Goal: Task Accomplishment & Management: Complete application form

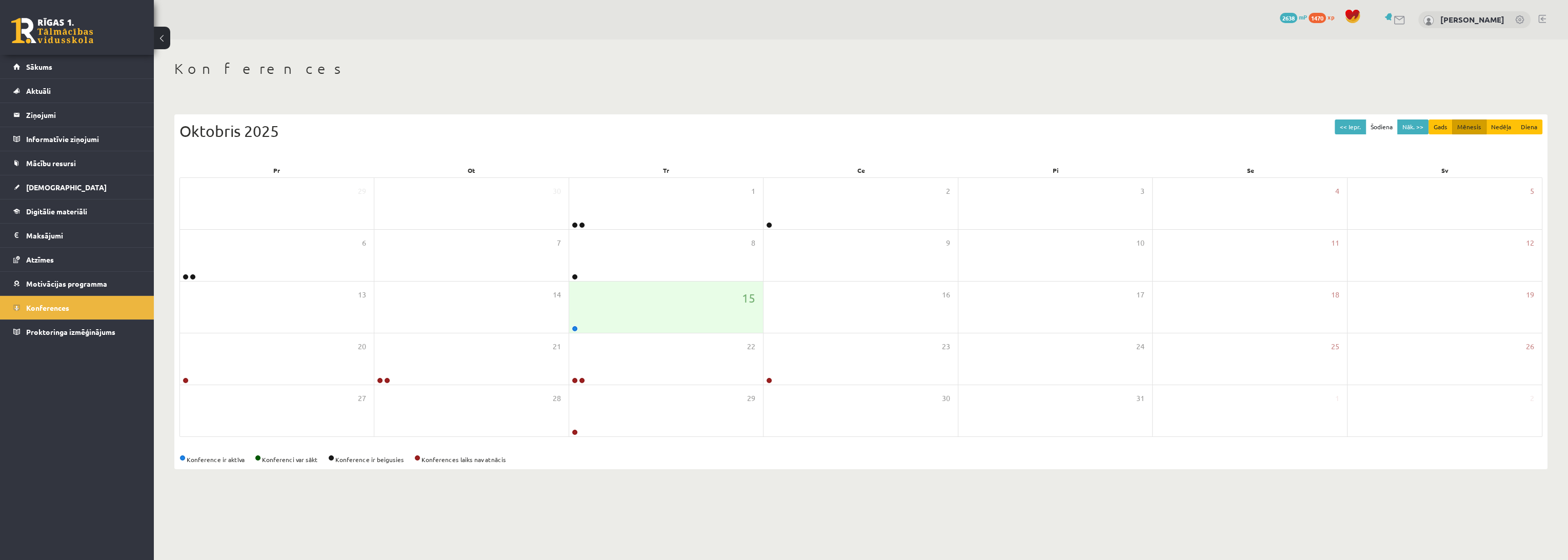
click at [75, 37] on link at bounding box center [53, 30] width 82 height 25
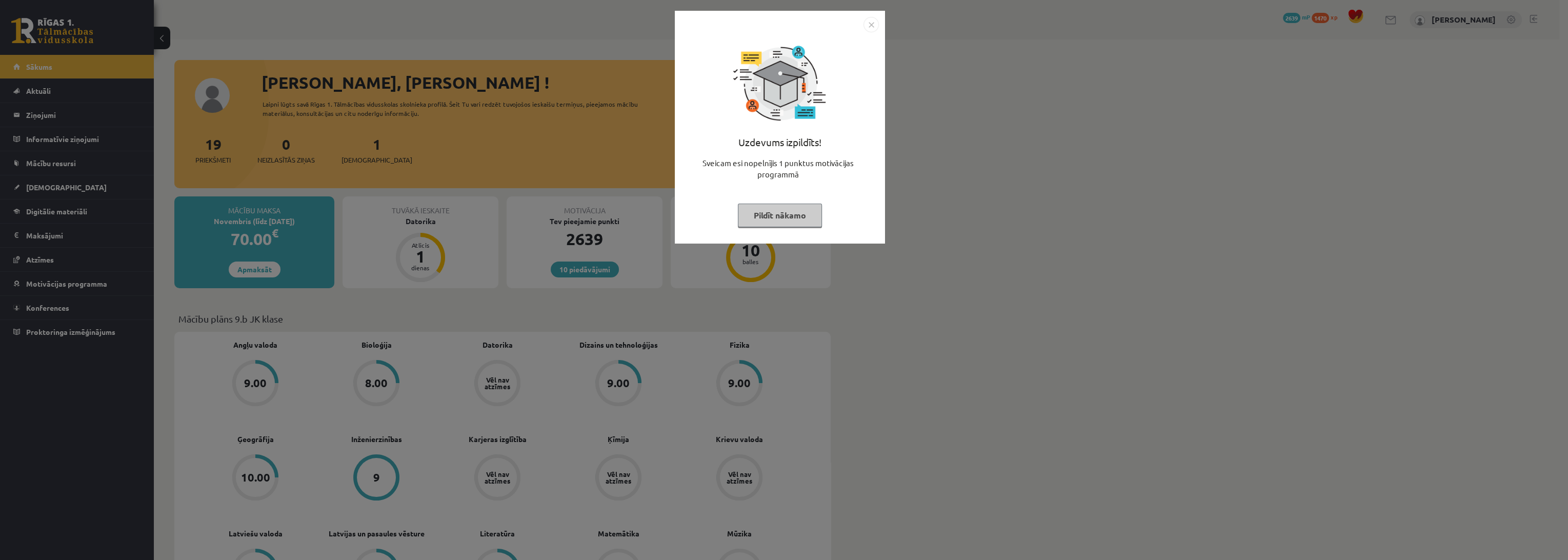
click at [792, 218] on button "Pildīt nākamo" at bounding box center [780, 215] width 84 height 24
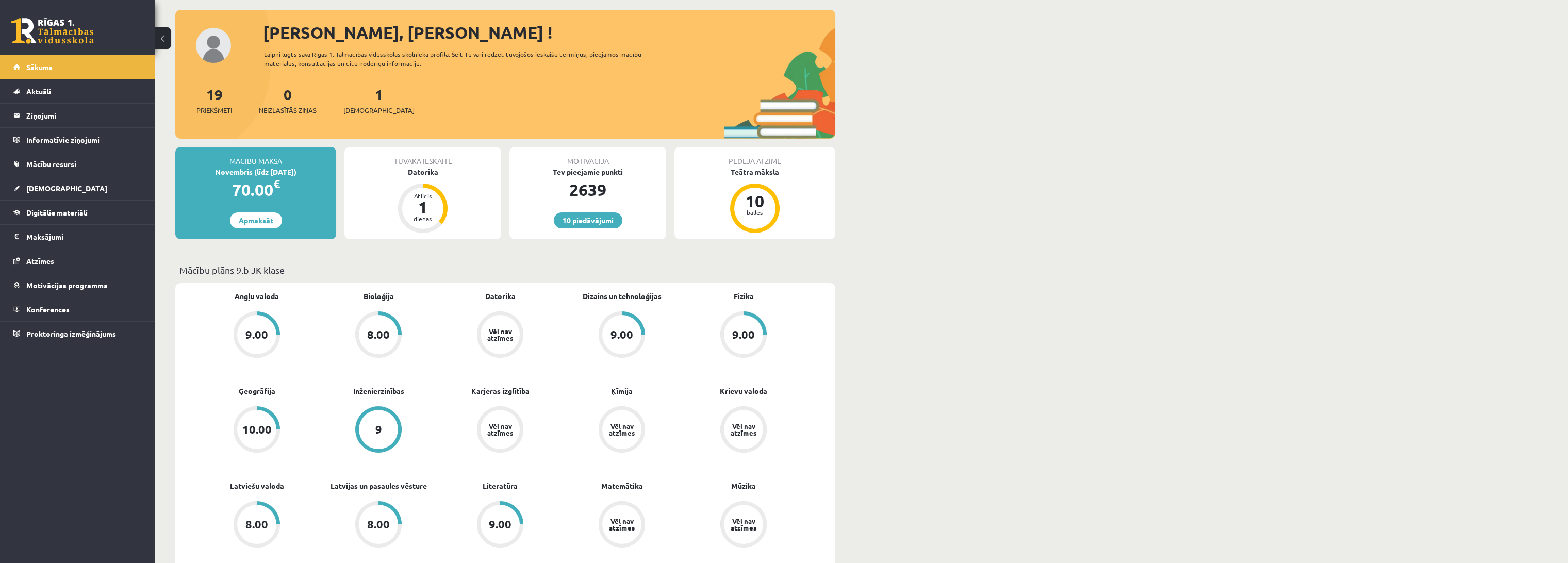
scroll to position [57, 0]
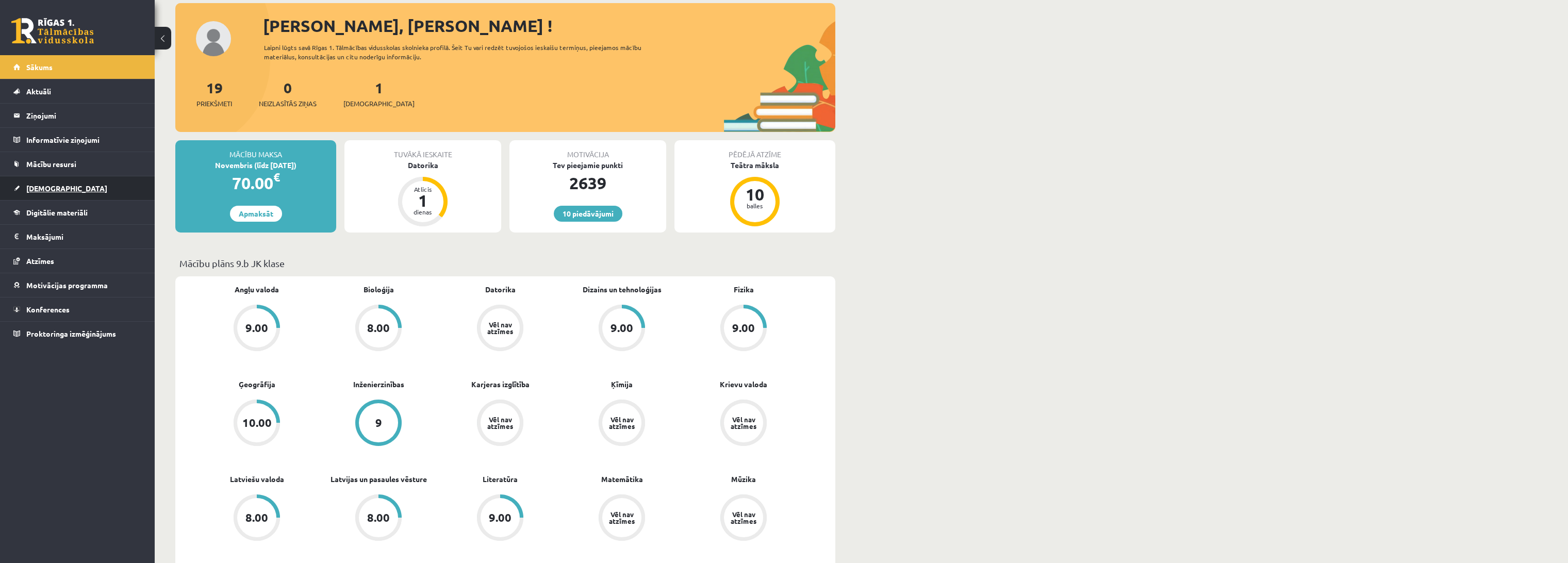
click at [87, 179] on link "[DEMOGRAPHIC_DATA]" at bounding box center [77, 188] width 128 height 24
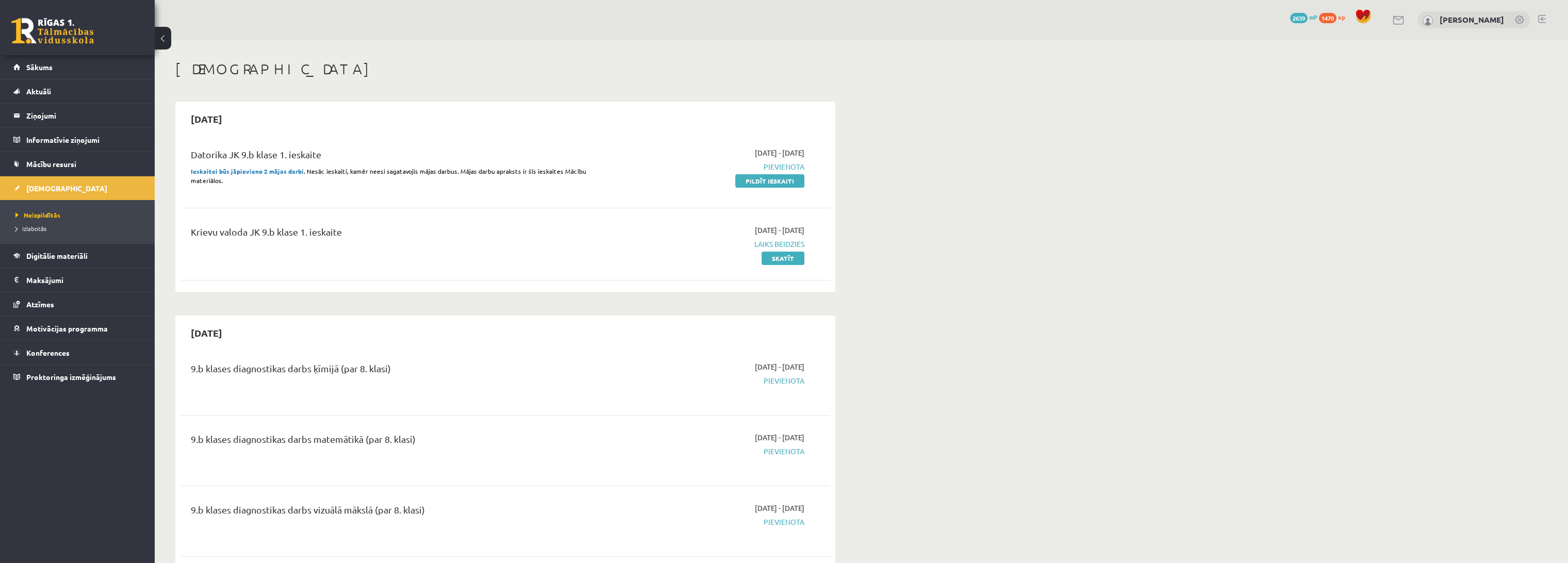
click at [566, 241] on div "Krievu valoda JK 9.b klase 1. ieskaite" at bounding box center [392, 234] width 404 height 19
click at [755, 184] on link "Pildīt ieskaiti" at bounding box center [770, 181] width 69 height 13
click at [534, 217] on div "Krievu valoda JK 9.b klase 1. ieskaite 2025-10-01 - 2025-10-15 Laiks beidzies S…" at bounding box center [505, 245] width 649 height 60
click at [780, 253] on link "Skatīt" at bounding box center [783, 259] width 43 height 13
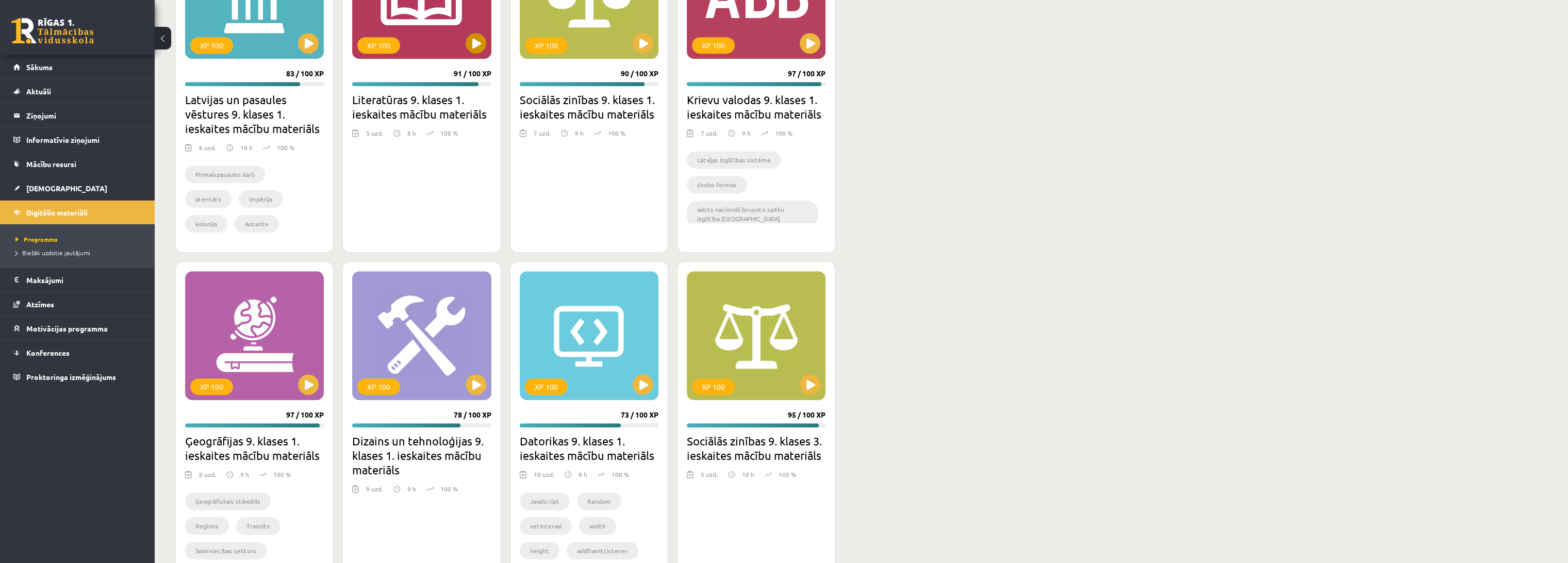
scroll to position [2561, 0]
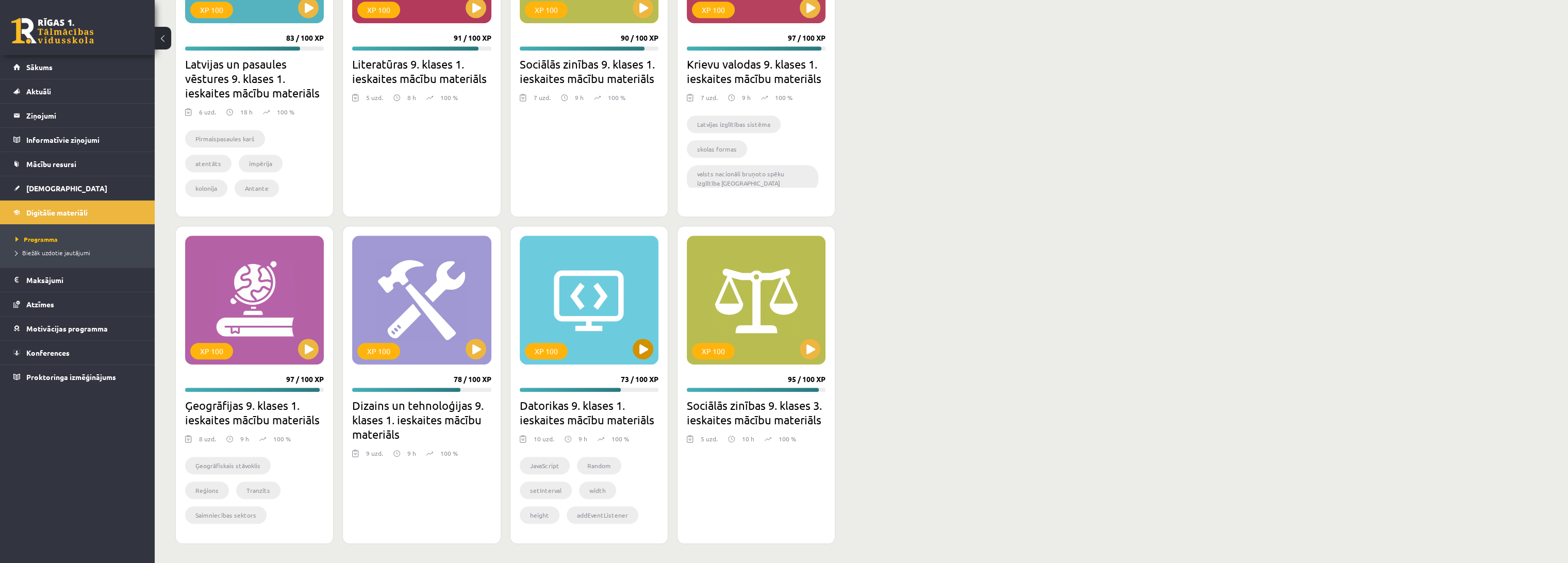
click at [622, 342] on div "XP 100" at bounding box center [589, 300] width 139 height 129
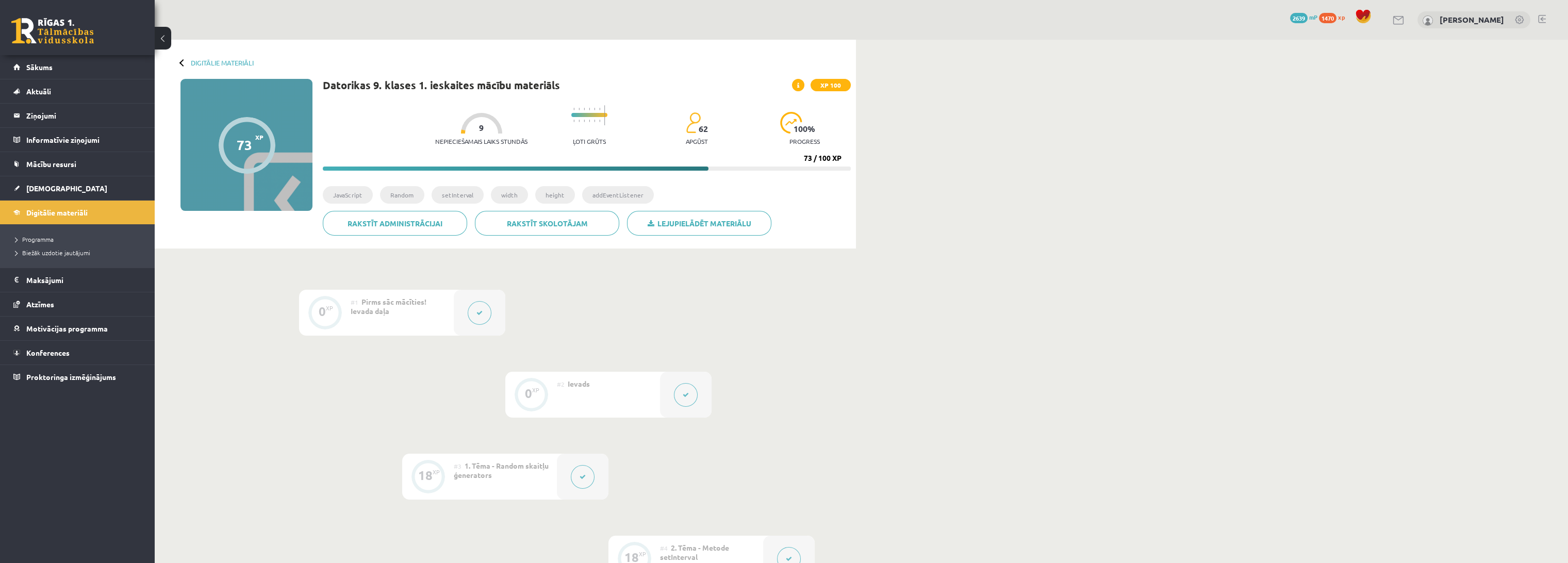
click at [687, 179] on div "Datorikas 9. klases 1. ieskaites mācību materiāls XP 100 Nepieciešamais laiks s…" at bounding box center [587, 160] width 528 height 165
click at [686, 220] on link "Lejupielādēt materiālu" at bounding box center [699, 223] width 145 height 25
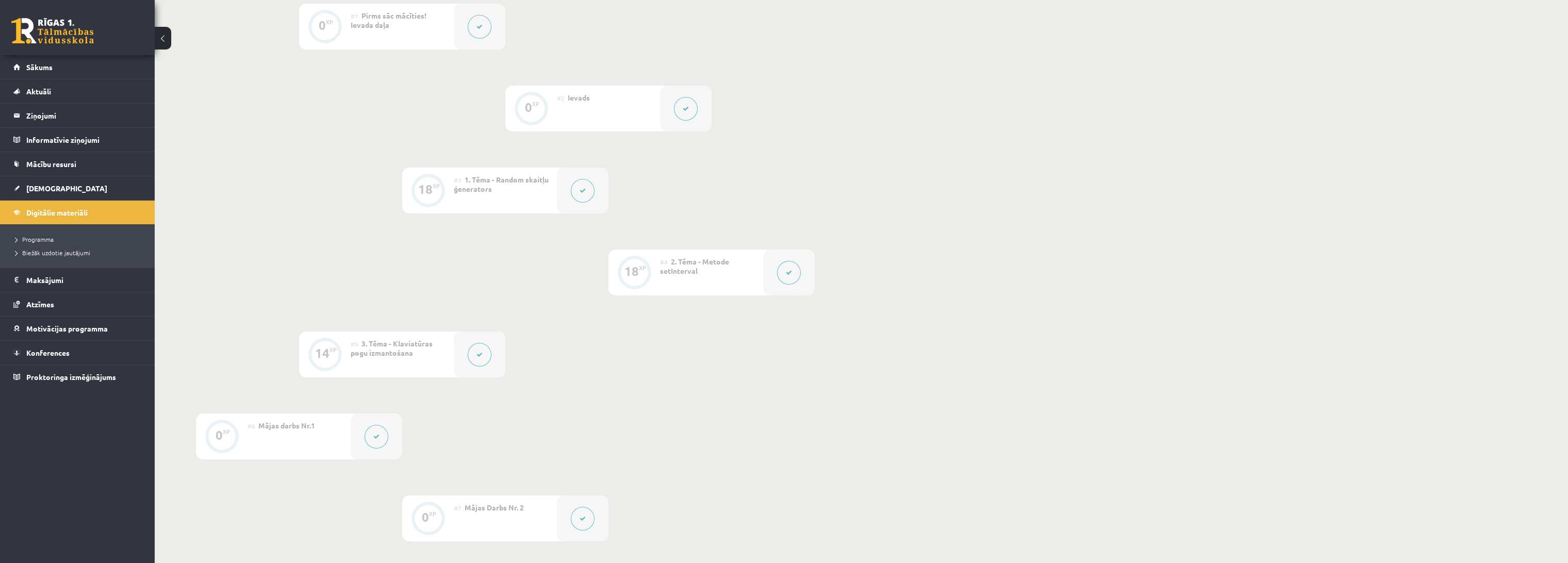
scroll to position [516, 0]
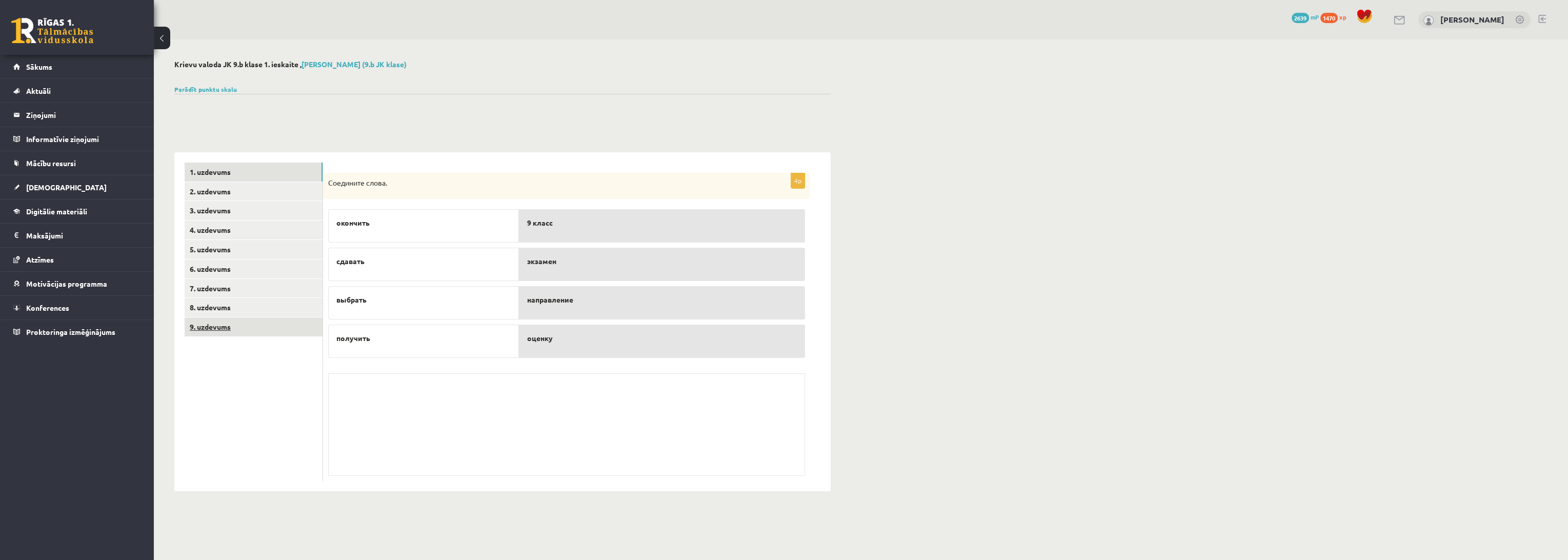
click at [247, 322] on link "9. uzdevums" at bounding box center [254, 326] width 138 height 19
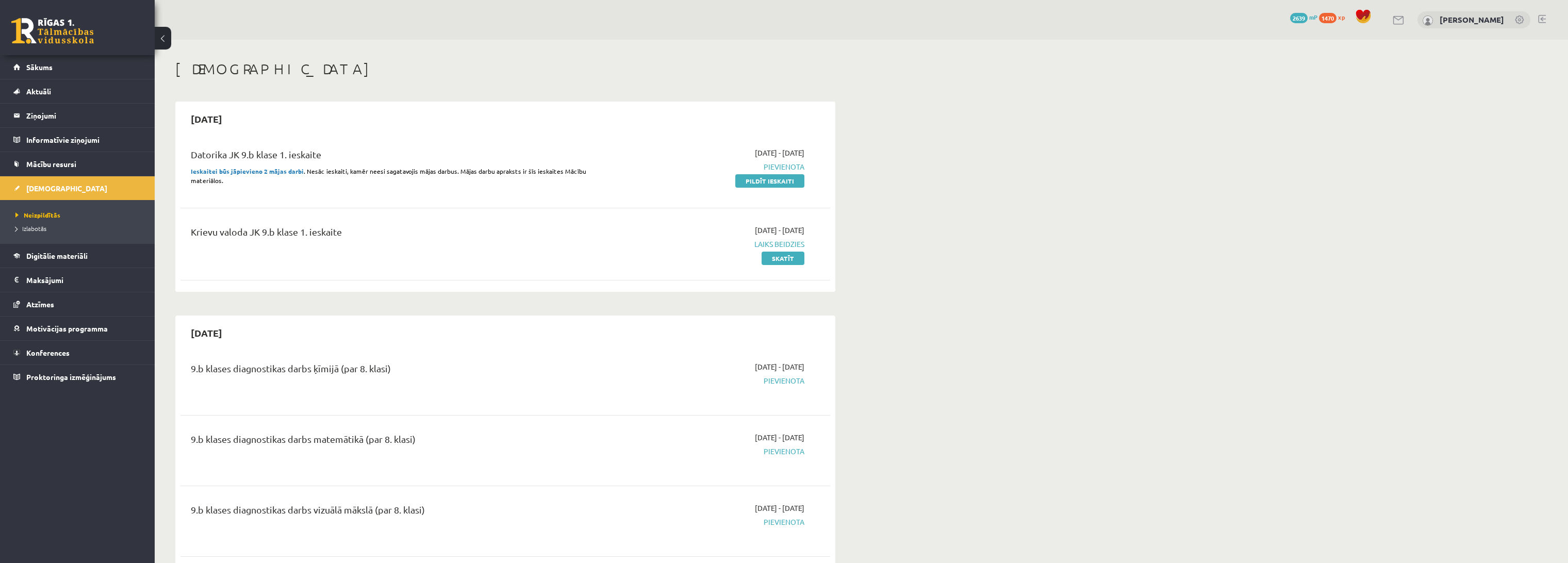
click at [752, 182] on link "Pildīt ieskaiti" at bounding box center [770, 181] width 69 height 13
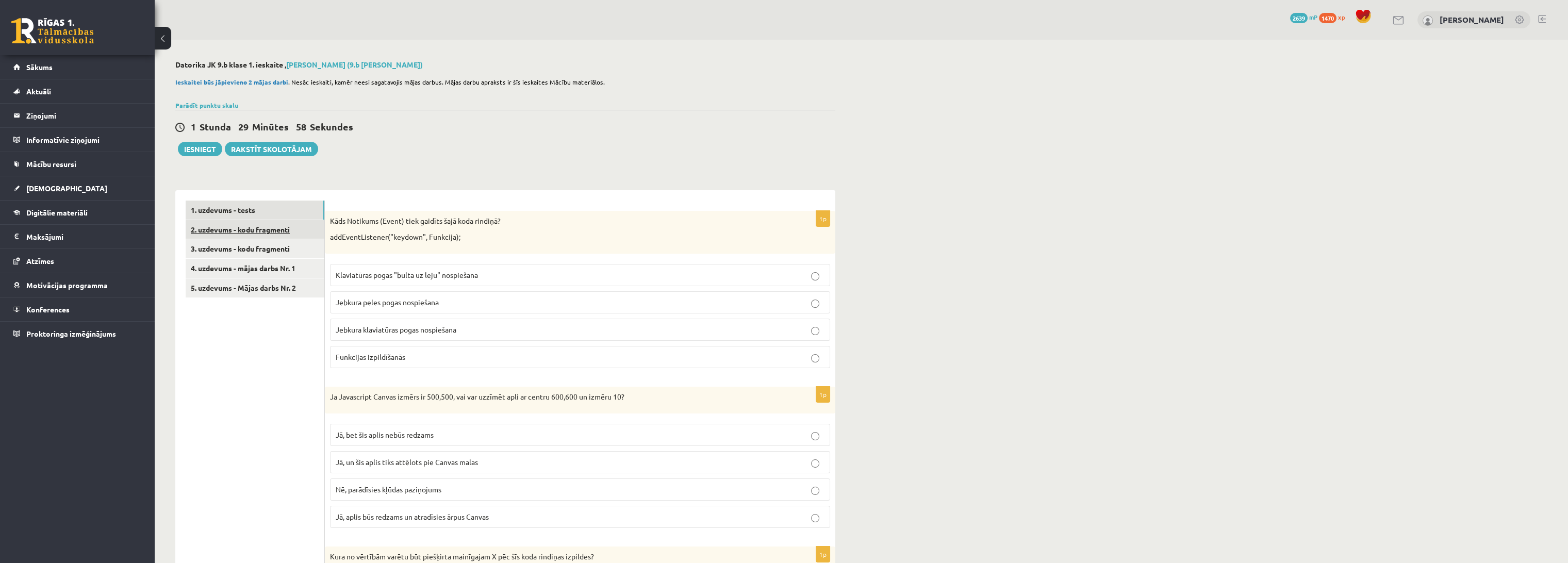
click at [288, 234] on link "2. uzdevums - kodu fragmenti" at bounding box center [255, 229] width 139 height 19
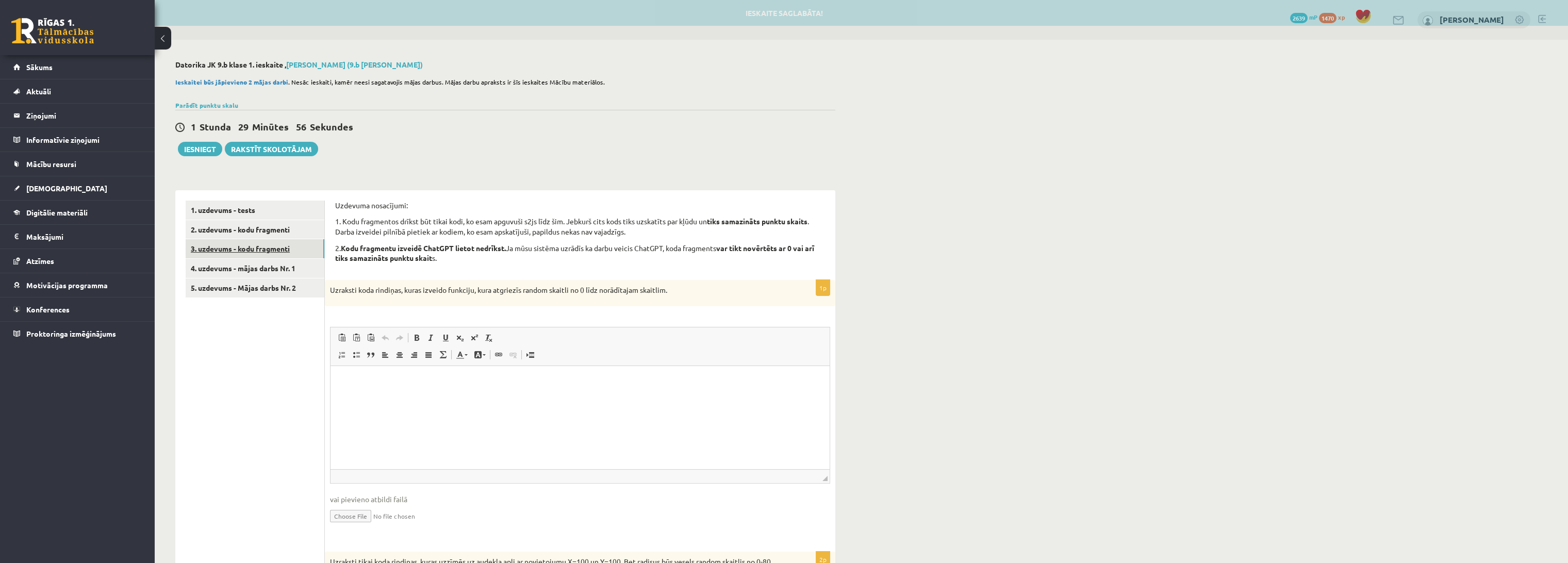
click at [283, 251] on link "3. uzdevums - kodu fragmenti" at bounding box center [255, 249] width 139 height 19
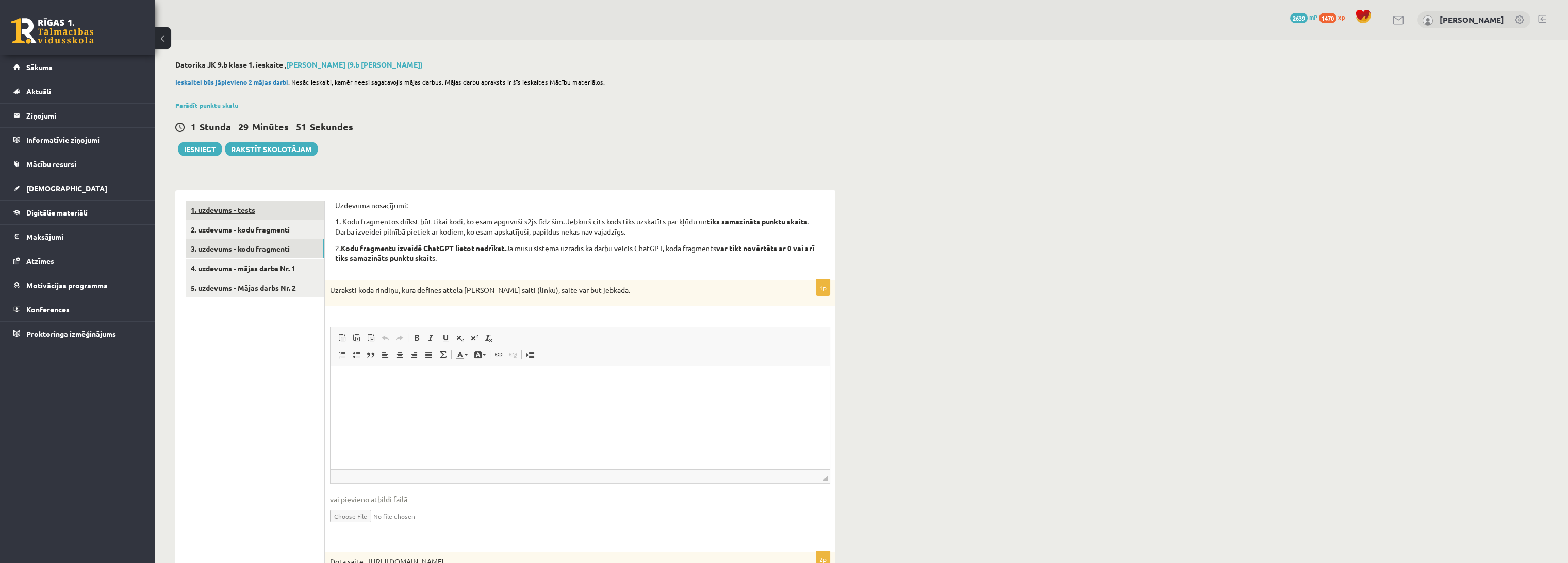
click at [257, 214] on link "1. uzdevums - tests" at bounding box center [255, 210] width 139 height 19
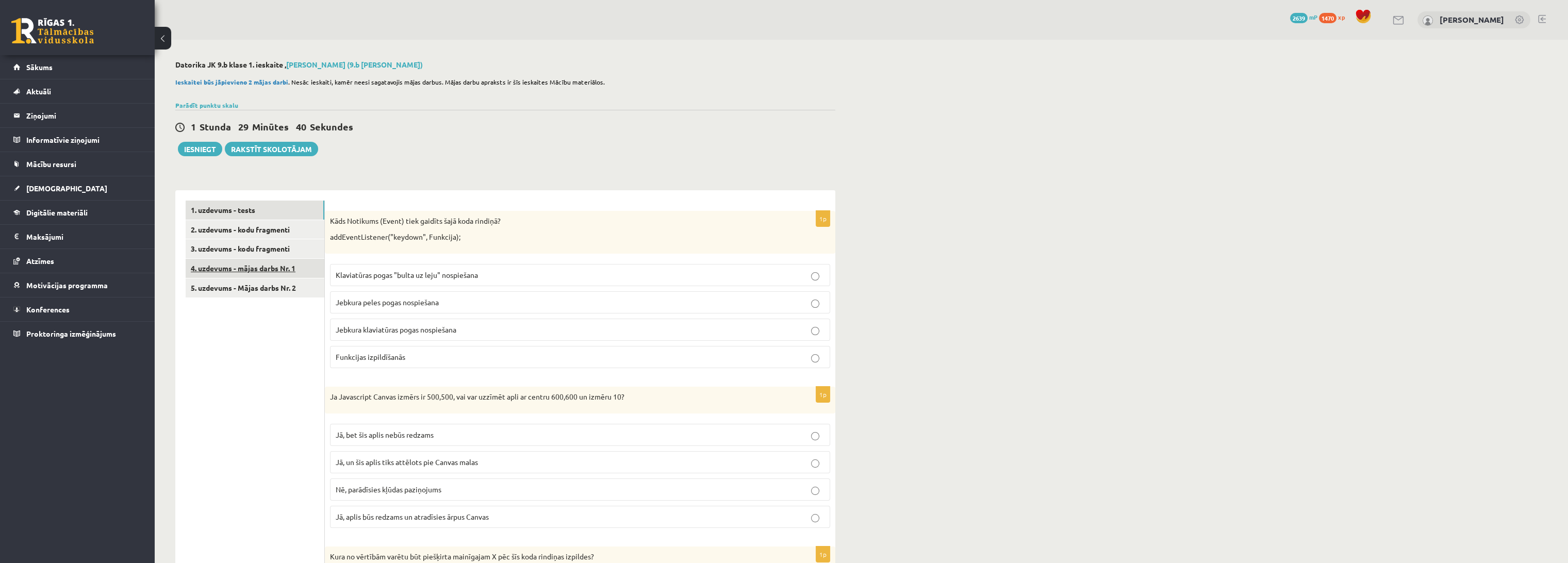
click at [226, 270] on link "4. uzdevums - mājas darbs Nr. 1" at bounding box center [255, 268] width 139 height 19
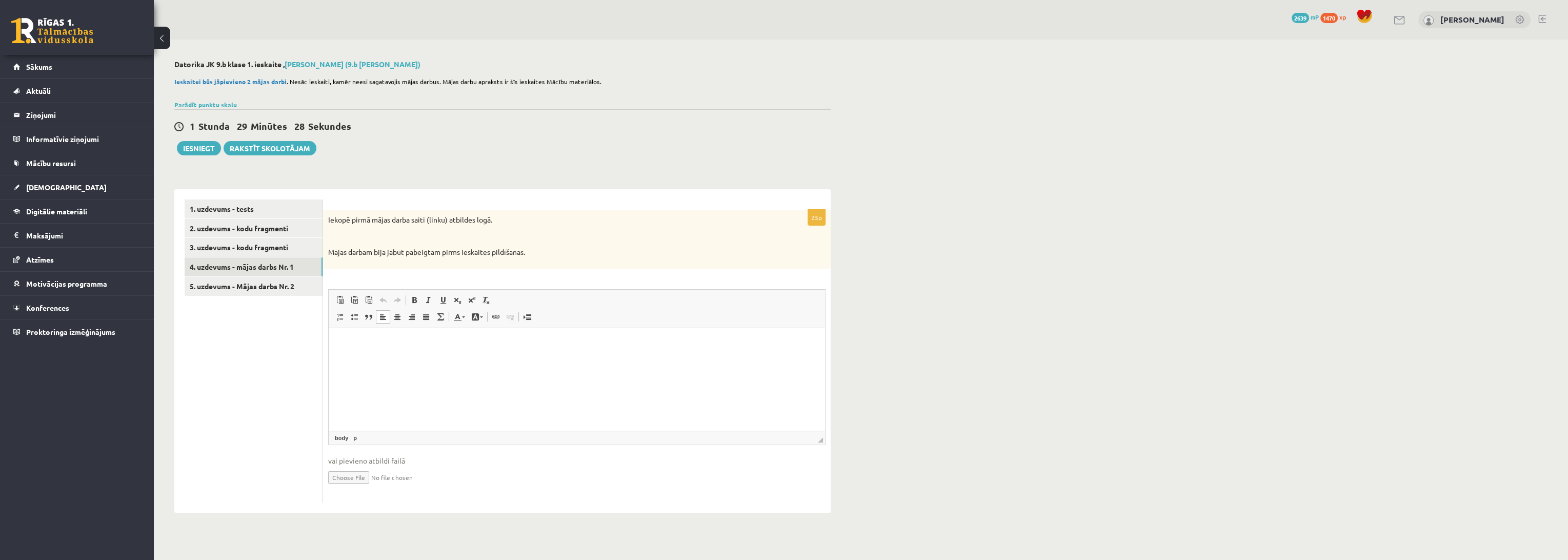
click at [407, 354] on html at bounding box center [577, 344] width 496 height 31
click at [272, 368] on ul "1. uzdevums - tests 2. uzdevums - kodu fragmenti 3. uzdevums - kodu fragmenti 4…" at bounding box center [254, 351] width 138 height 303
click at [255, 283] on link "5. uzdevums - Mājas darbs Nr. 2" at bounding box center [254, 286] width 138 height 19
click at [515, 359] on html at bounding box center [577, 344] width 496 height 31
click at [243, 372] on ul "1. uzdevums - tests 2. uzdevums - kodu fragmenti 3. uzdevums - kodu fragmenti 4…" at bounding box center [254, 351] width 138 height 303
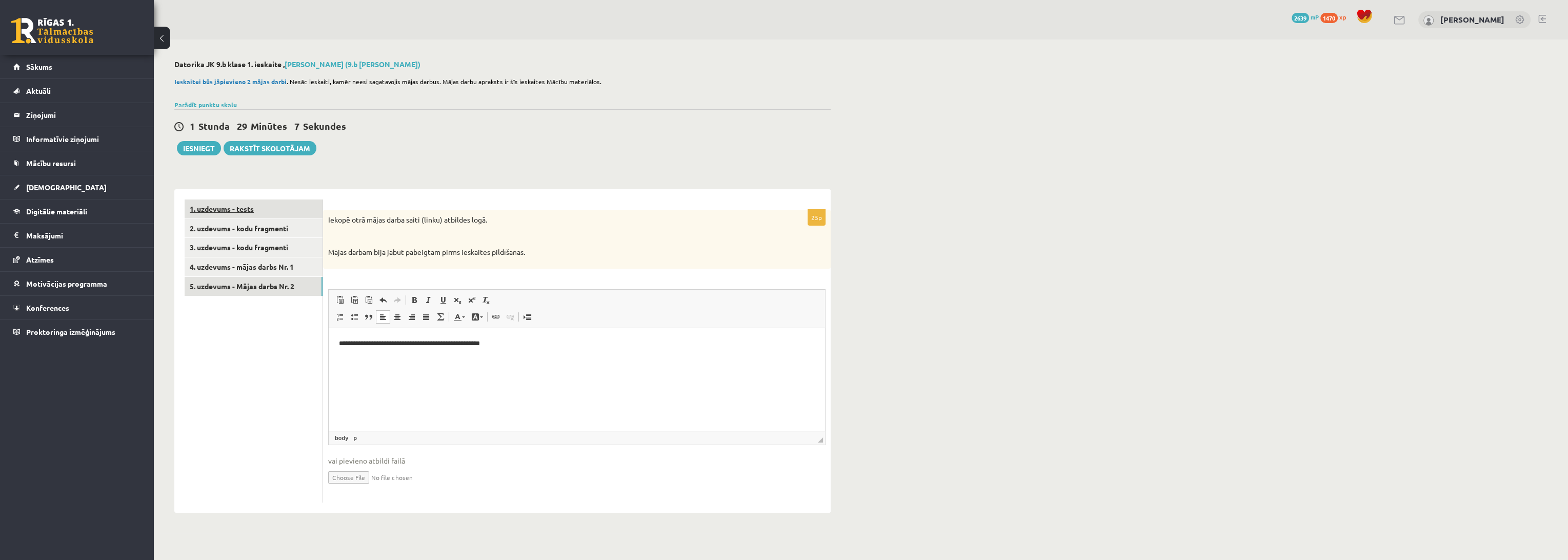
click at [242, 206] on link "1. uzdevums - tests" at bounding box center [254, 209] width 138 height 19
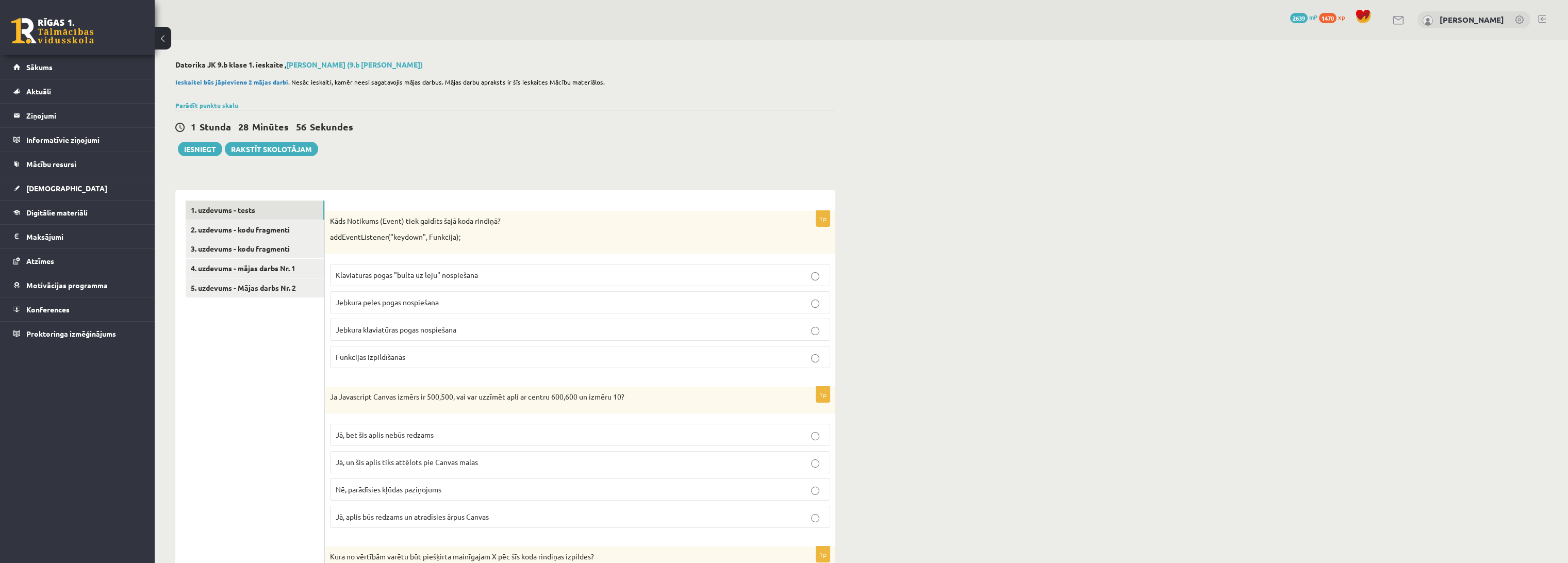
click at [478, 309] on label "Jebkura peles pogas nospiešana" at bounding box center [579, 303] width 500 height 22
click at [473, 332] on p "Jebkura klaviatūras pogas nospiešana" at bounding box center [580, 330] width 489 height 11
click at [577, 221] on p "Kāds Notikums (Event) tiek gaidīts šajā koda rindiņā?" at bounding box center [554, 221] width 449 height 10
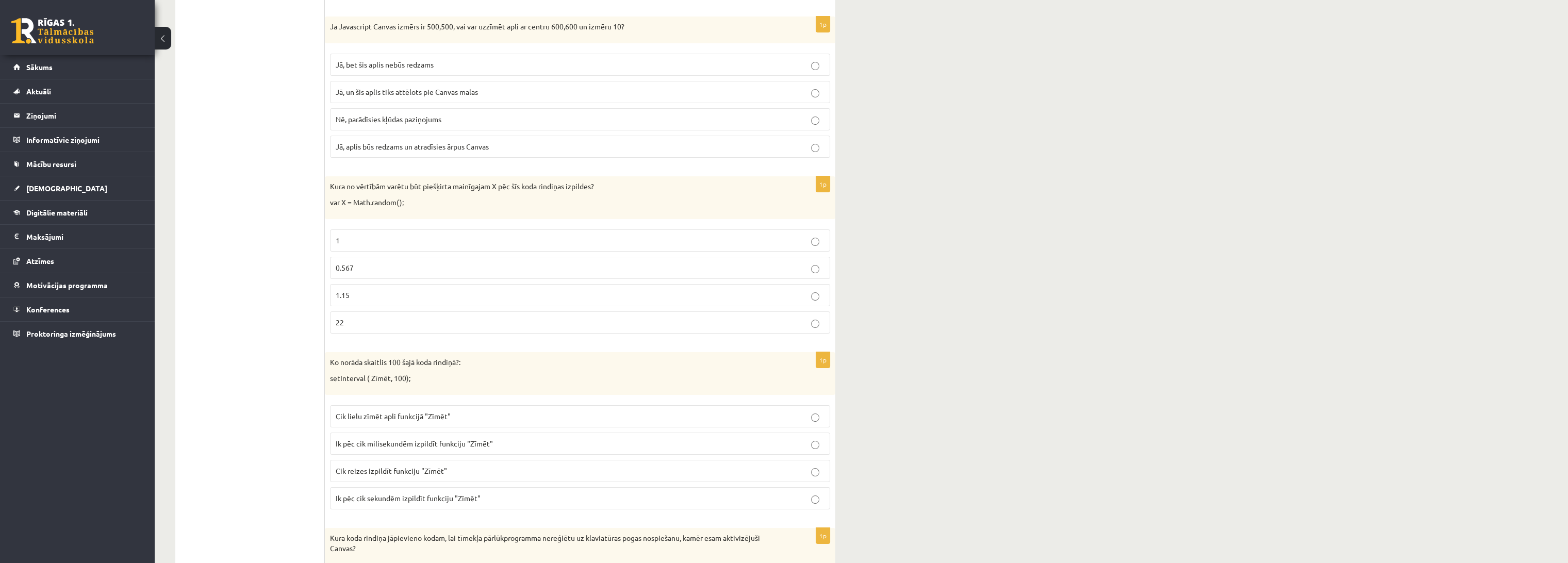
scroll to position [382, 0]
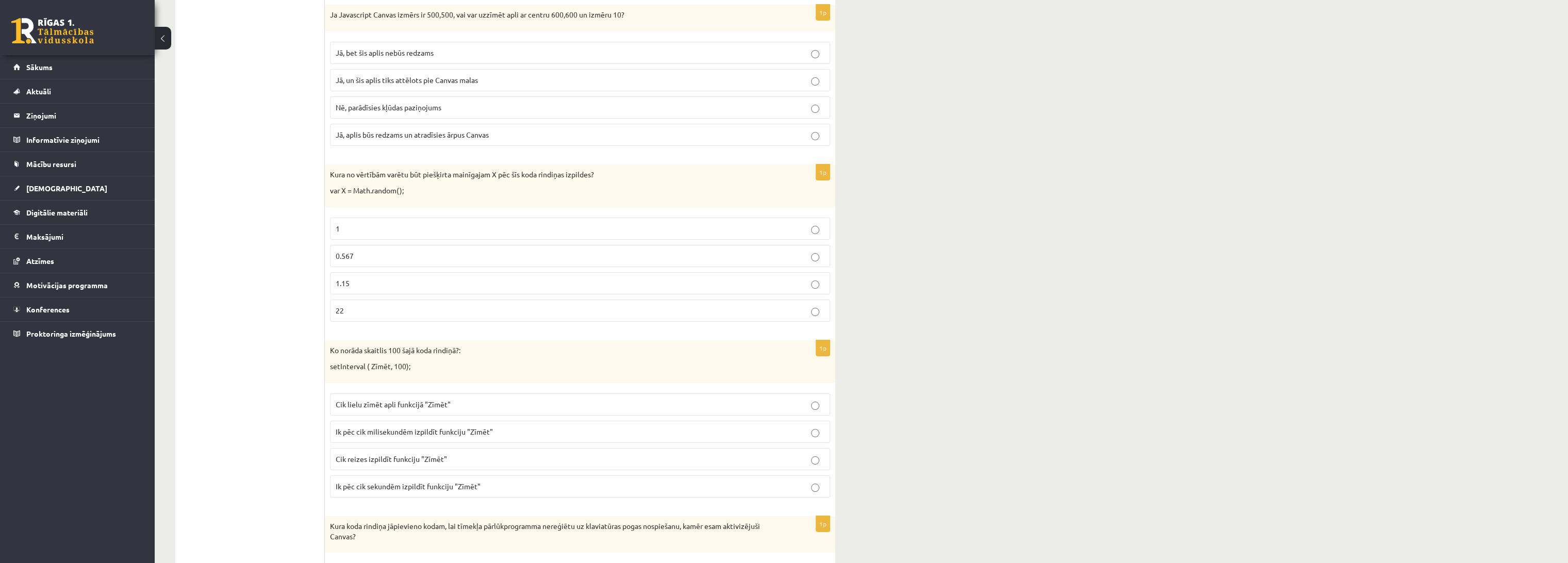
click at [468, 76] on span "Jā, un šis aplis tiks attēlots pie Canvas malas" at bounding box center [406, 79] width 142 height 9
click at [394, 51] on span "Jā, bet šis aplis nebūs redzams" at bounding box center [384, 52] width 98 height 9
click at [269, 139] on ul "1. uzdevums - tests 2. uzdevums - kodu fragmenti 3. uzdevums - kodu fragmenti 4…" at bounding box center [255, 327] width 139 height 1018
click at [268, 138] on ul "1. uzdevums - tests 2. uzdevums - kodu fragmenti 3. uzdevums - kodu fragmenti 4…" at bounding box center [255, 327] width 139 height 1018
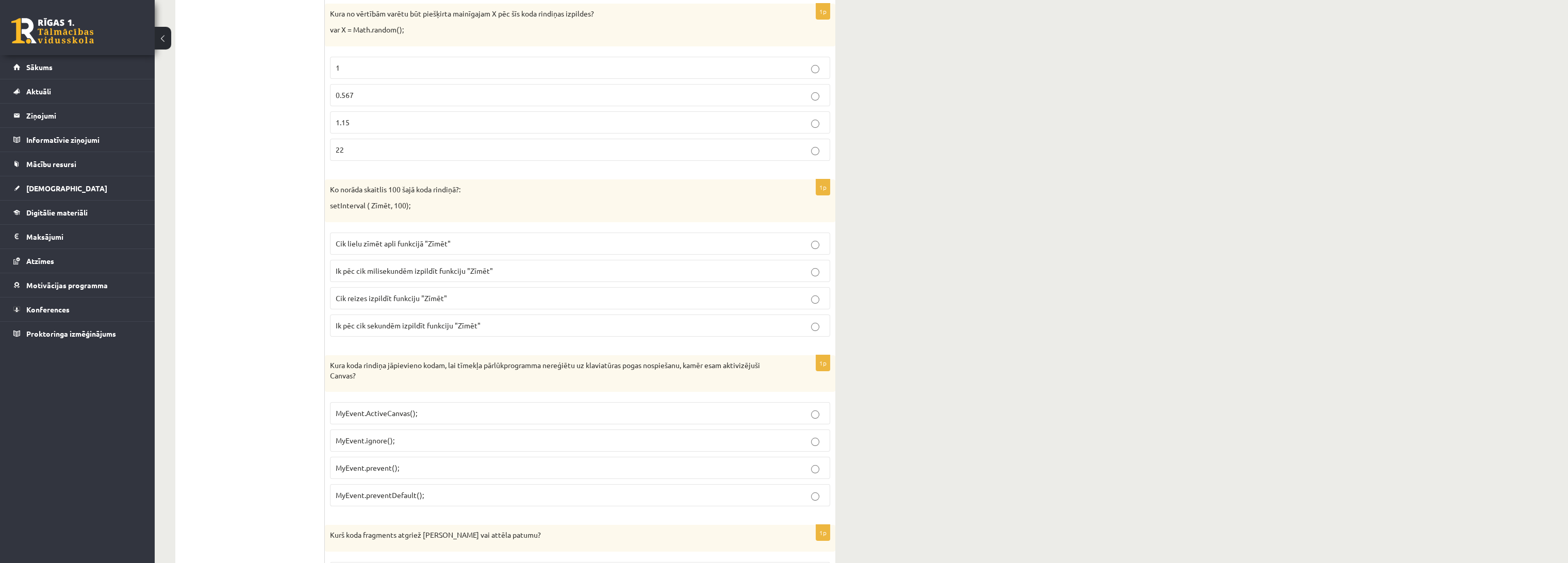
scroll to position [542, 0]
click at [382, 91] on p "0.567" at bounding box center [580, 96] width 489 height 11
click at [271, 122] on ul "1. uzdevums - tests 2. uzdevums - kodu fragmenti 3. uzdevums - kodu fragmenti 4…" at bounding box center [255, 167] width 139 height 1018
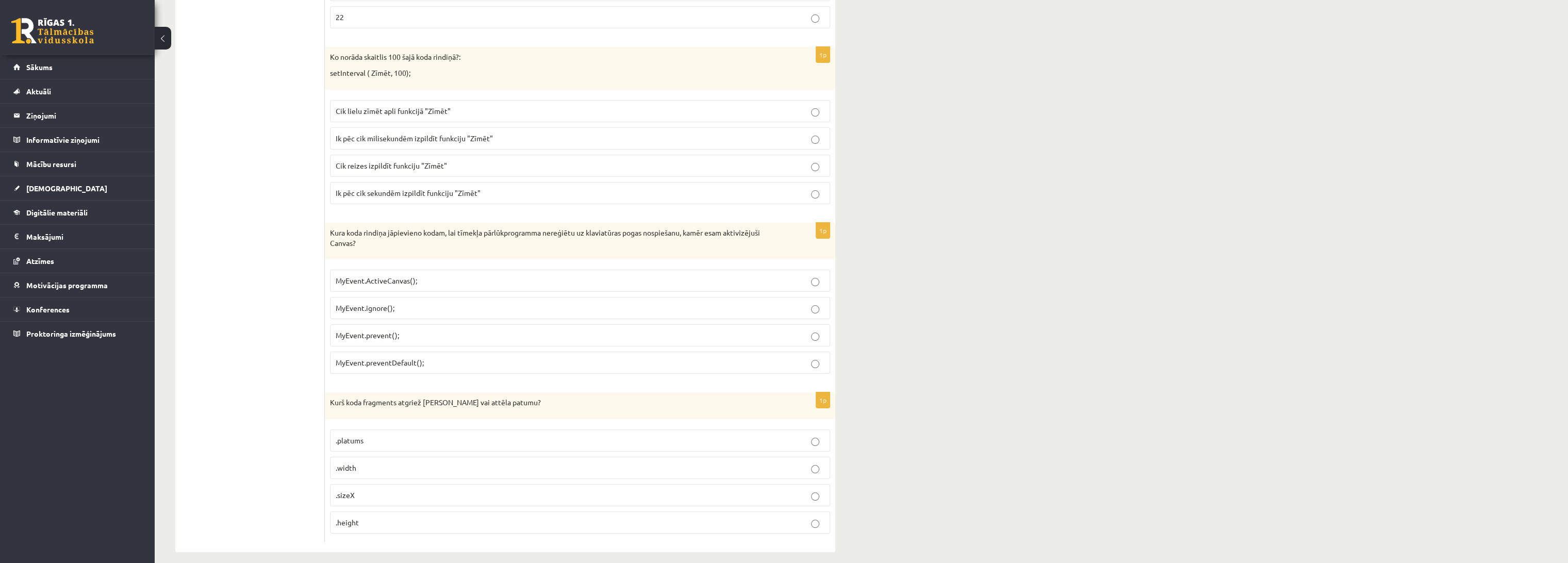
scroll to position [683, 0]
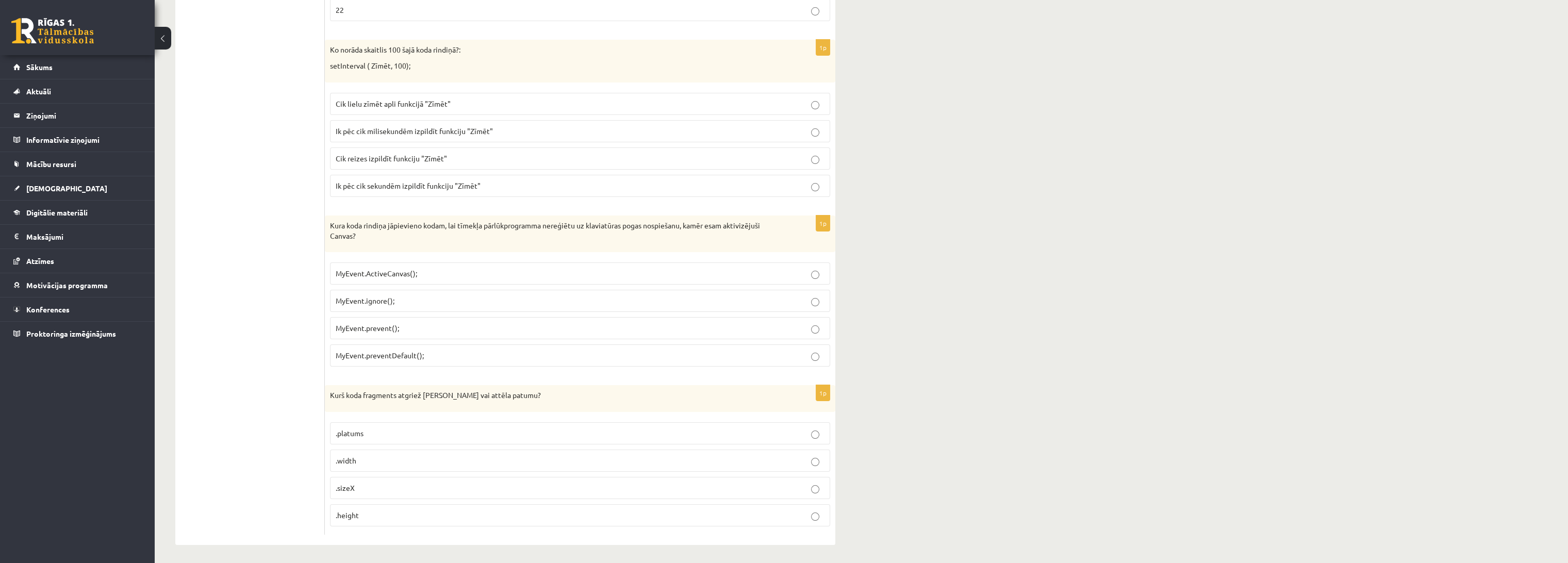
click at [378, 132] on span "Ik pēc cik milisekundēm izpildīt funkciju "Zīmēt"" at bounding box center [414, 131] width 157 height 9
click at [300, 139] on ul "1. uzdevums - tests 2. uzdevums - kodu fragmenti 3. uzdevums - kodu fragmenti 4…" at bounding box center [255, 26] width 139 height 1018
drag, startPoint x: 338, startPoint y: 65, endPoint x: 350, endPoint y: 68, distance: 12.4
click at [350, 68] on p "setInterval ( Zīmēt, 100);" at bounding box center [554, 66] width 449 height 10
click at [302, 73] on ul "1. uzdevums - tests 2. uzdevums - kodu fragmenti 3. uzdevums - kodu fragmenti 4…" at bounding box center [255, 26] width 139 height 1018
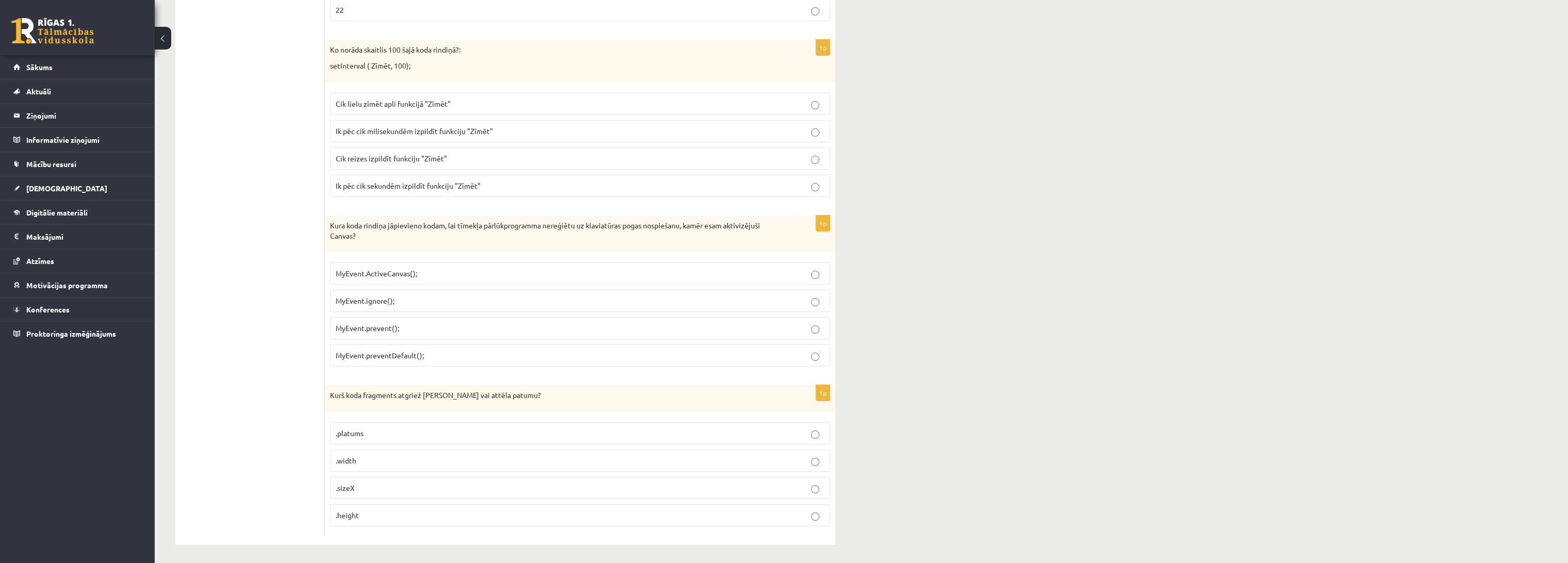
click at [188, 174] on ul "1. uzdevums - tests 2. uzdevums - kodu fragmenti 3. uzdevums - kodu fragmenti 4…" at bounding box center [255, 26] width 139 height 1018
click at [250, 194] on ul "1. uzdevums - tests 2. uzdevums - kodu fragmenti 3. uzdevums - kodu fragmenti 4…" at bounding box center [255, 26] width 139 height 1018
click at [276, 193] on ul "1. uzdevums - tests 2. uzdevums - kodu fragmenti 3. uzdevums - kodu fragmenti 4…" at bounding box center [255, 26] width 139 height 1018
click at [252, 259] on ul "1. uzdevums - tests 2. uzdevums - kodu fragmenti 3. uzdevums - kodu fragmenti 4…" at bounding box center [255, 26] width 139 height 1018
click at [330, 223] on p "Kura koda rindiņa jāpievieno kodam, lai tīmekļa pārlūkprogramma nereģiētu uz kl…" at bounding box center [554, 231] width 449 height 20
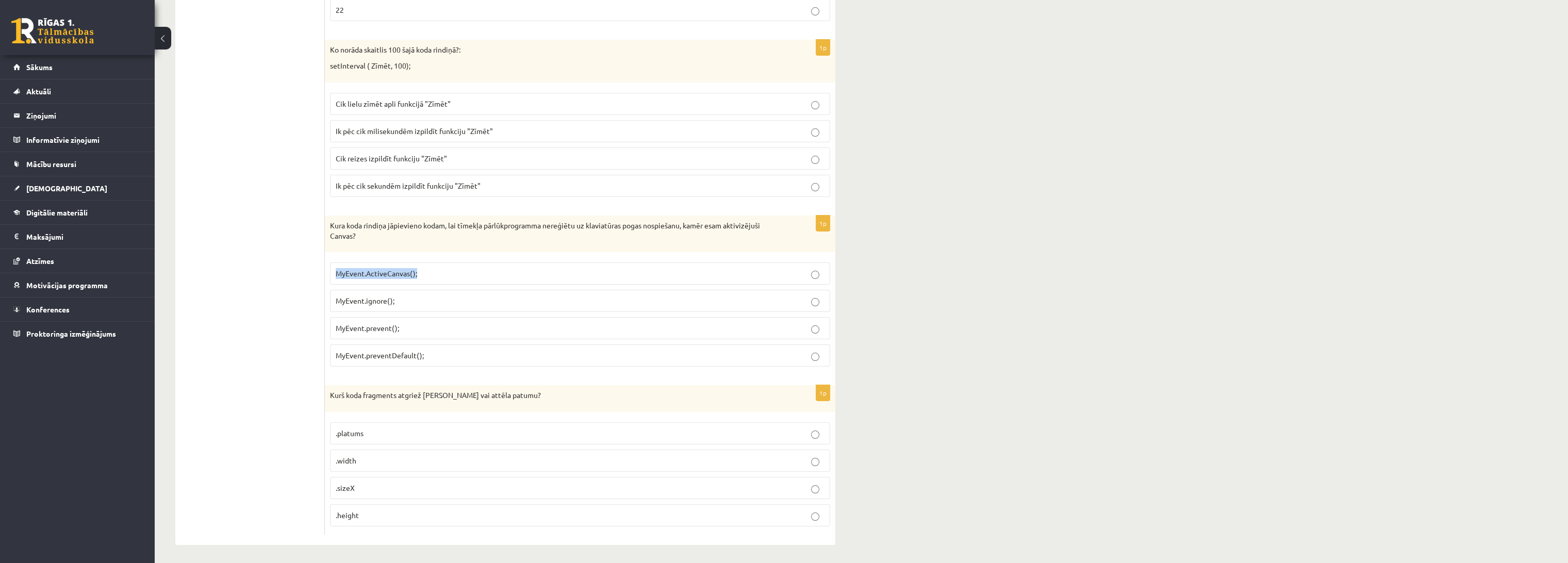
drag, startPoint x: 331, startPoint y: 270, endPoint x: 421, endPoint y: 272, distance: 90.0
click at [421, 272] on label "MyEvent.ActiveCanvas();" at bounding box center [579, 274] width 500 height 22
click at [308, 303] on ul "1. uzdevums - tests 2. uzdevums - kodu fragmenti 3. uzdevums - kodu fragmenti 4…" at bounding box center [255, 26] width 139 height 1018
drag, startPoint x: 330, startPoint y: 298, endPoint x: 404, endPoint y: 300, distance: 74.0
click at [404, 300] on label "MyEvent.ignore();" at bounding box center [579, 301] width 500 height 22
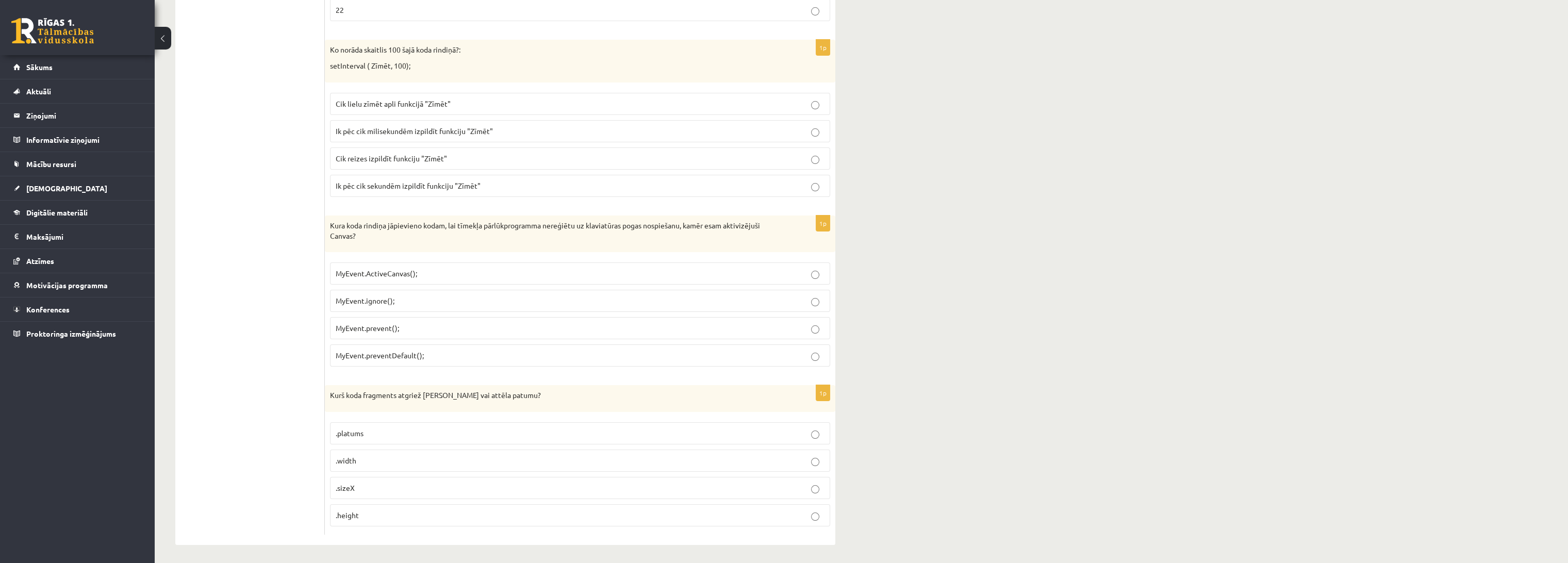
click at [320, 296] on ul "1. uzdevums - tests 2. uzdevums - kodu fragmenti 3. uzdevums - kodu fragmenti 4…" at bounding box center [255, 26] width 139 height 1018
drag, startPoint x: 546, startPoint y: 226, endPoint x: 563, endPoint y: 227, distance: 17.0
click at [563, 227] on p "Kura koda rindiņa jāpievieno kodam, lai tīmekļa pārlūkprogramma nereģiētu uz kl…" at bounding box center [554, 231] width 449 height 20
copy p "nereģ"
click at [196, 206] on ul "1. uzdevums - tests 2. uzdevums - kodu fragmenti 3. uzdevums - kodu fragmenti 4…" at bounding box center [255, 26] width 139 height 1018
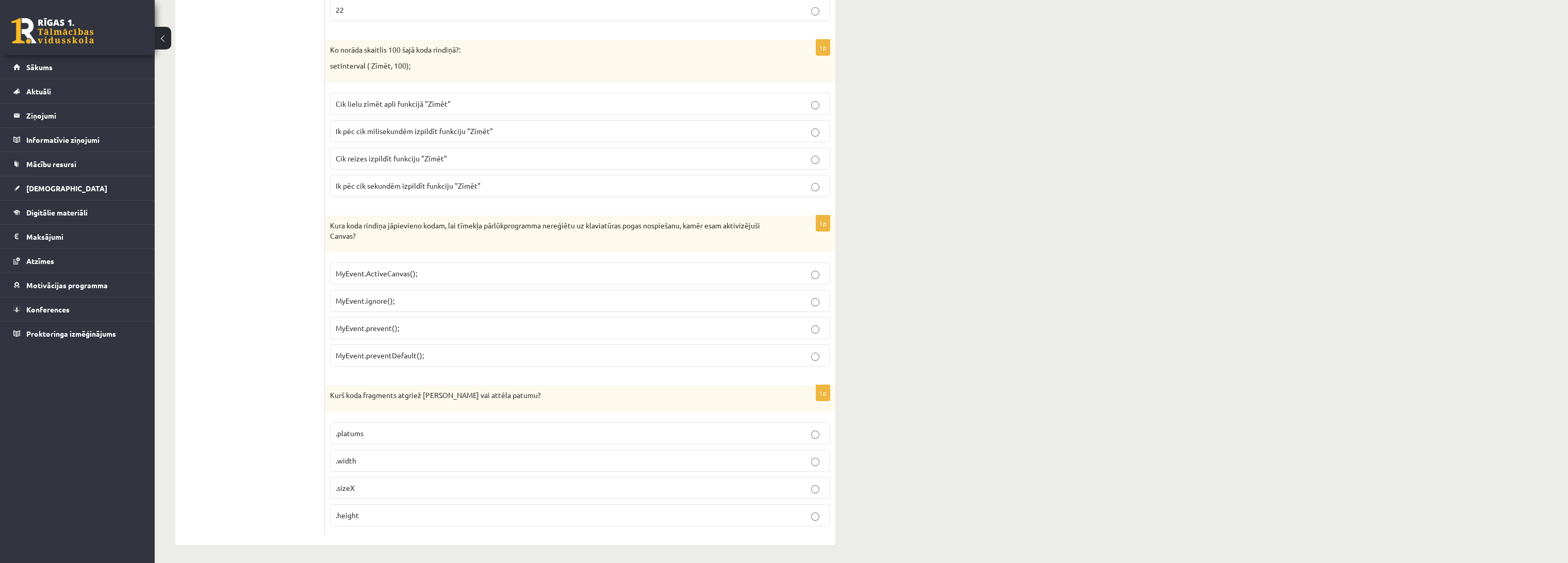
click at [335, 273] on span "MyEvent.ActiveCanvas();" at bounding box center [376, 273] width 82 height 9
drag, startPoint x: 369, startPoint y: 272, endPoint x: 400, endPoint y: 273, distance: 31.0
click at [400, 273] on span "MyEvent.ActiveCanvas();" at bounding box center [376, 273] width 82 height 9
copy span "ctiveCan"
drag, startPoint x: 367, startPoint y: 297, endPoint x: 383, endPoint y: 299, distance: 16.1
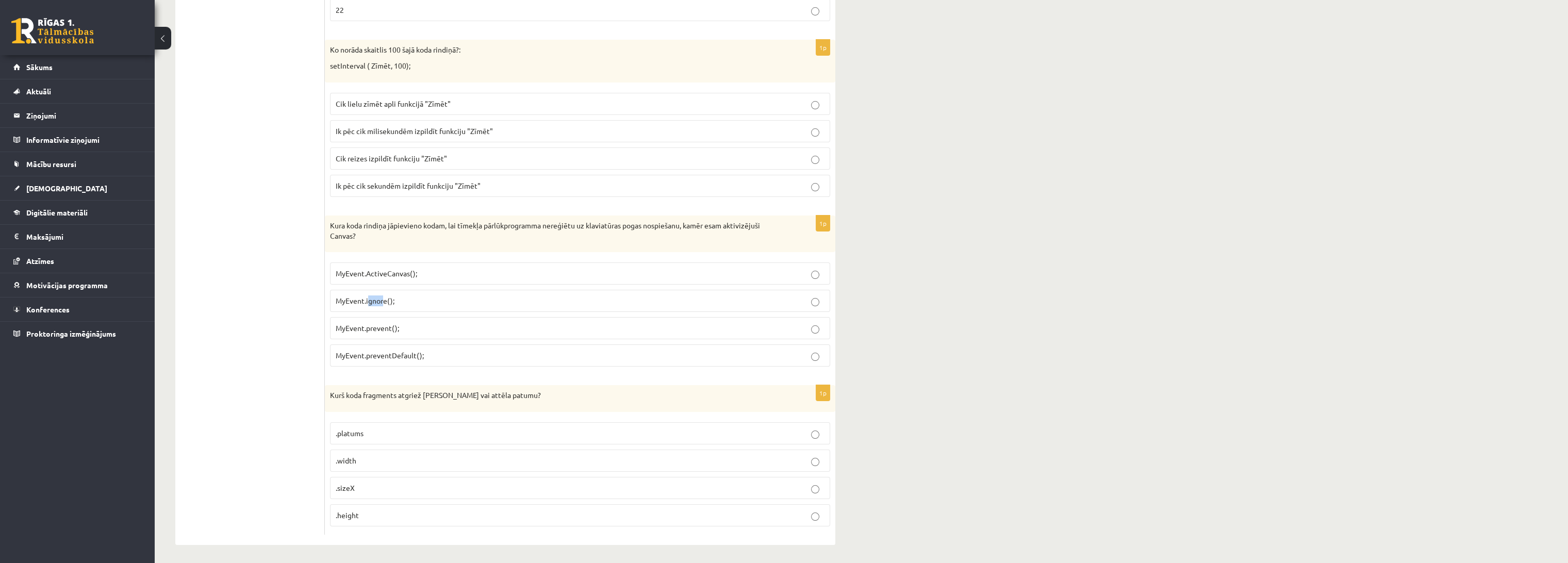
click at [383, 299] on span "MyEvent.ignore();" at bounding box center [364, 300] width 59 height 9
copy span "gnor"
click at [412, 355] on span "MyEvent.preventDefault();" at bounding box center [379, 355] width 88 height 9
click at [272, 351] on ul "1. uzdevums - tests 2. uzdevums - kodu fragmenti 3. uzdevums - kodu fragmenti 4…" at bounding box center [255, 26] width 139 height 1018
click at [272, 331] on ul "1. uzdevums - tests 2. uzdevums - kodu fragmenti 3. uzdevums - kodu fragmenti 4…" at bounding box center [255, 26] width 139 height 1018
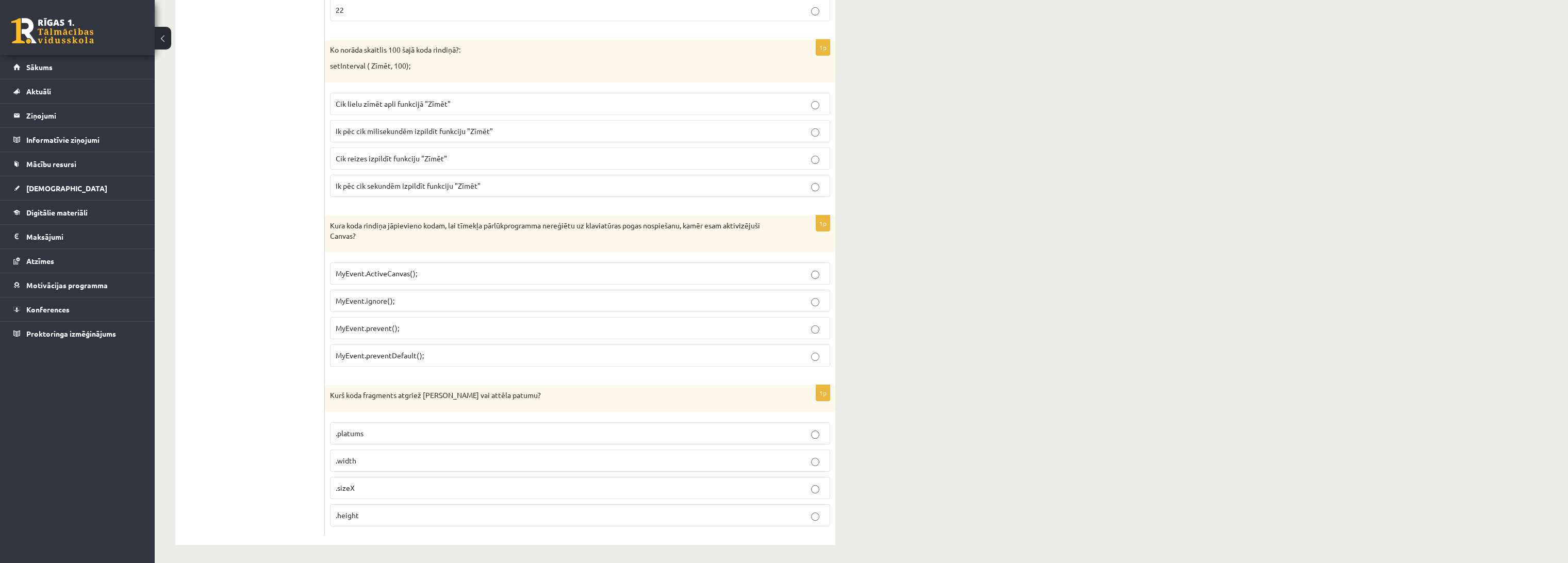
click at [359, 429] on span ".platums" at bounding box center [349, 433] width 28 height 9
click at [309, 445] on ul "1. uzdevums - tests 2. uzdevums - kodu fragmenti 3. uzdevums - kodu fragmenti 4…" at bounding box center [255, 26] width 139 height 1018
click at [352, 456] on span ".width" at bounding box center [345, 460] width 21 height 9
click at [283, 470] on ul "1. uzdevums - tests 2. uzdevums - kodu fragmenti 3. uzdevums - kodu fragmenti 4…" at bounding box center [255, 26] width 139 height 1018
click at [281, 455] on ul "1. uzdevums - tests 2. uzdevums - kodu fragmenti 3. uzdevums - kodu fragmenti 4…" at bounding box center [255, 26] width 139 height 1018
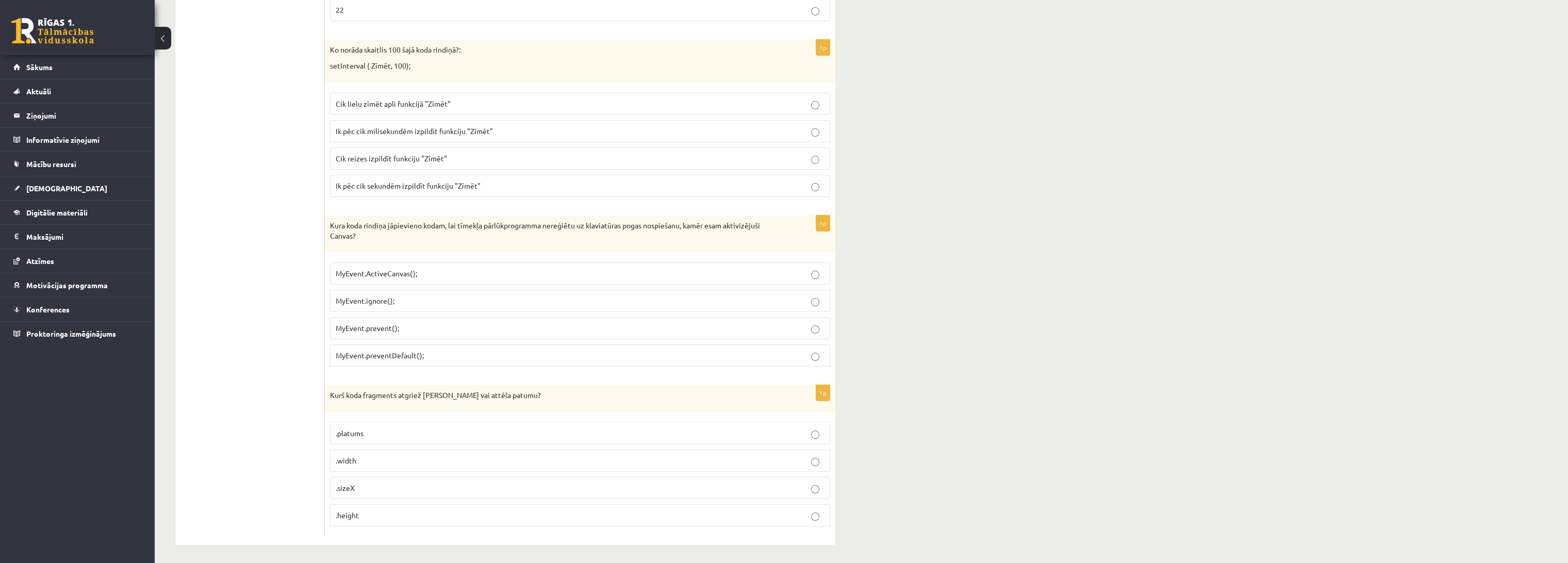
drag, startPoint x: 467, startPoint y: 405, endPoint x: 415, endPoint y: 422, distance: 54.7
drag, startPoint x: 415, startPoint y: 422, endPoint x: 249, endPoint y: 463, distance: 171.0
click at [249, 463] on ul "1. uzdevums - tests 2. uzdevums - kodu fragmenti 3. uzdevums - kodu fragmenti 4…" at bounding box center [255, 26] width 139 height 1018
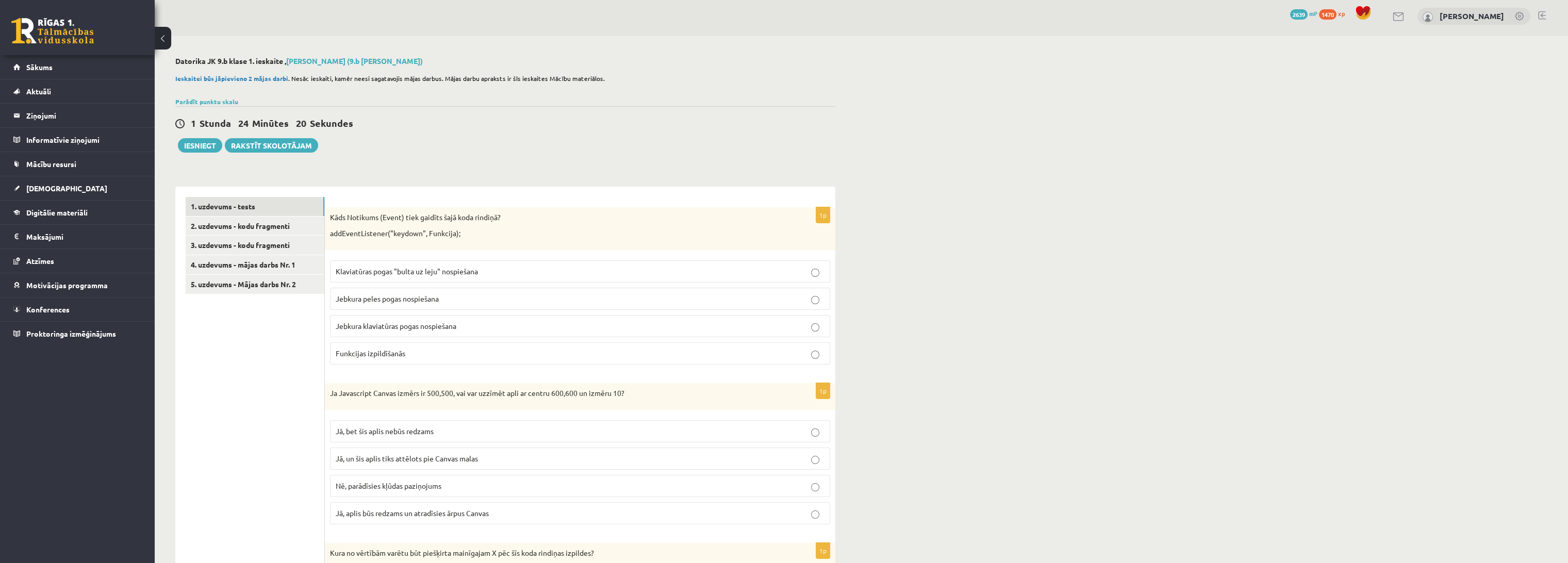
scroll to position [0, 0]
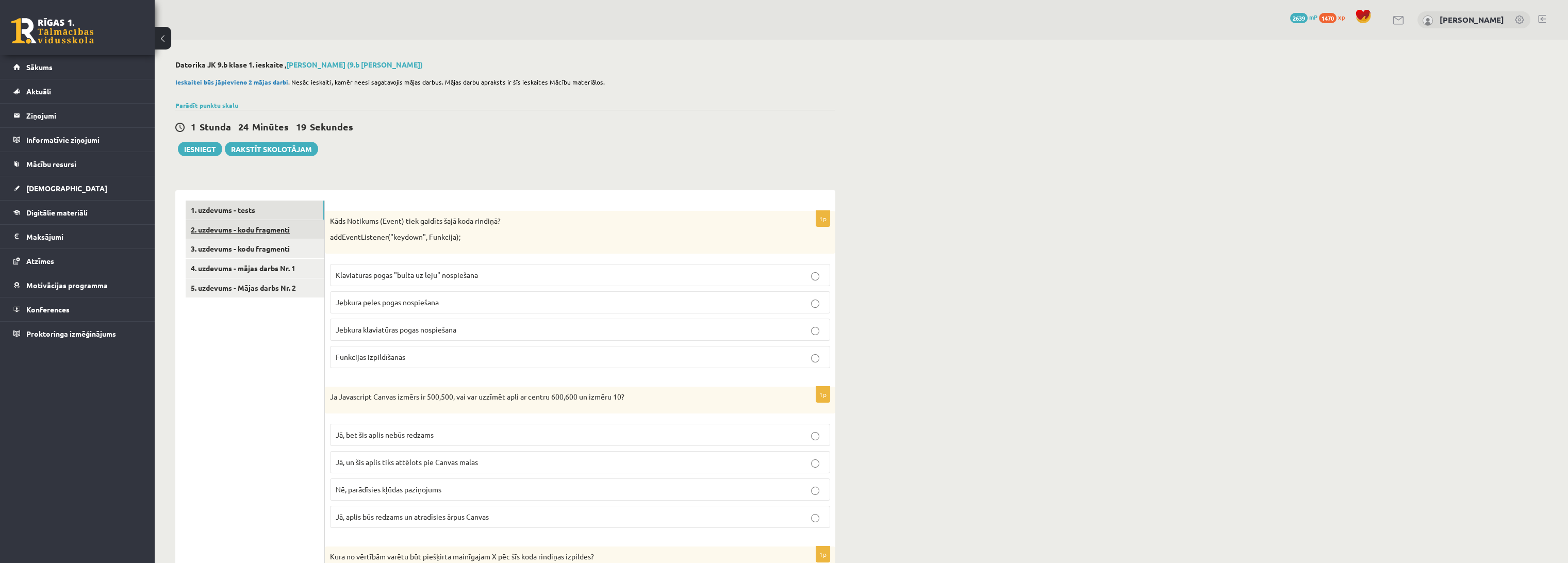
click at [232, 226] on link "2. uzdevums - kodu fragmenti" at bounding box center [255, 229] width 139 height 19
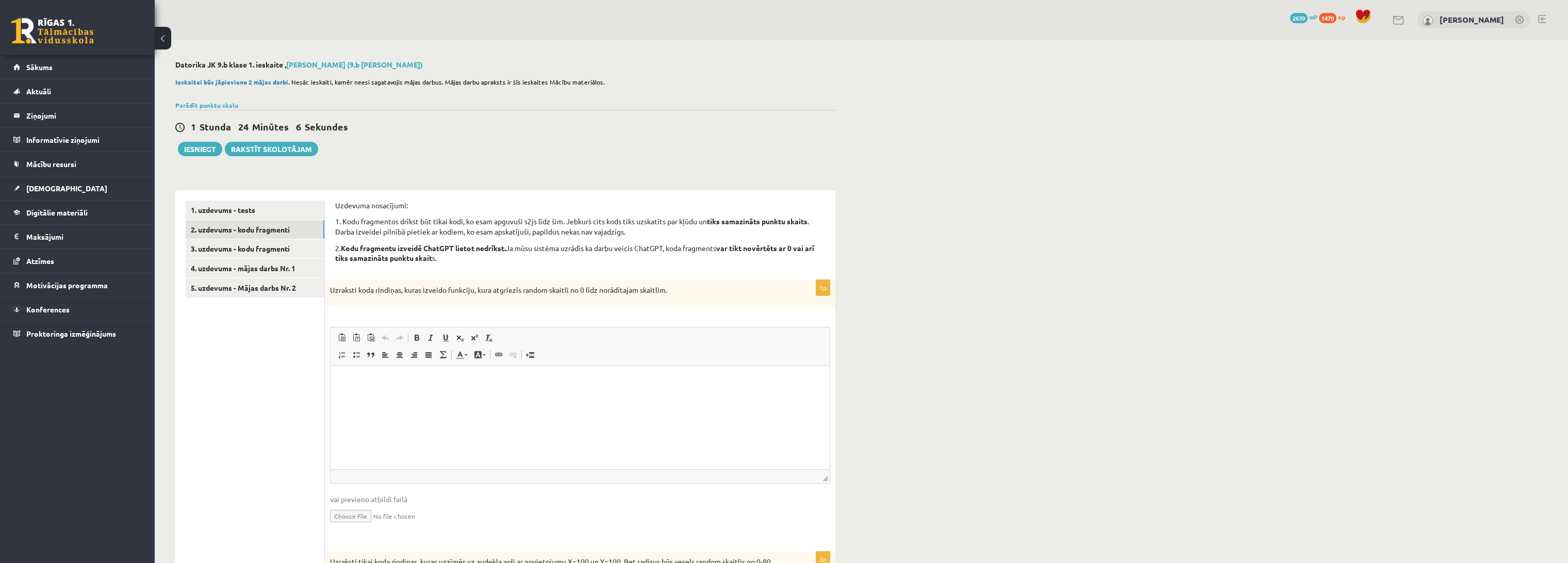
click at [682, 288] on p "Uzraksti koda rindiņas, kuras izveido funkciju, kura atgriezīs random skaitli n…" at bounding box center [554, 290] width 449 height 10
click at [409, 398] on html at bounding box center [580, 382] width 499 height 31
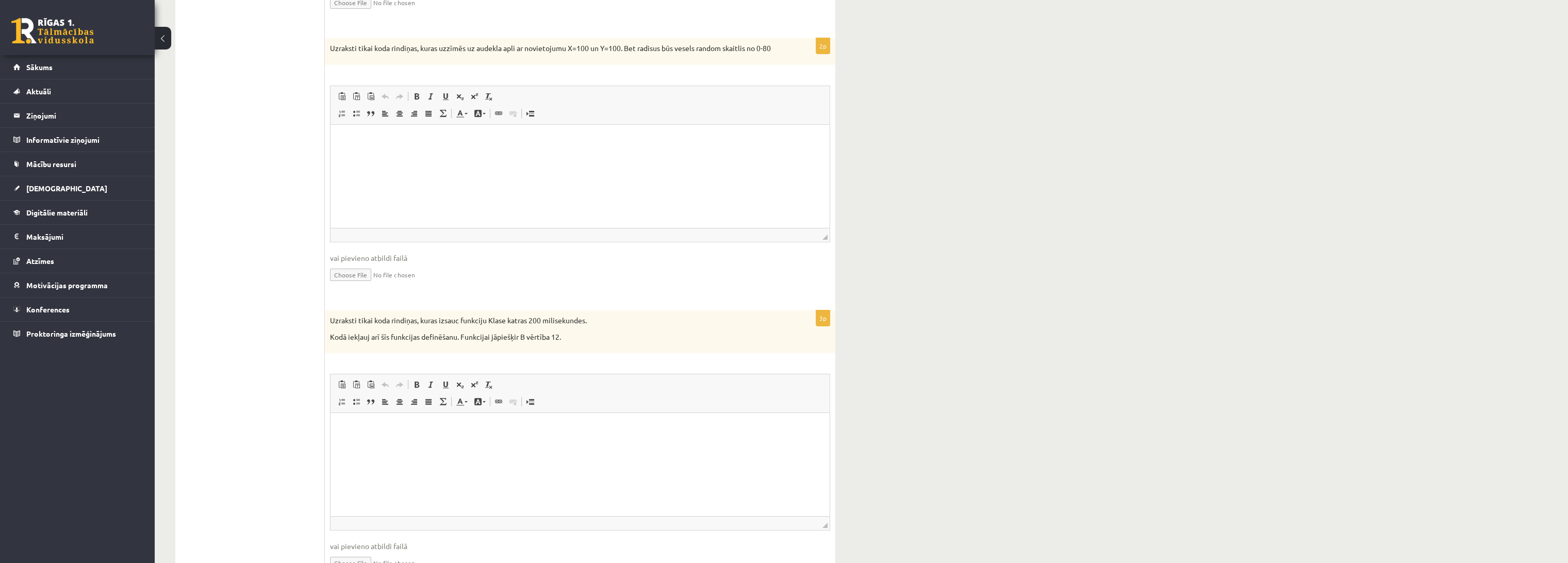
scroll to position [513, 0]
click at [260, 325] on ul "1. uzdevums - tests 2. uzdevums - kodu fragmenti 3. uzdevums - kodu fragmenti 4…" at bounding box center [255, 139] width 139 height 902
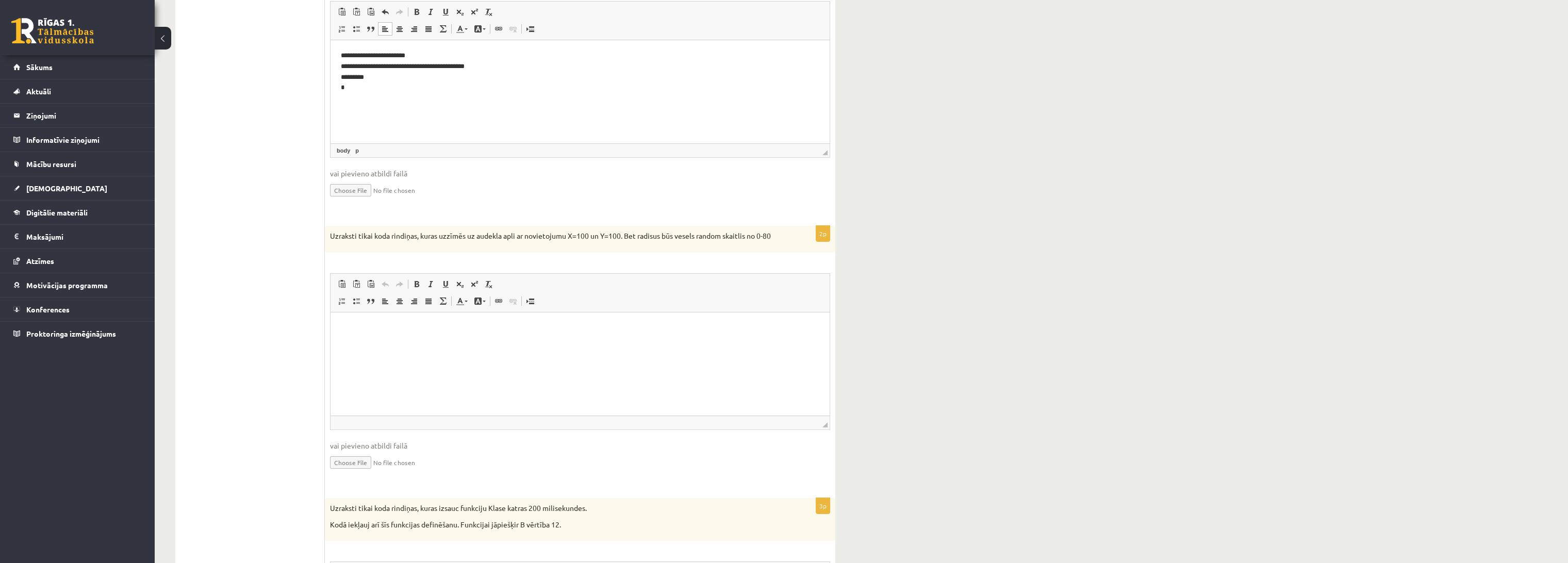
scroll to position [284, 0]
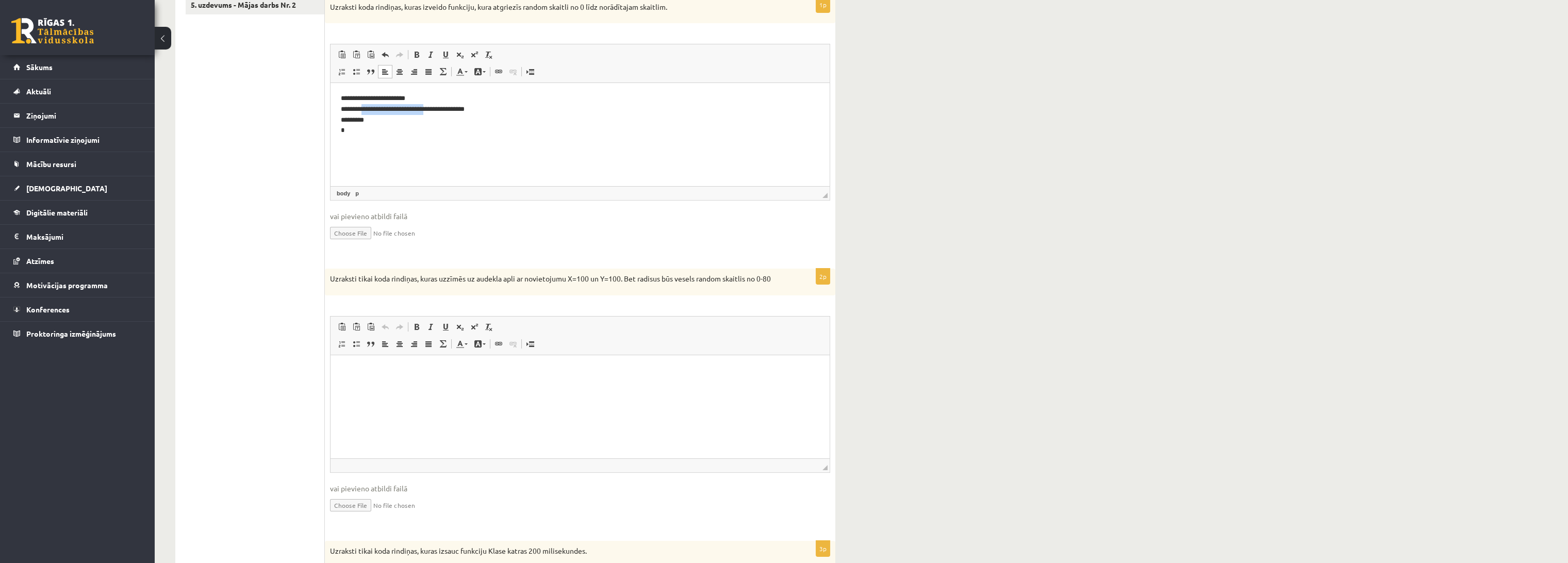
drag, startPoint x: 397, startPoint y: 109, endPoint x: 470, endPoint y: 109, distance: 73.0
click at [470, 109] on p "**********" at bounding box center [579, 115] width 478 height 43
click at [246, 270] on ul "1. uzdevums - tests 2. uzdevums - kodu fragmenti 3. uzdevums - kodu fragmenti 4…" at bounding box center [255, 368] width 139 height 902
click at [197, 184] on ul "1. uzdevums - tests 2. uzdevums - kodu fragmenti 3. uzdevums - kodu fragmenti 4…" at bounding box center [255, 368] width 139 height 902
drag, startPoint x: 381, startPoint y: 150, endPoint x: 660, endPoint y: 266, distance: 302.2
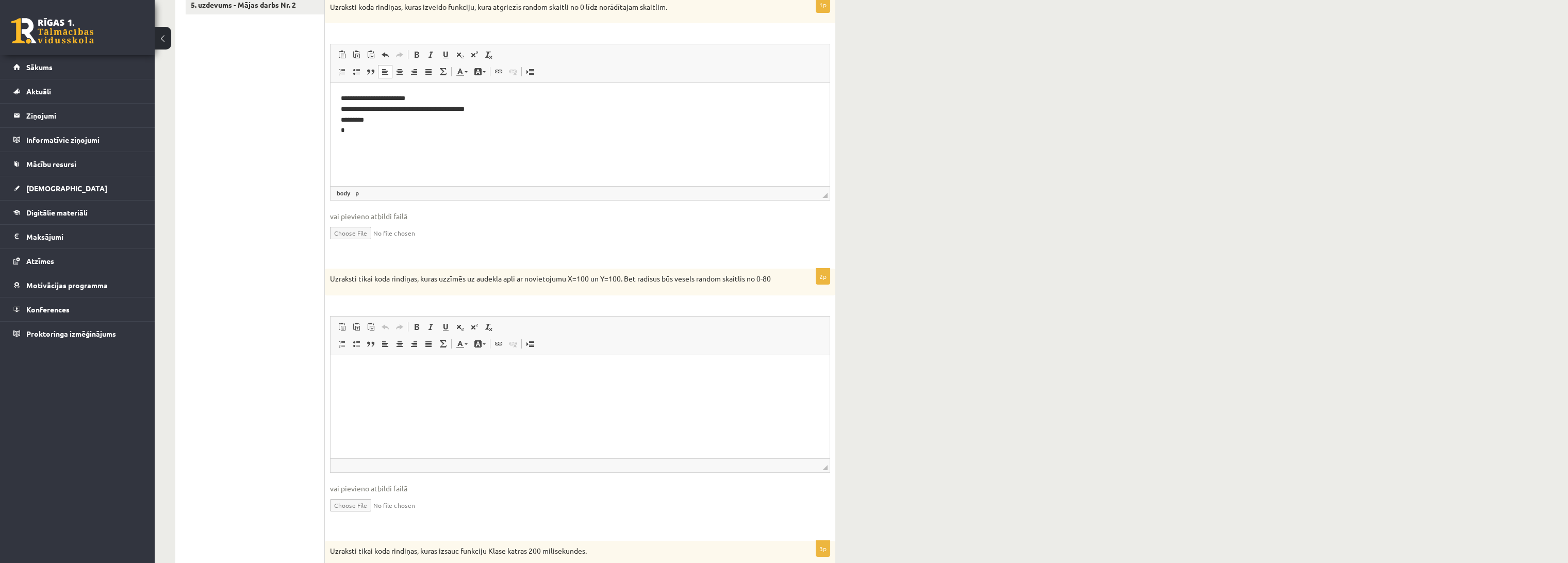
click at [381, 146] on html "**********" at bounding box center [580, 114] width 499 height 64
click at [269, 228] on ul "1. uzdevums - tests 2. uzdevums - kodu fragmenti 3. uzdevums - kodu fragmenti 4…" at bounding box center [255, 368] width 139 height 902
drag, startPoint x: 478, startPoint y: 109, endPoint x: 500, endPoint y: 106, distance: 22.2
click at [500, 106] on p "**********" at bounding box center [579, 115] width 478 height 43
click at [535, 112] on p "**********" at bounding box center [579, 115] width 478 height 43
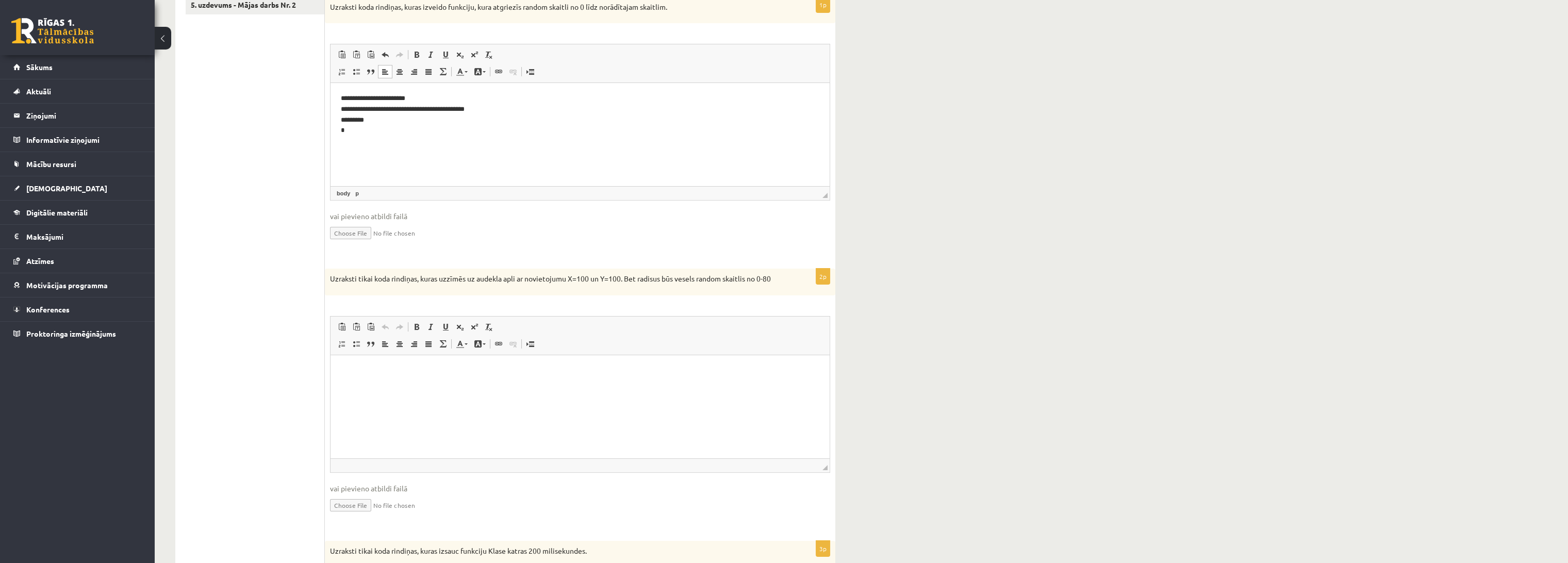
click at [282, 182] on ul "1. uzdevums - tests 2. uzdevums - kodu fragmenti 3. uzdevums - kodu fragmenti 4…" at bounding box center [255, 368] width 139 height 902
drag, startPoint x: 479, startPoint y: 107, endPoint x: 495, endPoint y: 109, distance: 16.1
click at [495, 109] on p "**********" at bounding box center [579, 115] width 478 height 43
drag, startPoint x: 413, startPoint y: 99, endPoint x: 430, endPoint y: 99, distance: 17.0
click at [430, 99] on p "**********" at bounding box center [579, 115] width 478 height 43
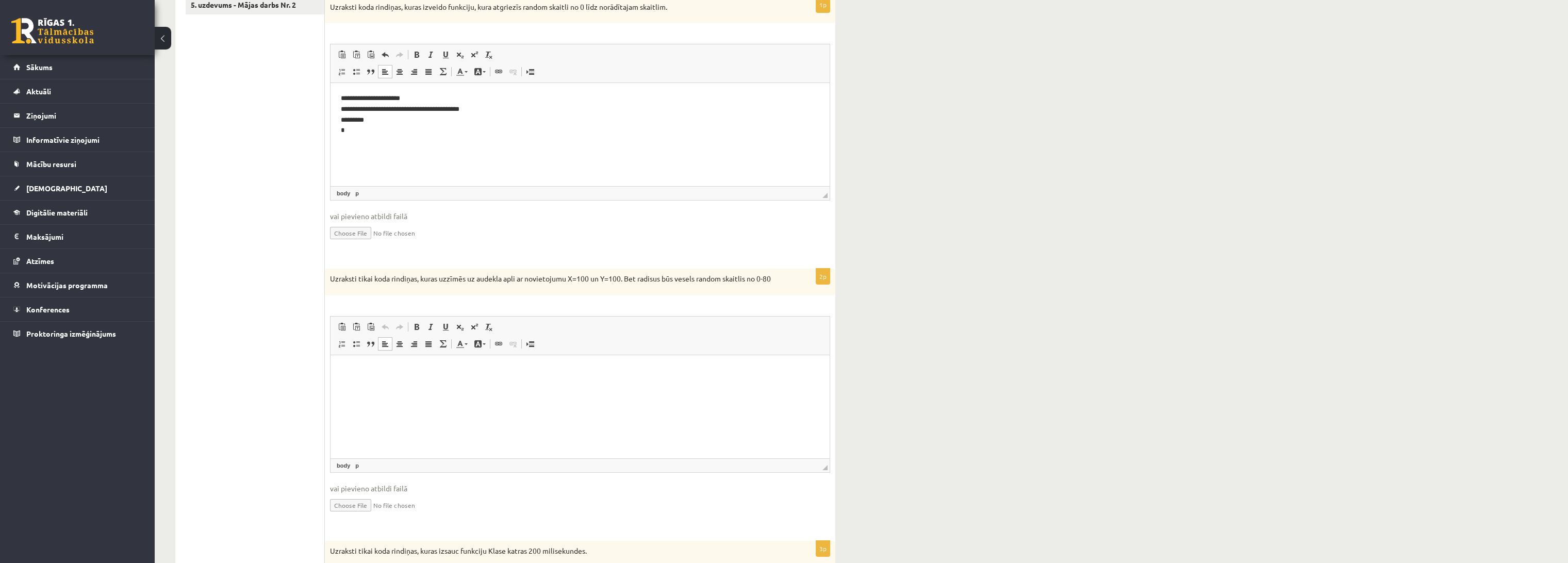
click at [430, 386] on html at bounding box center [580, 370] width 499 height 31
click at [381, 121] on p "**********" at bounding box center [579, 115] width 478 height 43
click at [435, 132] on p "**********" at bounding box center [579, 115] width 478 height 43
click at [276, 197] on ul "1. uzdevums - tests 2. uzdevums - kodu fragmenti 3. uzdevums - kodu fragmenti 4…" at bounding box center [255, 368] width 139 height 902
click at [483, 386] on html at bounding box center [580, 370] width 499 height 31
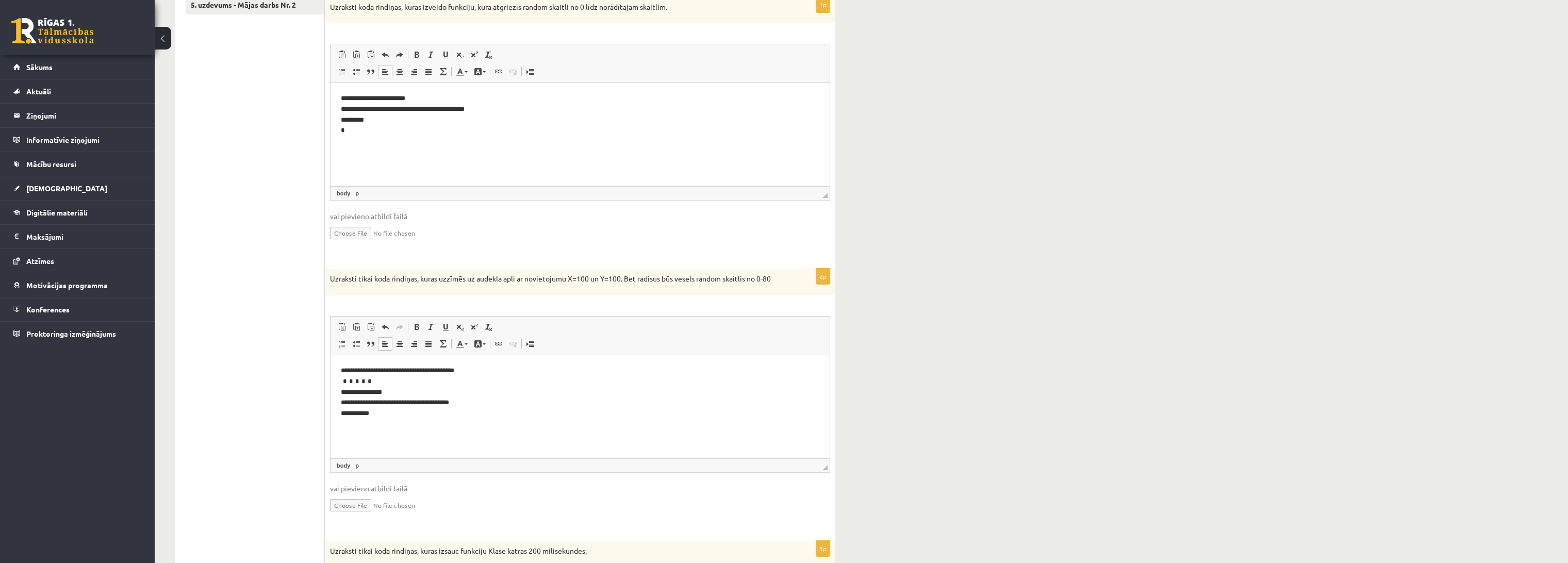
click at [240, 413] on ul "1. uzdevums - tests 2. uzdevums - kodu fragmenti 3. uzdevums - kodu fragmenti 4…" at bounding box center [255, 368] width 139 height 902
click at [363, 391] on p "**********" at bounding box center [579, 392] width 478 height 54
click at [459, 429] on html "**********" at bounding box center [580, 392] width 499 height 74
click at [1011, 419] on div "**********" at bounding box center [861, 303] width 1413 height 1094
click at [362, 371] on p "**********" at bounding box center [579, 392] width 478 height 54
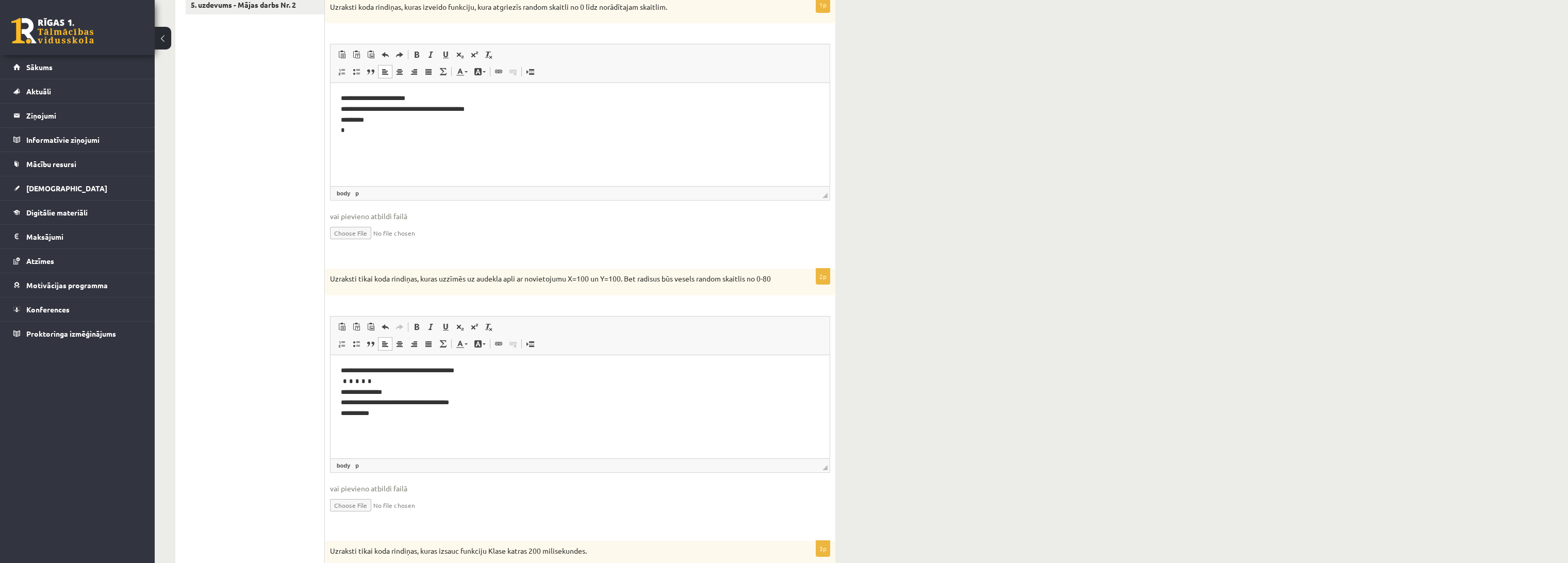
click at [364, 382] on p "**********" at bounding box center [579, 392] width 478 height 54
click at [272, 413] on ul "1. uzdevums - tests 2. uzdevums - kodu fragmenti 3. uzdevums - kodu fragmenti 4…" at bounding box center [255, 368] width 139 height 902
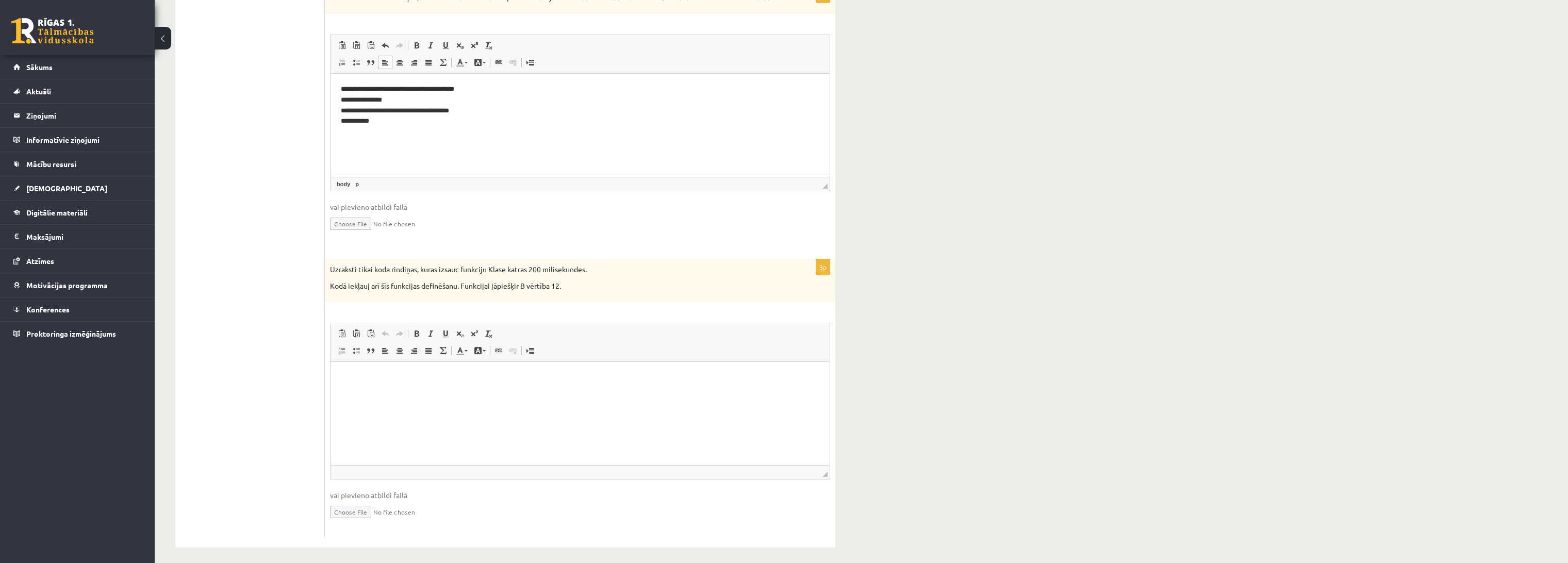
scroll to position [570, 0]
click at [520, 279] on p "Kodā iekļauj arī šīs funkcijas definēšanu. Funkcijai jāpiešķir B vērtība 12." at bounding box center [554, 281] width 449 height 10
click at [253, 288] on ul "1. uzdevums - tests 2. uzdevums - kodu fragmenti 3. uzdevums - kodu fragmenti 4…" at bounding box center [255, 82] width 139 height 902
drag, startPoint x: 236, startPoint y: 311, endPoint x: 315, endPoint y: 289, distance: 82.0
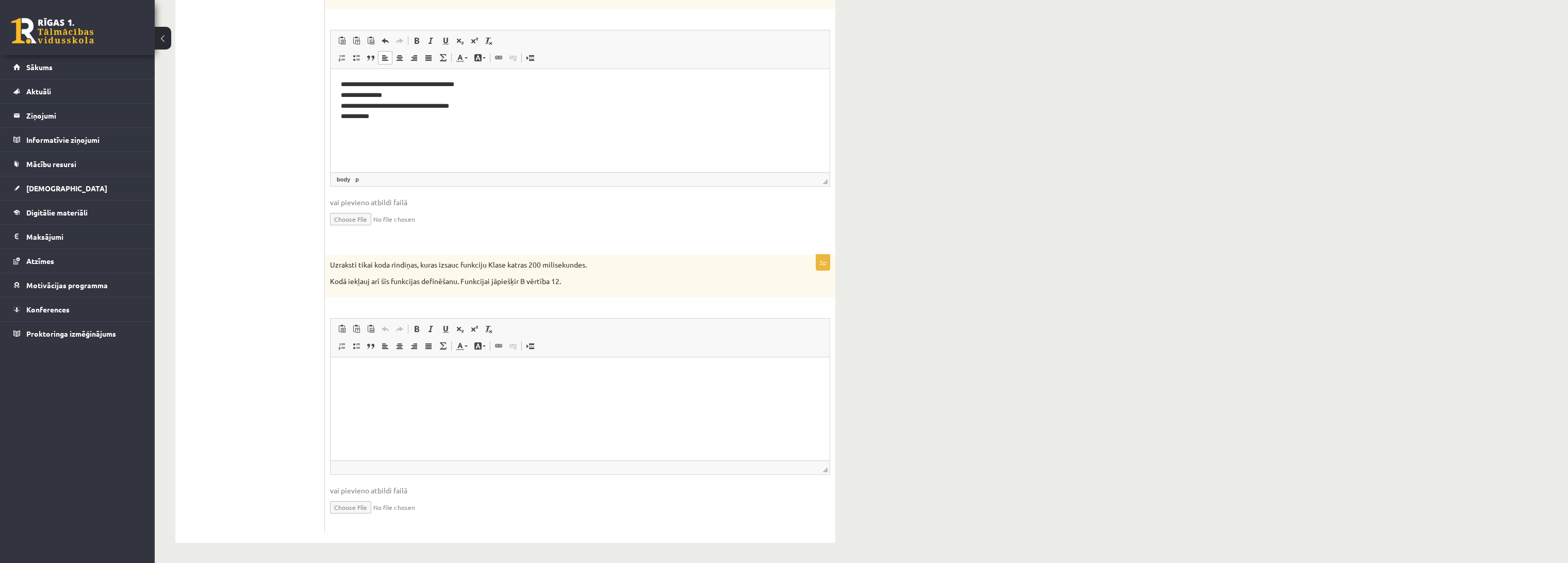
click at [305, 292] on ul "1. uzdevums - tests 2. uzdevums - kodu fragmenti 3. uzdevums - kodu fragmenti 4…" at bounding box center [255, 82] width 139 height 902
click at [560, 288] on div "Uzraksti tikai koda rindiņas, kuras izsauc funkciju Klase katras 200 milisekund…" at bounding box center [580, 276] width 511 height 43
drag, startPoint x: 486, startPoint y: 262, endPoint x: 464, endPoint y: 255, distance: 23.1
click at [464, 255] on div "Uzraksti tikai koda rindiņas, kuras izsauc funkciju Klase katras 200 milisekund…" at bounding box center [580, 276] width 511 height 43
click at [670, 237] on fieldset "**********" at bounding box center [579, 134] width 500 height 209
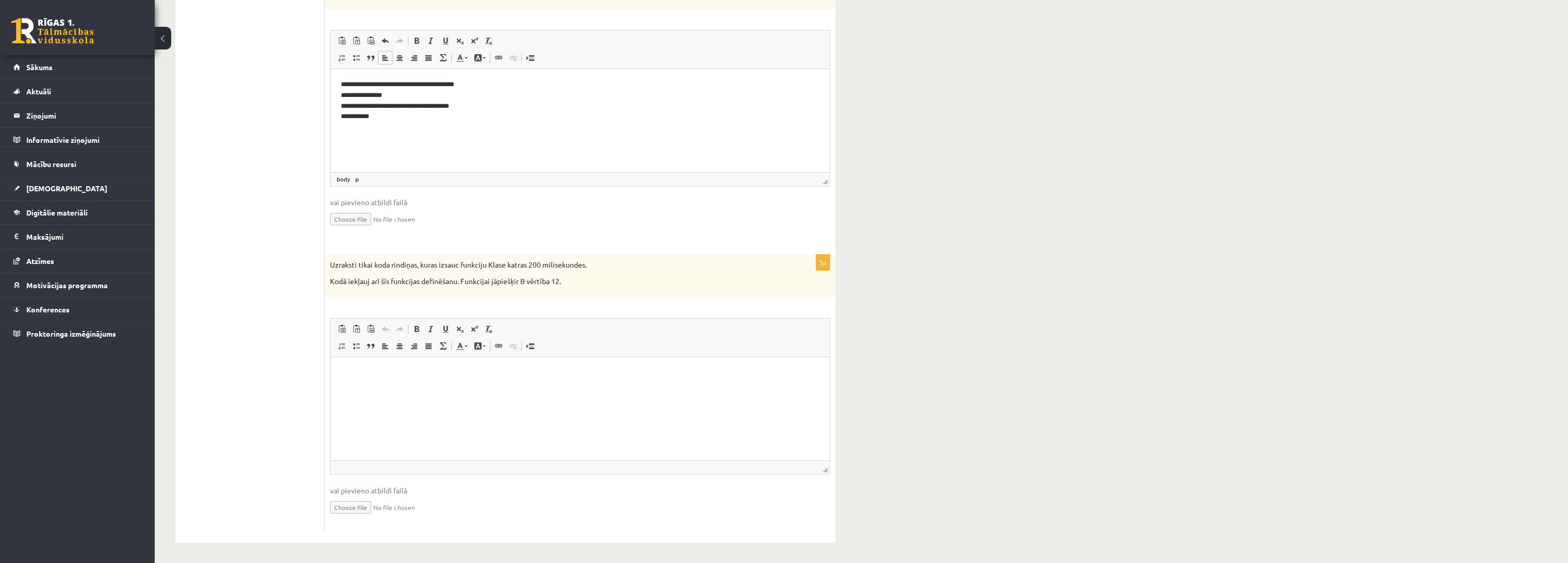
click at [603, 282] on p "Kodā iekļauj arī šīs funkcijas definēšanu. Funkcijai jāpiešķir B vērtība 12." at bounding box center [554, 281] width 449 height 10
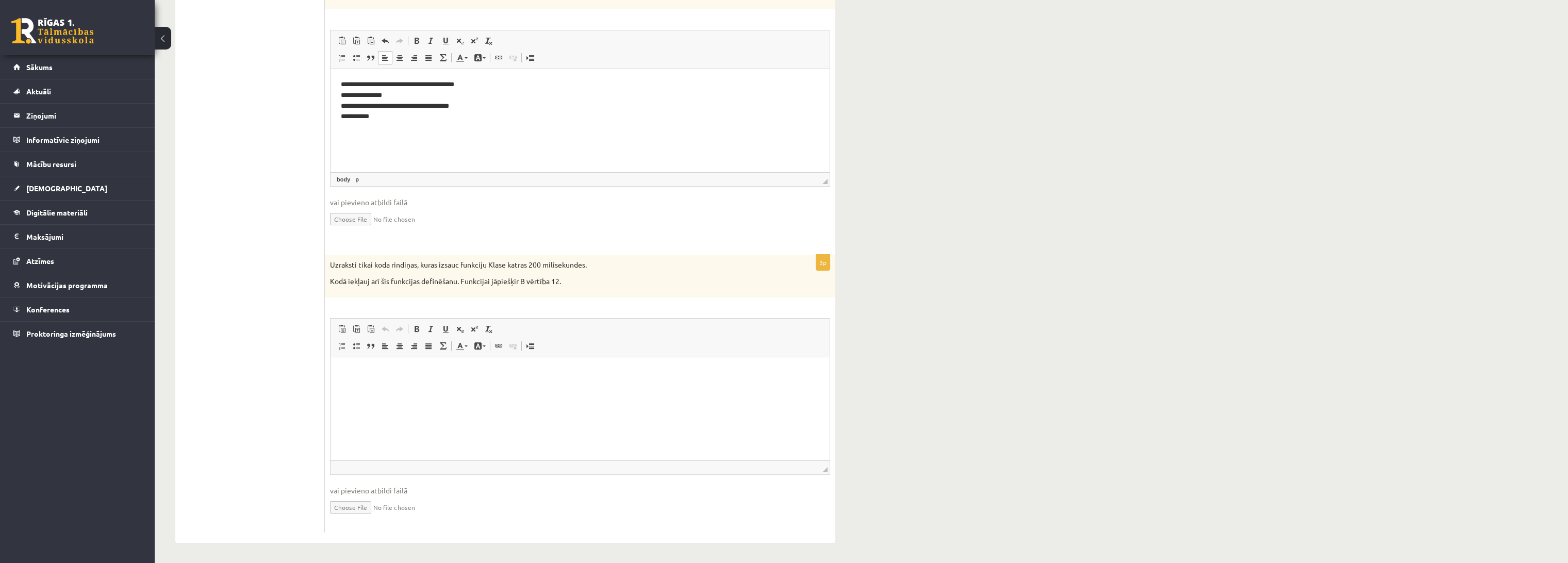
click at [603, 282] on p "Kodā iekļauj arī šīs funkcijas definēšanu. Funkcijai jāpiešķir B vērtība 12." at bounding box center [554, 281] width 449 height 10
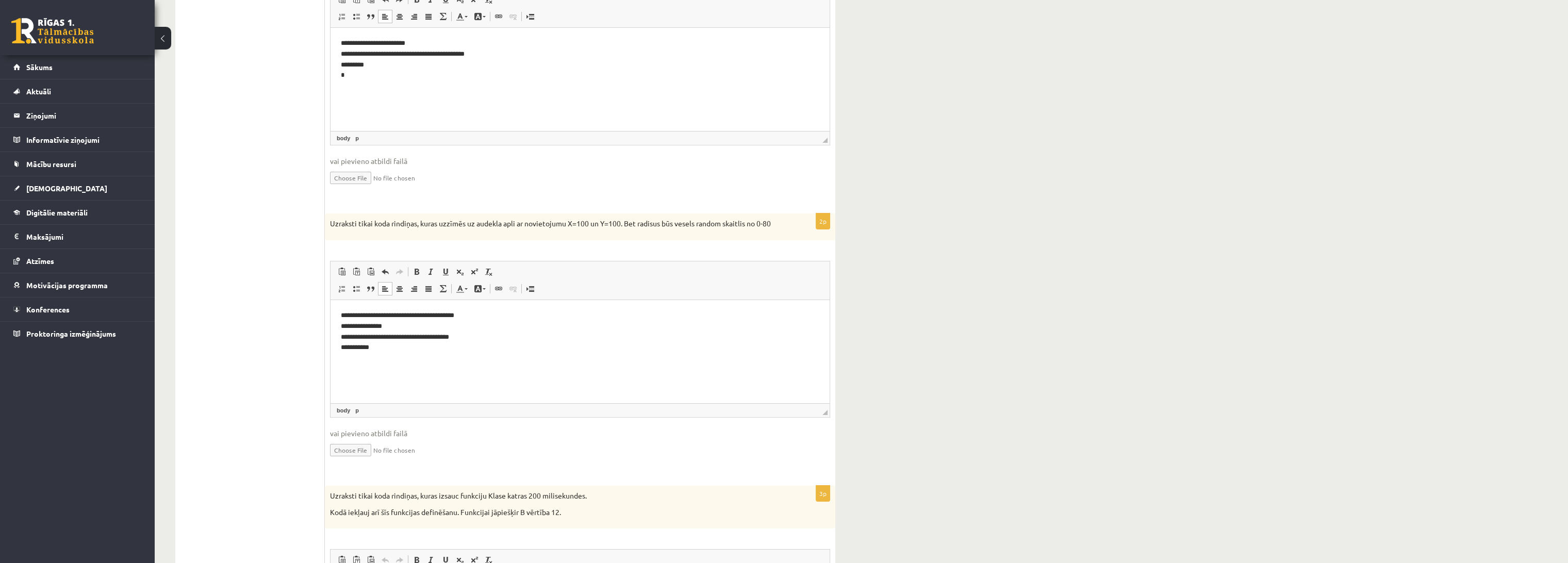
scroll to position [513, 0]
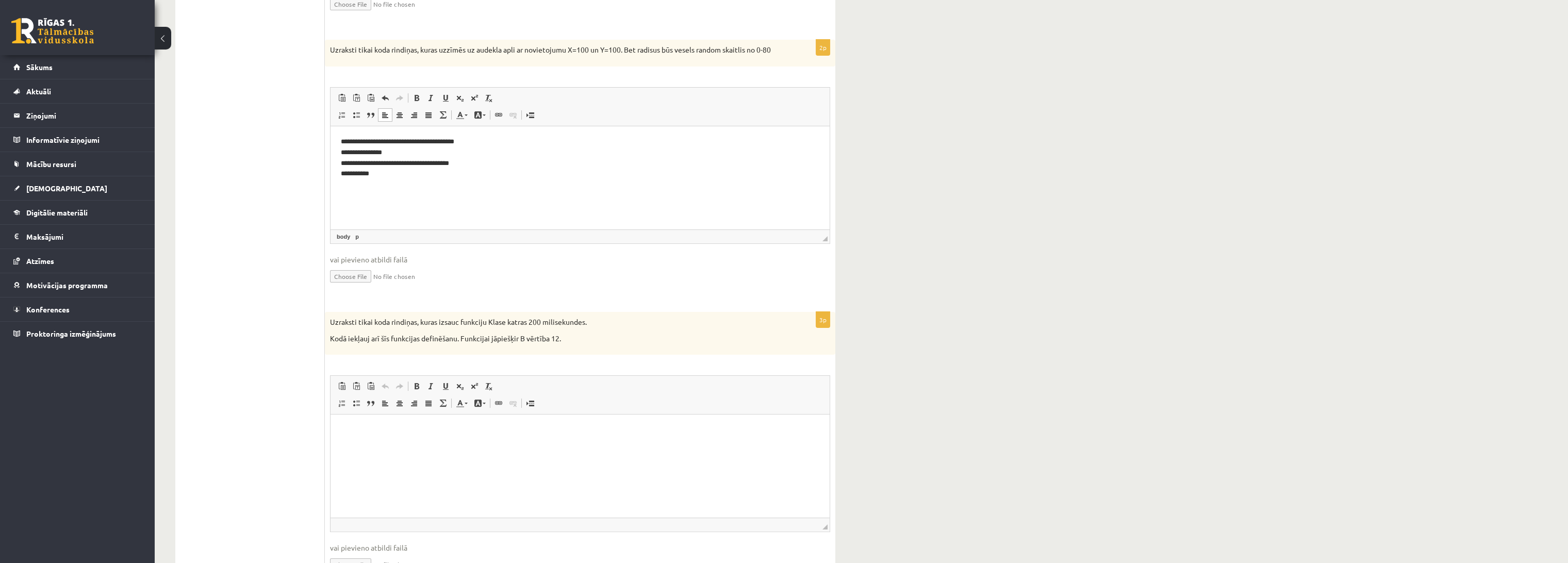
click at [526, 337] on p "Kodā iekļauj arī šīs funkcijas definēšanu. Funkcijai jāpiešķir B vērtība 12." at bounding box center [554, 339] width 449 height 10
click at [538, 344] on div "Uzraksti tikai koda rindiņas, kuras izsauc funkciju Klase katras 200 milisekund…" at bounding box center [580, 334] width 511 height 43
click at [546, 346] on div "Uzraksti tikai koda rindiņas, kuras izsauc funkciju Klase katras 200 milisekund…" at bounding box center [580, 334] width 511 height 43
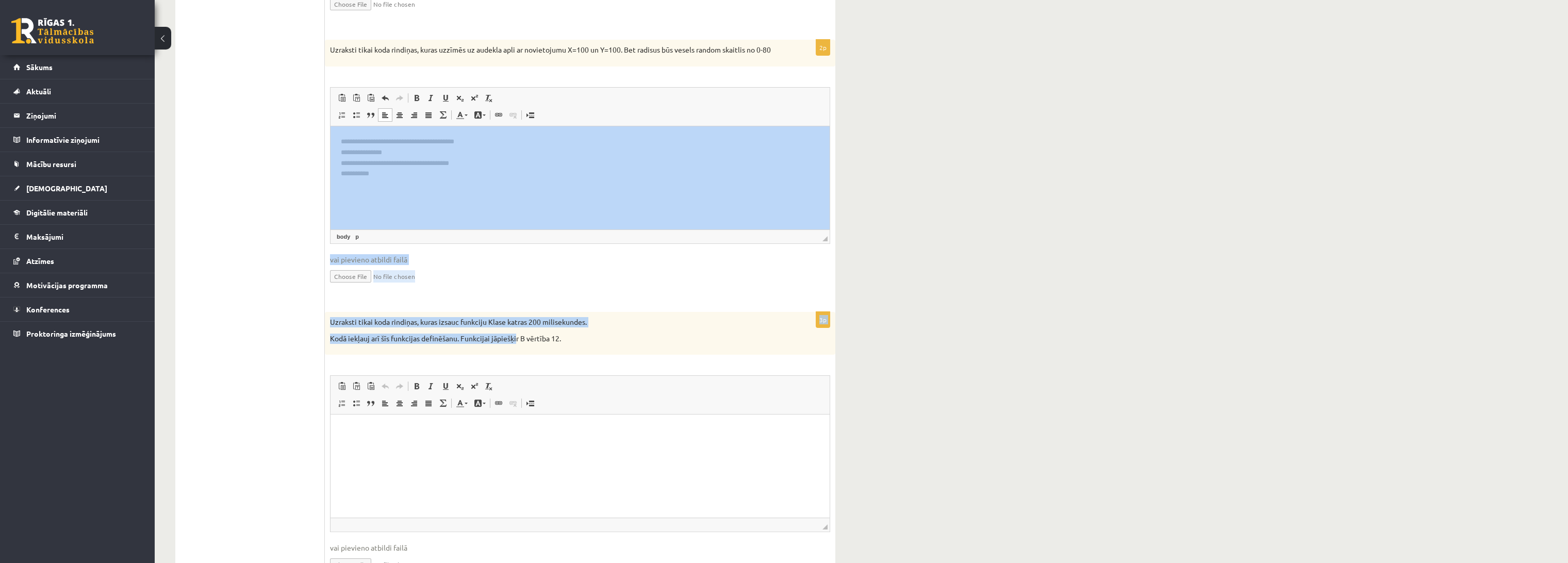
drag, startPoint x: 802, startPoint y: 434, endPoint x: 402, endPoint y: 139, distance: 497.0
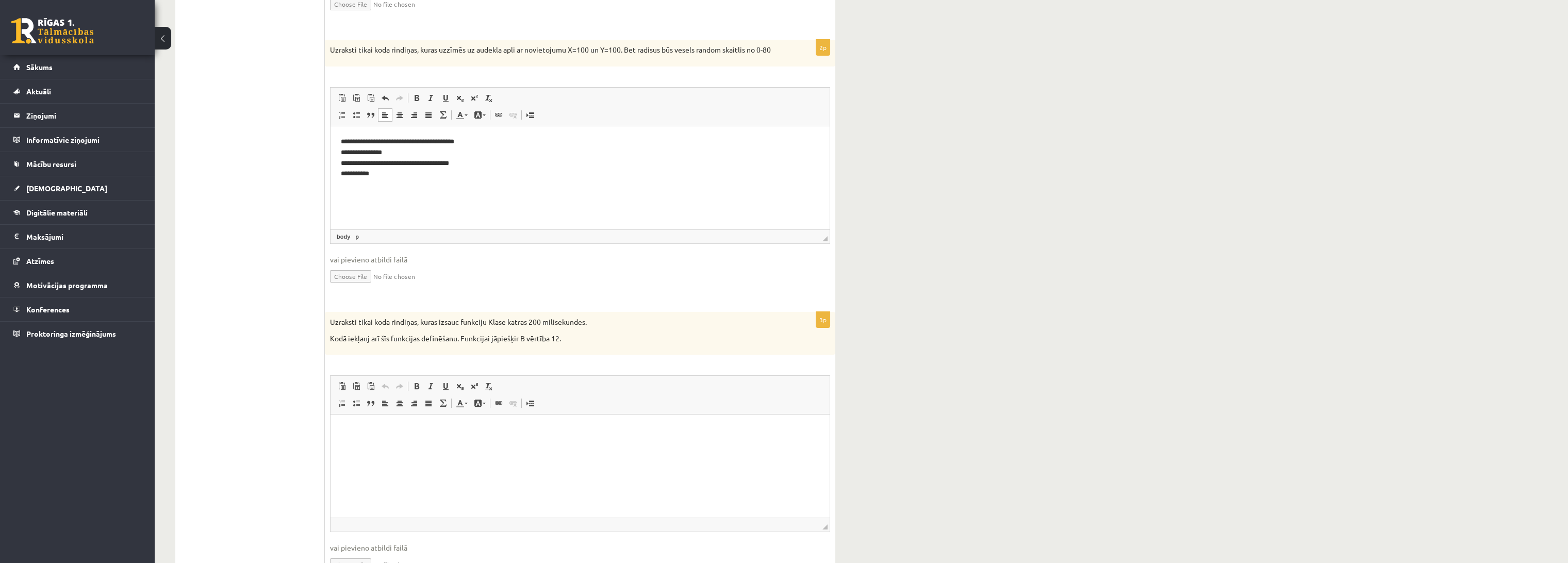
click at [290, 60] on ul "1. uzdevums - tests 2. uzdevums - kodu fragmenti 3. uzdevums - kodu fragmenti 4…" at bounding box center [255, 139] width 139 height 902
click at [426, 446] on html at bounding box center [580, 431] width 499 height 31
click at [276, 425] on ul "1. uzdevums - tests 2. uzdevums - kodu fragmenti 3. uzdevums - kodu fragmenti 4…" at bounding box center [255, 139] width 139 height 902
click at [376, 417] on html "**********" at bounding box center [580, 452] width 499 height 74
click at [240, 493] on ul "1. uzdevums - tests 2. uzdevums - kodu fragmenti 3. uzdevums - kodu fragmenti 4…" at bounding box center [255, 139] width 139 height 902
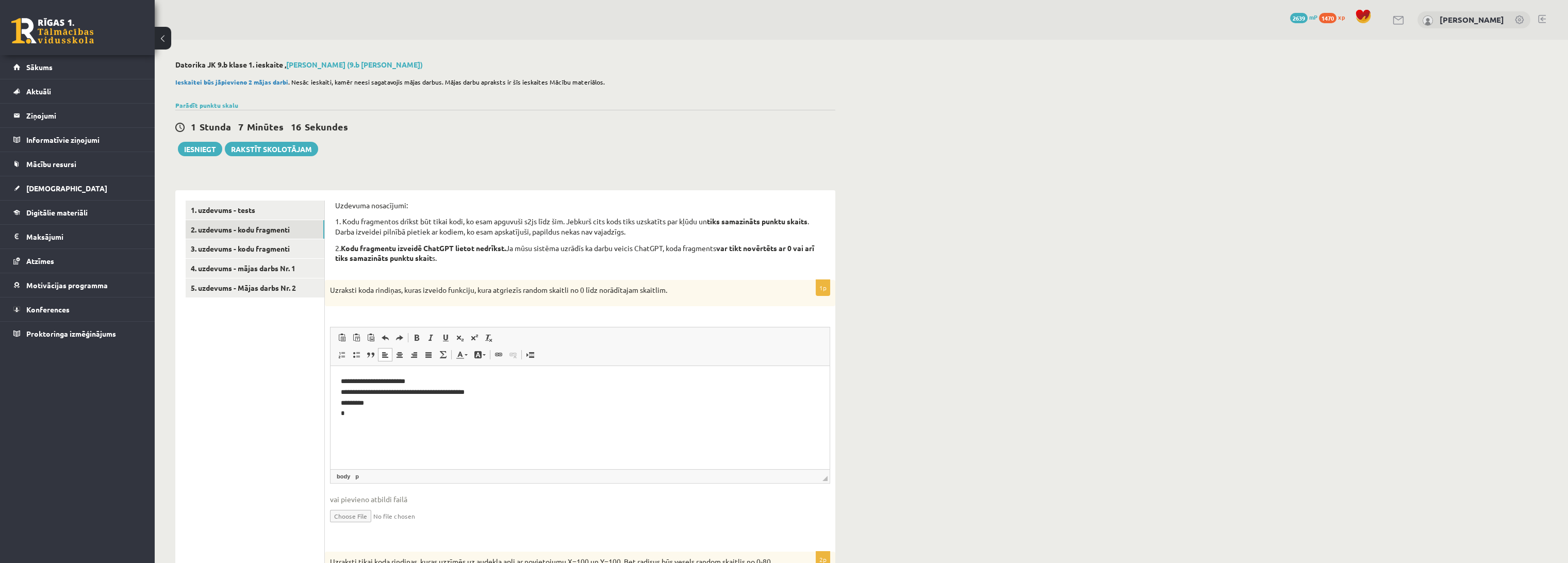
scroll to position [0, 0]
click at [264, 203] on link "1. uzdevums - tests" at bounding box center [255, 210] width 139 height 19
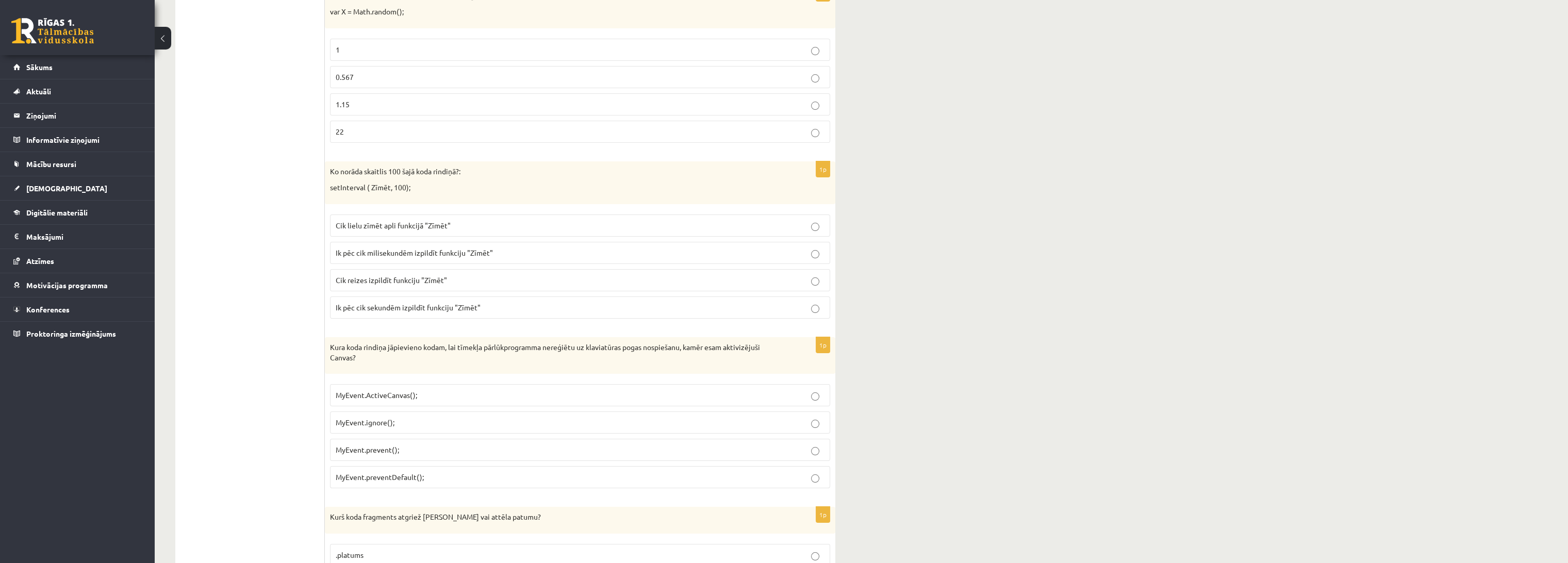
scroll to position [511, 0]
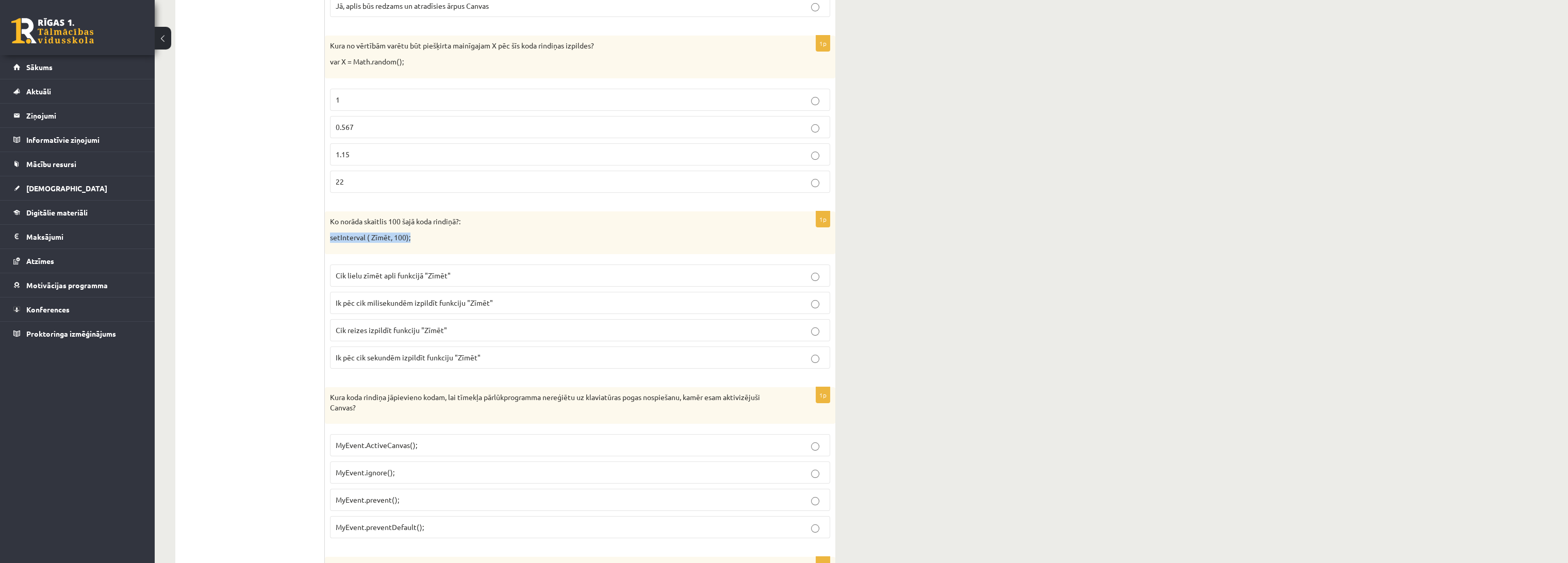
drag, startPoint x: 330, startPoint y: 236, endPoint x: 412, endPoint y: 240, distance: 82.1
click at [412, 240] on p "setInterval ( Zīmēt, 100);" at bounding box center [554, 237] width 449 height 10
copy p "setInterval ( Zīmēt, 100);"
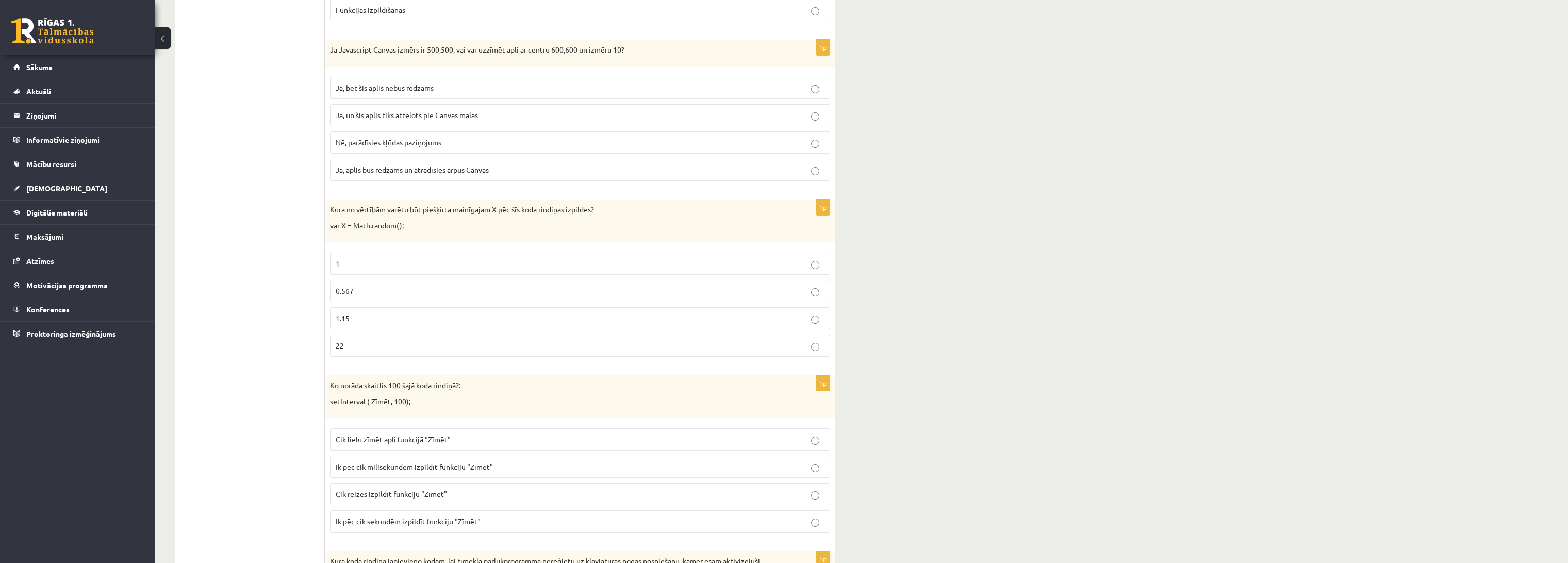
scroll to position [0, 0]
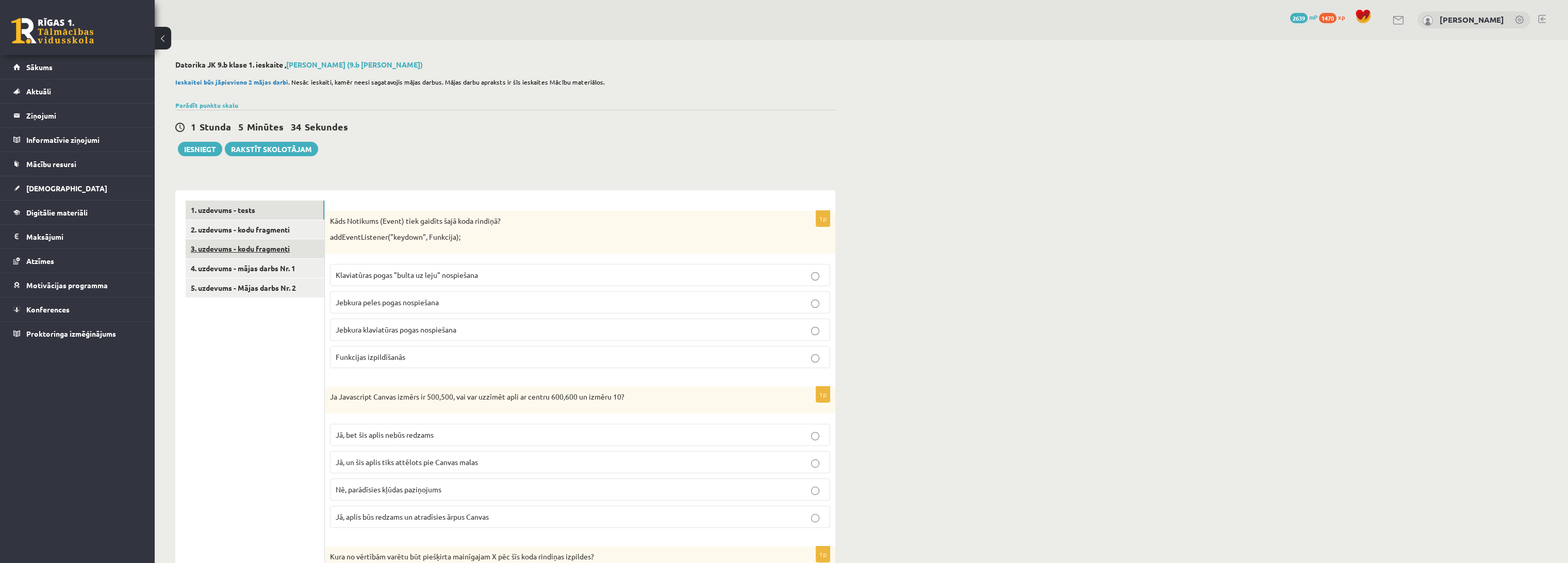
click at [238, 245] on link "3. uzdevums - kodu fragmenti" at bounding box center [255, 249] width 139 height 19
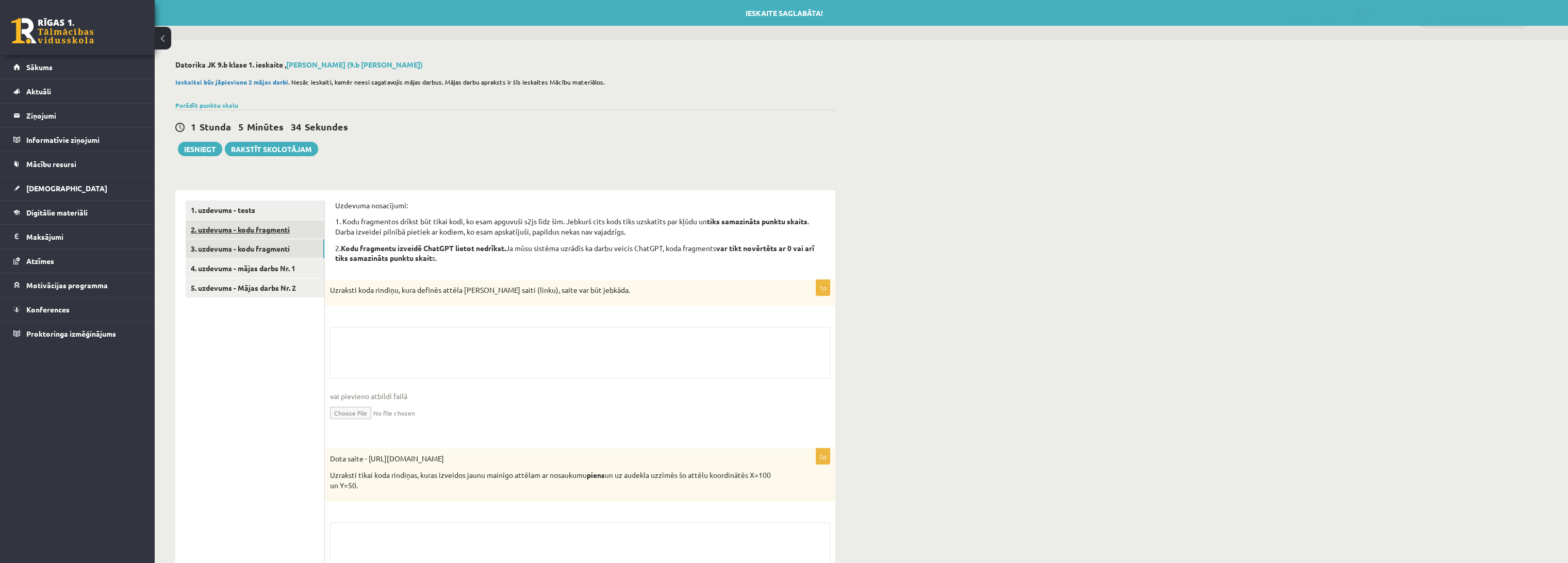
click at [244, 230] on link "2. uzdevums - kodu fragmenti" at bounding box center [255, 229] width 139 height 19
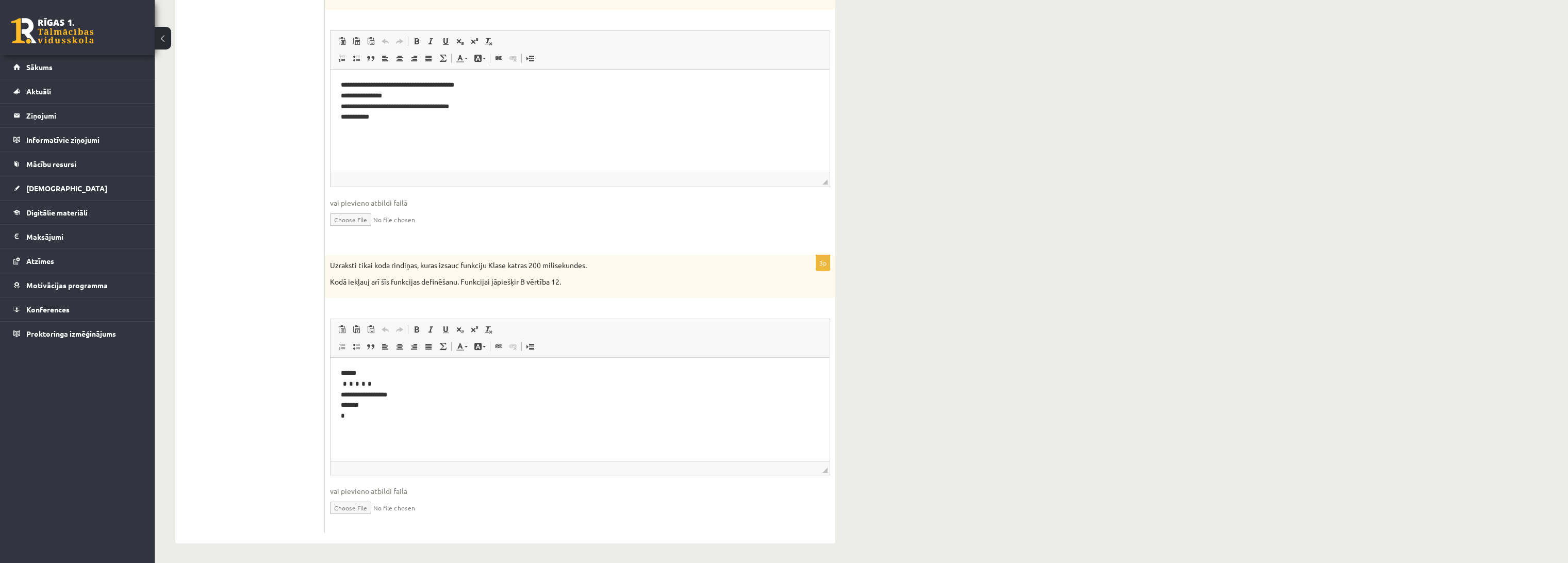
scroll to position [570, 0]
drag, startPoint x: 413, startPoint y: 420, endPoint x: 658, endPoint y: 712, distance: 381.2
click at [330, 357] on html "**********" at bounding box center [580, 394] width 499 height 74
click at [234, 365] on ul "1. uzdevums - tests 2. uzdevums - kodu fragmenti 3. uzdevums - kodu fragmenti 4…" at bounding box center [255, 82] width 139 height 902
click at [422, 417] on p "**********" at bounding box center [579, 394] width 478 height 54
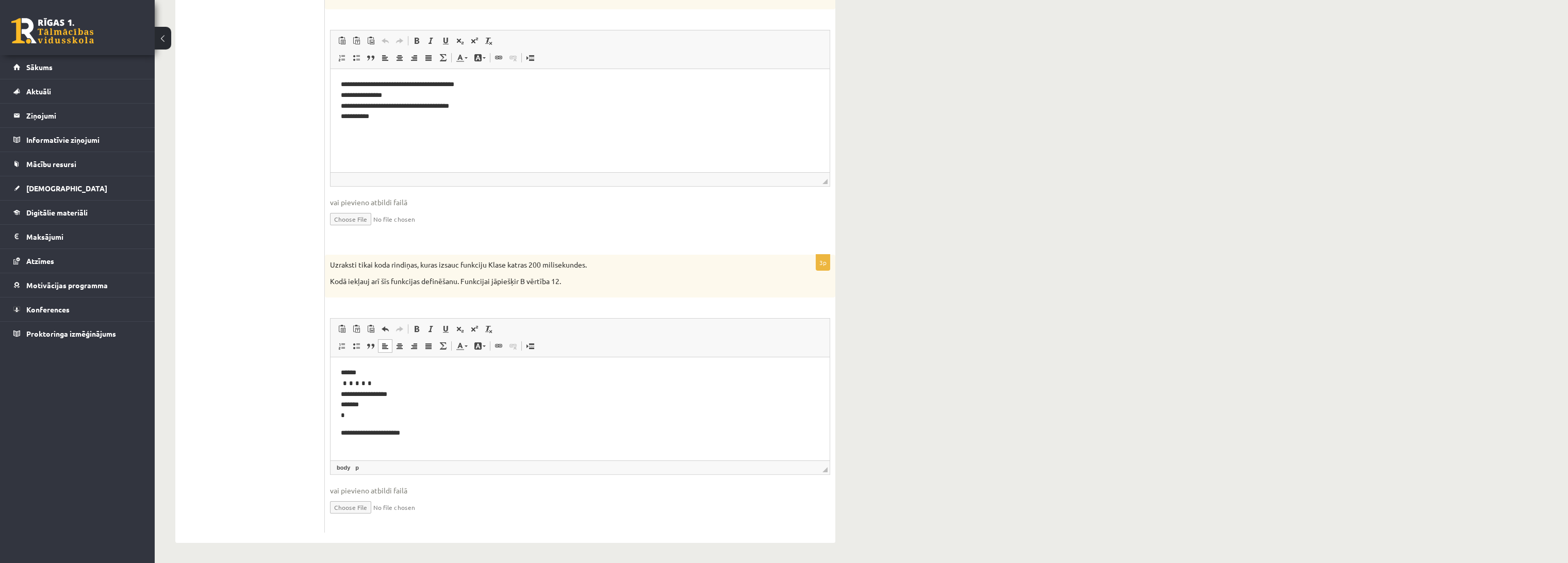
click at [268, 387] on ul "1. uzdevums - tests 2. uzdevums - kodu fragmenti 3. uzdevums - kodu fragmenti 4…" at bounding box center [255, 82] width 139 height 902
click at [292, 426] on ul "1. uzdevums - tests 2. uzdevums - kodu fragmenti 3. uzdevums - kodu fragmenti 4…" at bounding box center [255, 82] width 139 height 902
click at [450, 427] on body "**********" at bounding box center [579, 403] width 478 height 71
click at [272, 394] on ul "1. uzdevums - tests 2. uzdevums - kodu fragmenti 3. uzdevums - kodu fragmenti 4…" at bounding box center [255, 82] width 139 height 902
click at [522, 280] on p "Kodā iekļauj arī šīs funkcijas definēšanu. Funkcijai jāpiešķir B vērtība 12." at bounding box center [554, 281] width 449 height 10
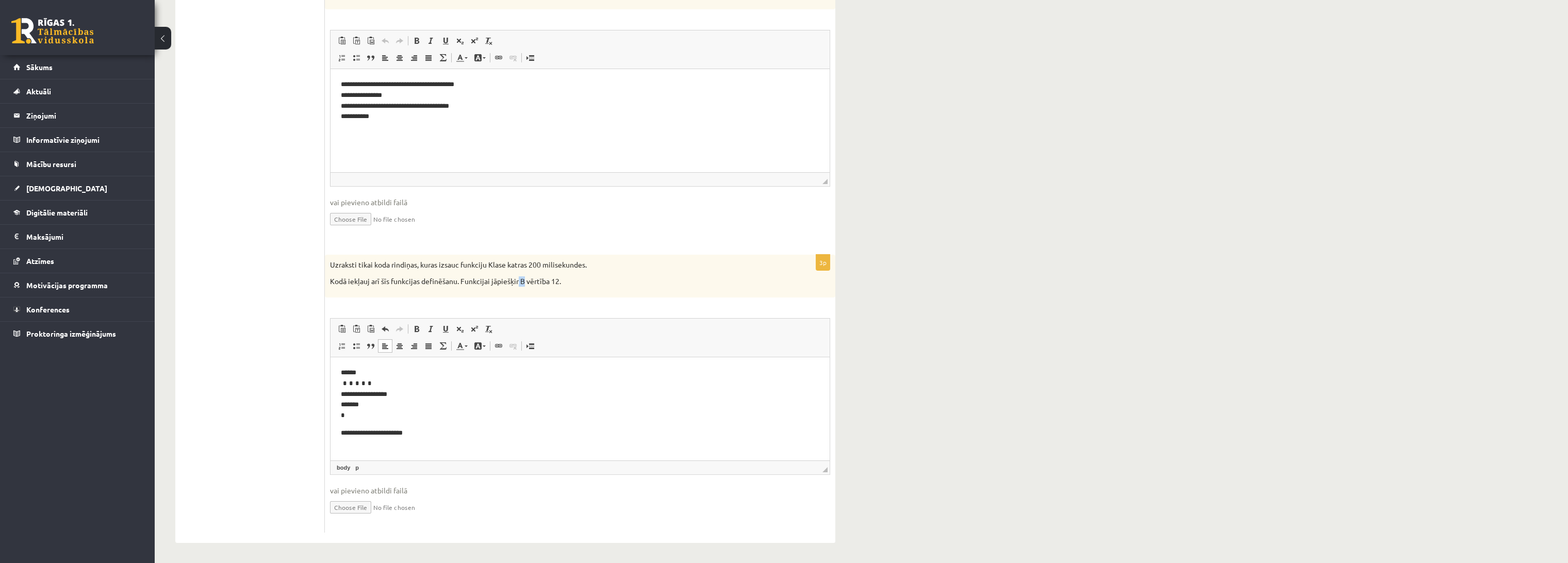
drag, startPoint x: 524, startPoint y: 280, endPoint x: 517, endPoint y: 281, distance: 7.1
click at [517, 281] on p "Kodā iekļauj arī šīs funkcijas definēšanu. Funkcijai jāpiešķir B vērtība 12." at bounding box center [554, 281] width 449 height 10
click at [623, 286] on div "Uzraksti tikai koda rindiņas, kuras izsauc funkciju Klase katras 200 milisekund…" at bounding box center [580, 276] width 511 height 43
drag, startPoint x: 816, startPoint y: 259, endPoint x: 826, endPoint y: 259, distance: 10.0
click at [826, 259] on p "3p" at bounding box center [822, 263] width 14 height 17
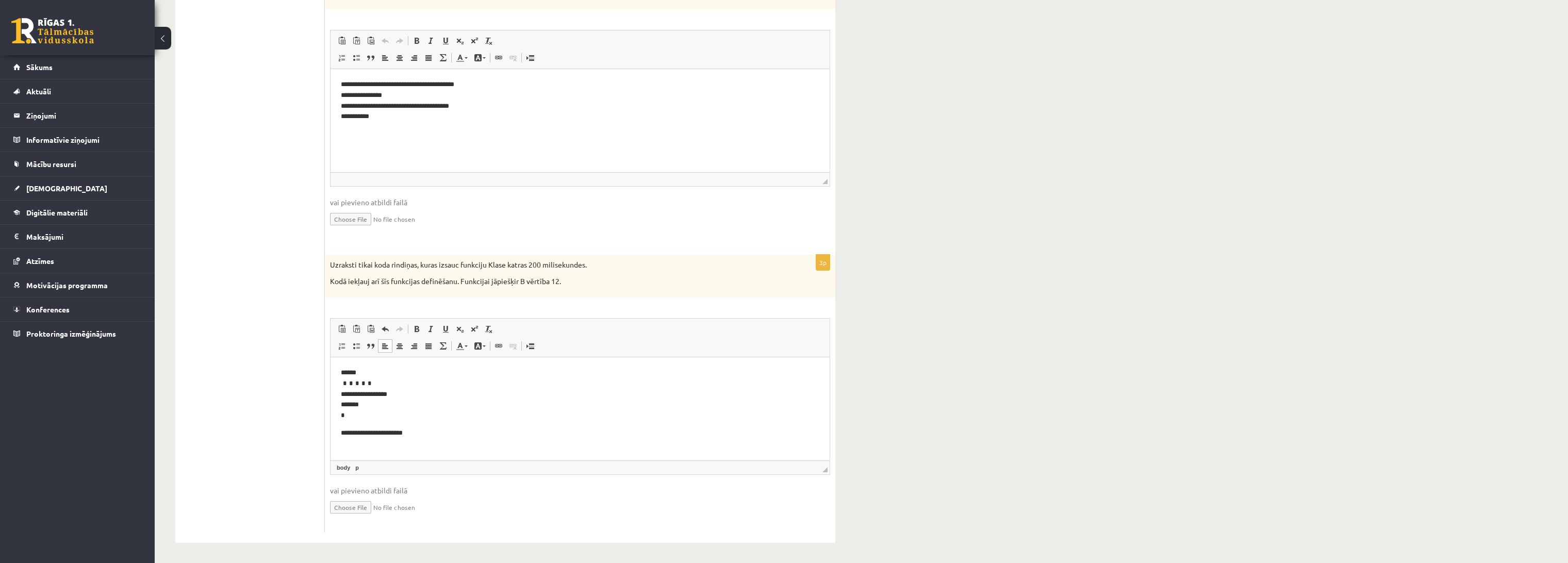
click at [831, 271] on div "Uzraksti tikai koda rindiņas, kuras izsauc funkciju Klase katras 200 milisekund…" at bounding box center [580, 276] width 511 height 43
drag, startPoint x: 330, startPoint y: 263, endPoint x: 600, endPoint y: 267, distance: 270.0
click at [600, 267] on p "Uzraksti tikai koda rindiņas, kuras izsauc funkciju Klase katras 200 milisekund…" at bounding box center [554, 265] width 449 height 10
click at [597, 265] on p "Uzraksti tikai koda rindiņas, kuras izsauc funkciju Klase katras 200 milisekund…" at bounding box center [554, 265] width 449 height 10
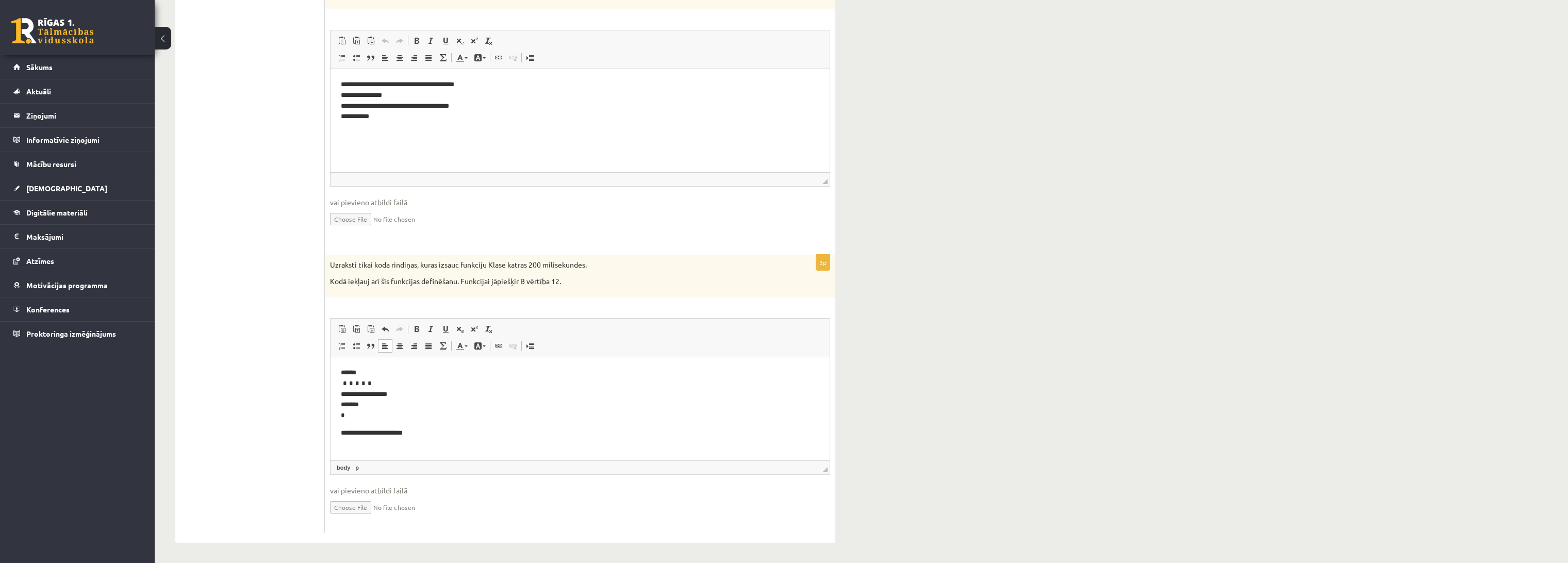
click at [597, 265] on p "Uzraksti tikai koda rindiņas, kuras izsauc funkciju Klase katras 200 milisekund…" at bounding box center [554, 265] width 449 height 10
click at [255, 389] on ul "1. uzdevums - tests 2. uzdevums - kodu fragmenti 3. uzdevums - kodu fragmenti 4…" at bounding box center [255, 82] width 139 height 902
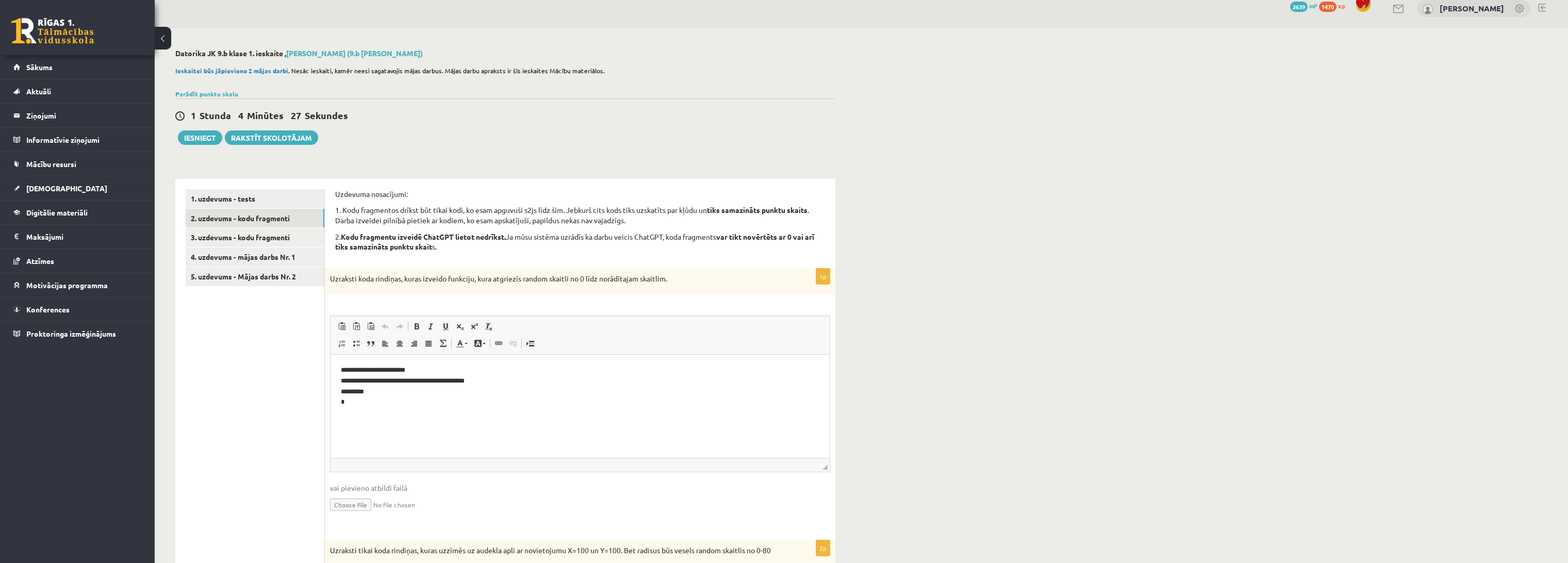
scroll to position [0, 0]
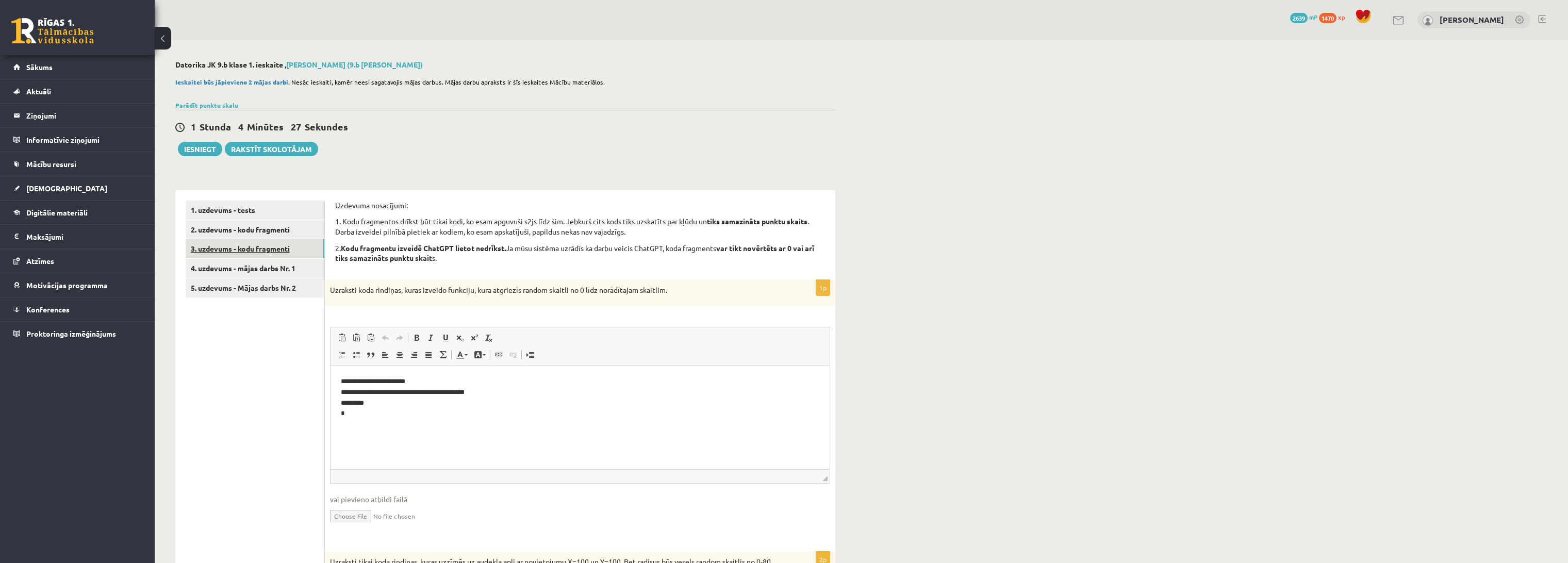
click at [269, 248] on link "3. uzdevums - kodu fragmenti" at bounding box center [255, 249] width 139 height 19
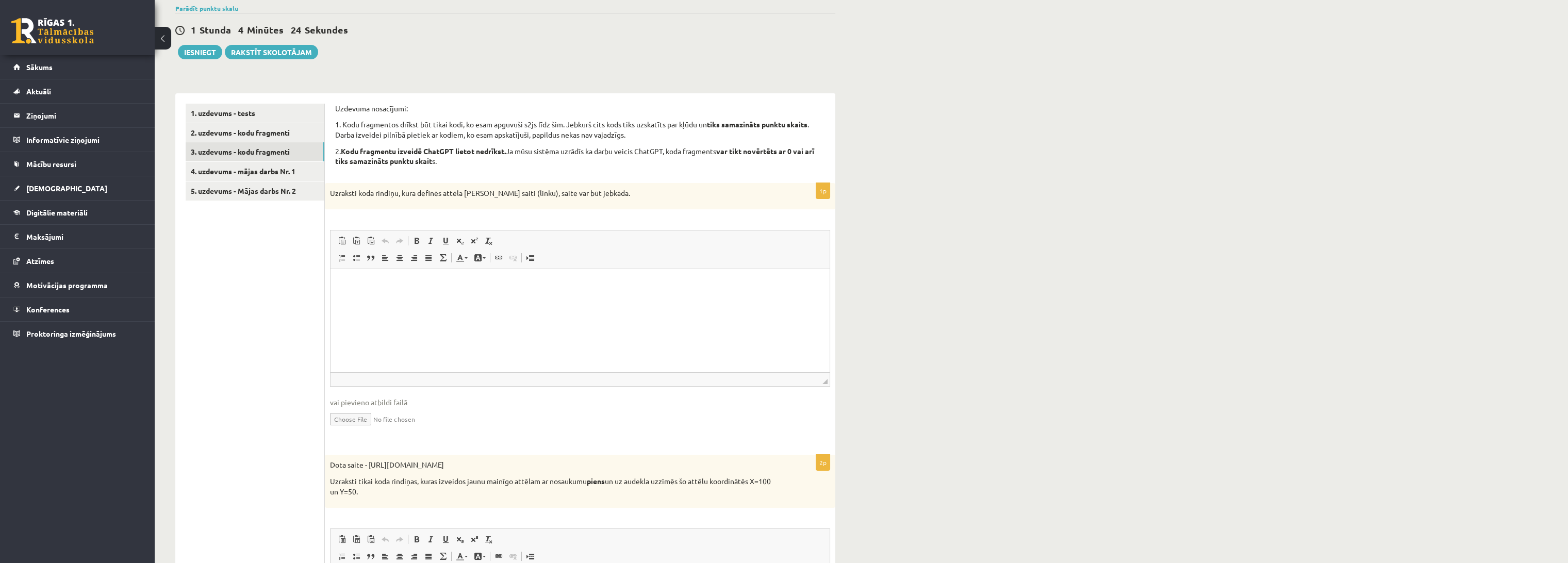
scroll to position [52, 0]
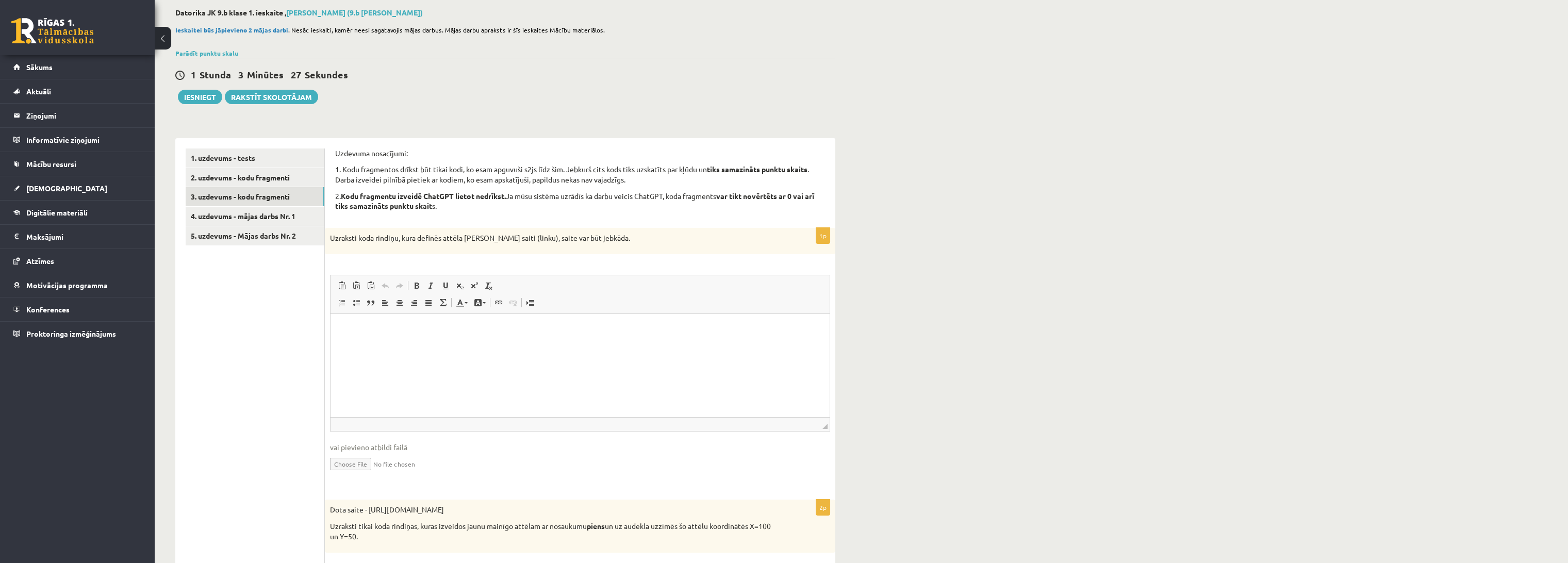
click at [484, 79] on div "1 Stunda 3 Minūtes 22 Sekundes" at bounding box center [505, 75] width 660 height 13
click at [831, 109] on div "**********" at bounding box center [505, 544] width 701 height 1114
click at [496, 346] on html at bounding box center [580, 330] width 499 height 31
click at [859, 327] on div "**********" at bounding box center [861, 544] width 1413 height 1114
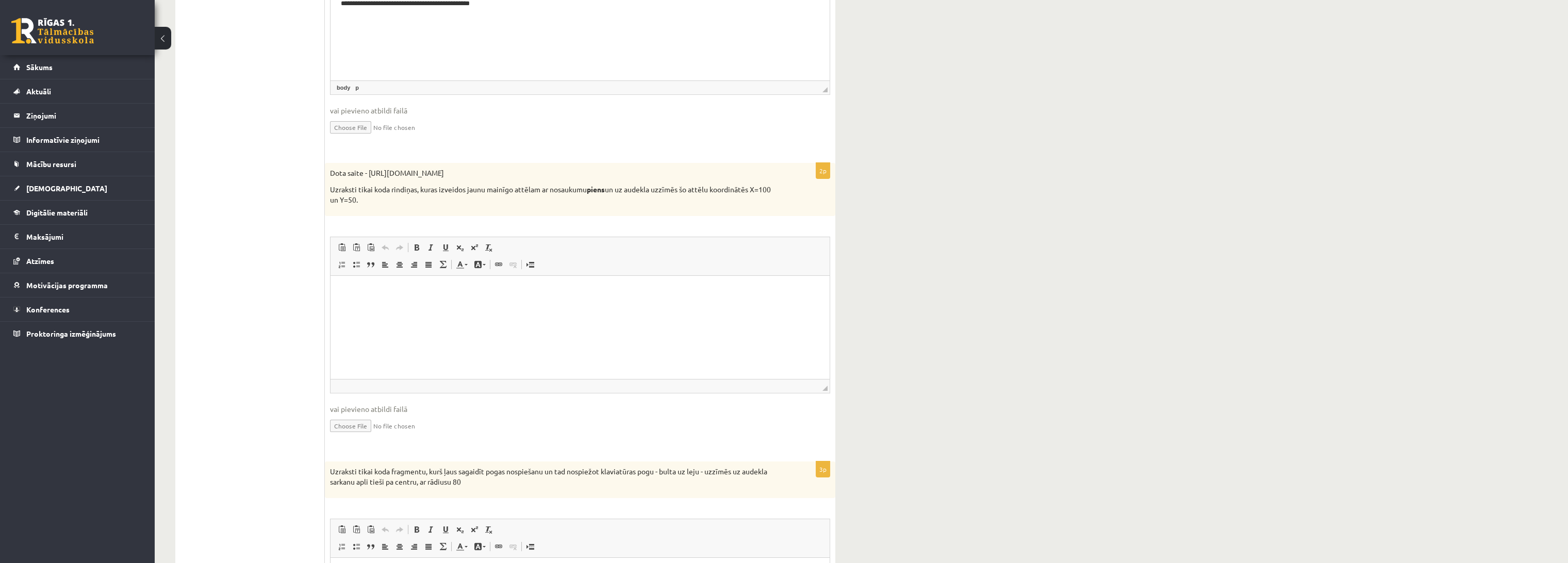
scroll to position [396, 0]
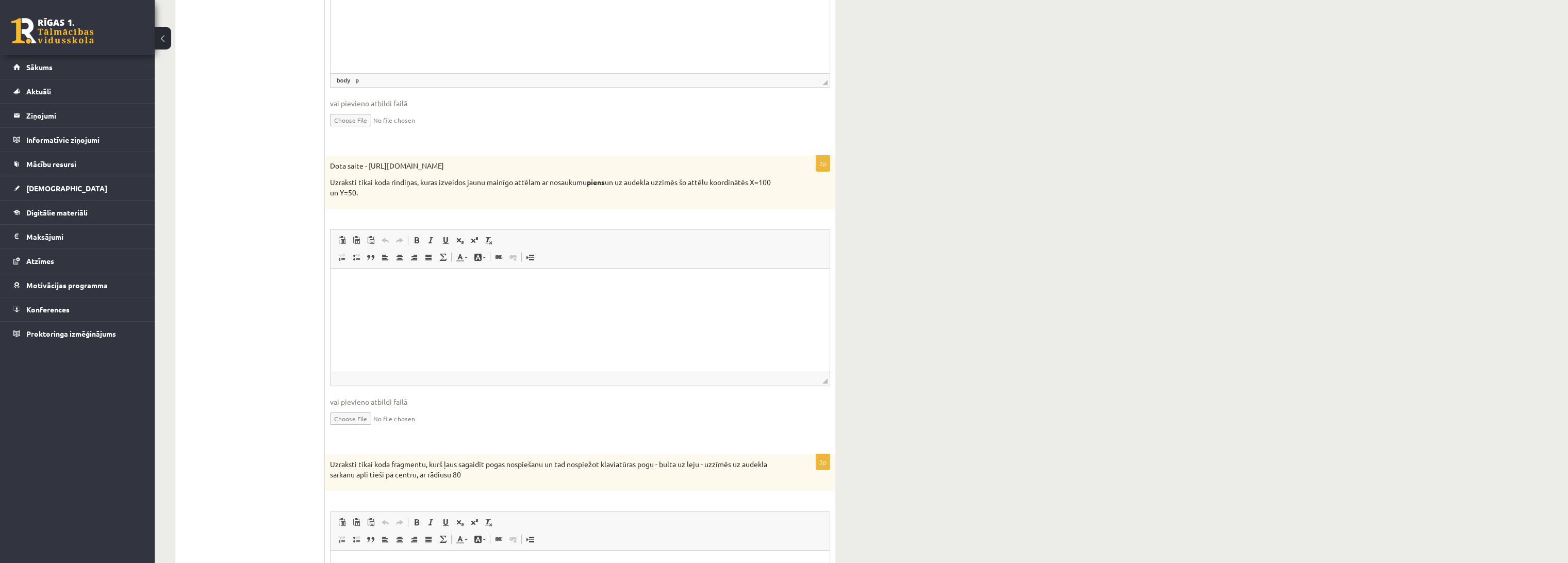
click at [489, 193] on p "Uzraksti tikai koda rindiņas, kuras izveidos jaunu mainīgo attēlam ar nosaukumu…" at bounding box center [554, 188] width 449 height 20
click at [598, 183] on strong "piens" at bounding box center [596, 182] width 18 height 9
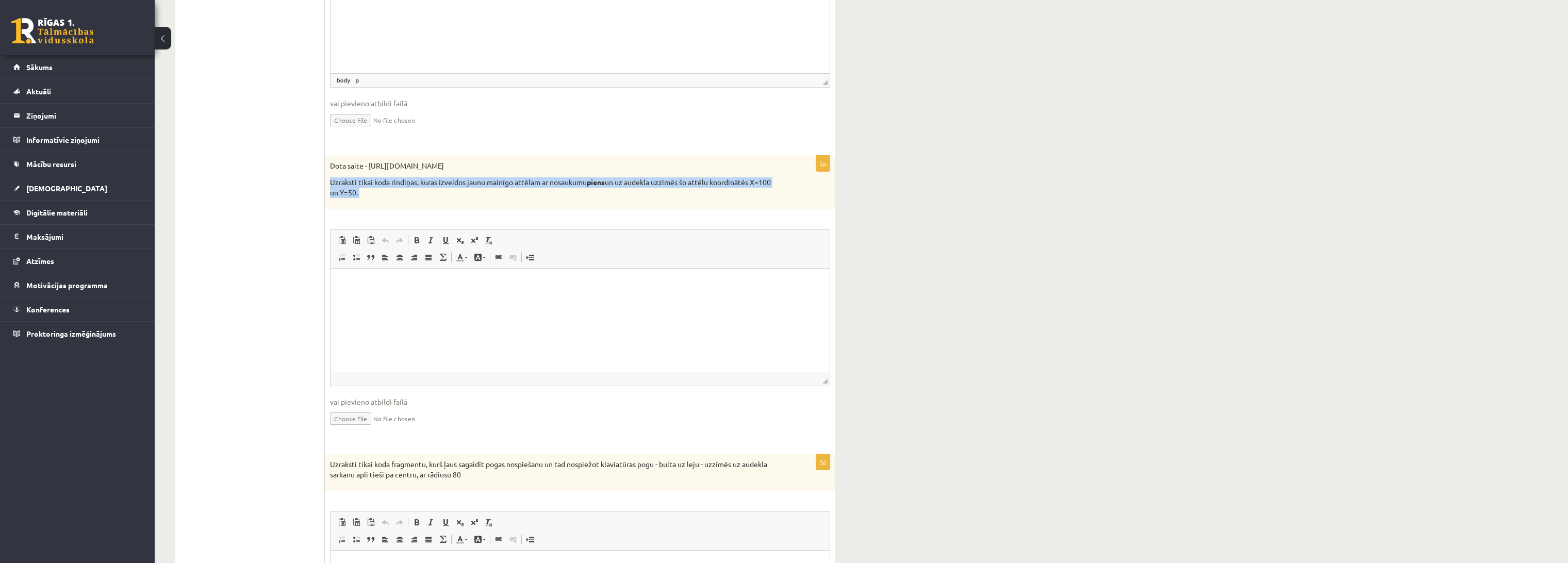
click at [598, 183] on strong "piens" at bounding box center [596, 182] width 18 height 9
click at [511, 213] on div "2p Dota saite - https://clipart4school.com/wp-content/uploads/2018/03/free-milk…" at bounding box center [580, 299] width 511 height 289
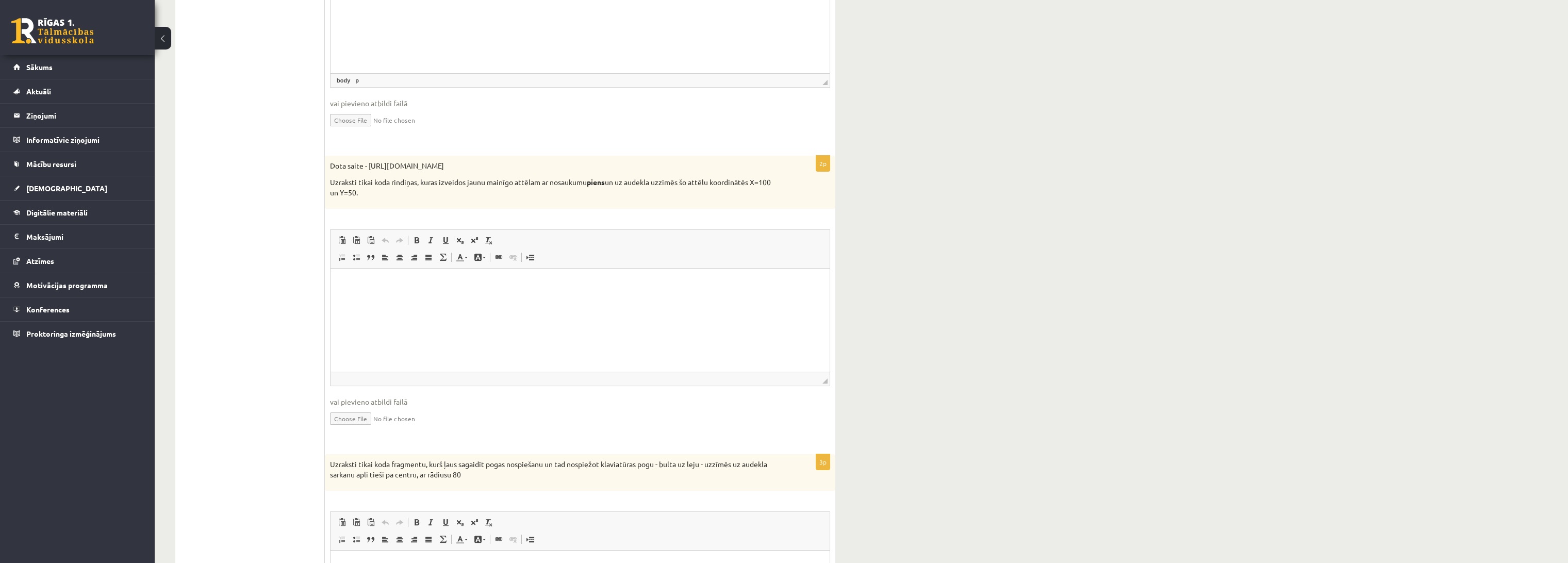
drag, startPoint x: 368, startPoint y: 168, endPoint x: 666, endPoint y: 159, distance: 298.1
click at [666, 159] on div "Dota saite - https://clipart4school.com/wp-content/uploads/2018/03/free-milk-cl…" at bounding box center [580, 182] width 511 height 53
copy p "https://clipart4school.com/wp-content/uploads/2018/03/free-milk-clipart-color-p…"
click at [260, 330] on ul "1. uzdevums - tests 2. uzdevums - kodu fragmenti 3. uzdevums - kodu fragmenti 4…" at bounding box center [255, 265] width 139 height 923
click at [554, 300] on html at bounding box center [580, 284] width 499 height 31
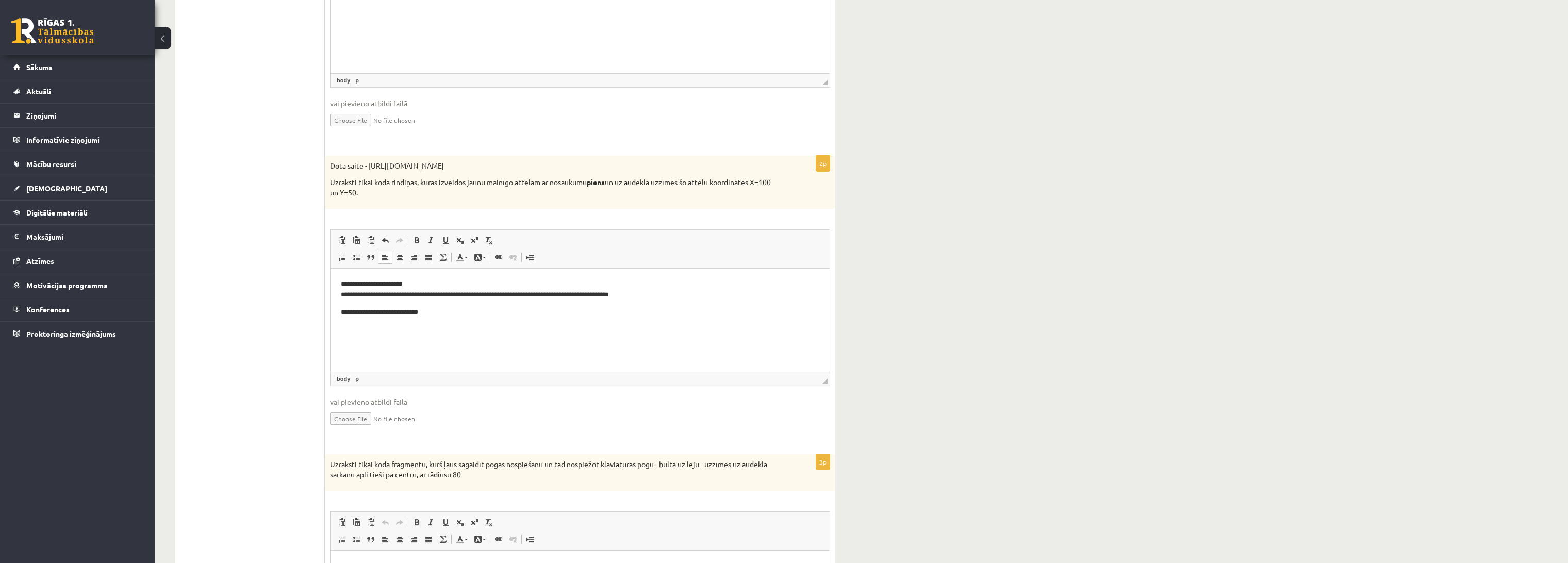
click at [232, 99] on ul "1. uzdevums - tests 2. uzdevums - kodu fragmenti 3. uzdevums - kodu fragmenti 4…" at bounding box center [255, 265] width 139 height 923
click at [264, 229] on ul "1. uzdevums - tests 2. uzdevums - kodu fragmenti 3. uzdevums - kodu fragmenti 4…" at bounding box center [255, 265] width 139 height 923
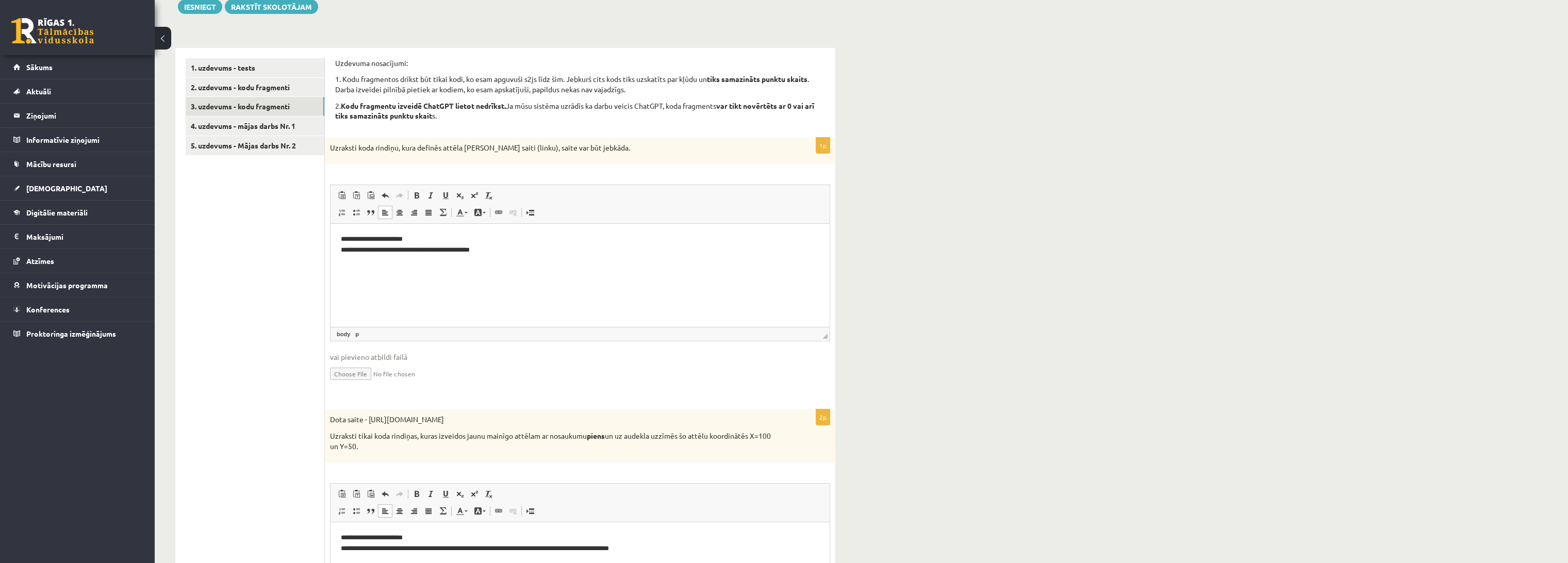
scroll to position [0, 0]
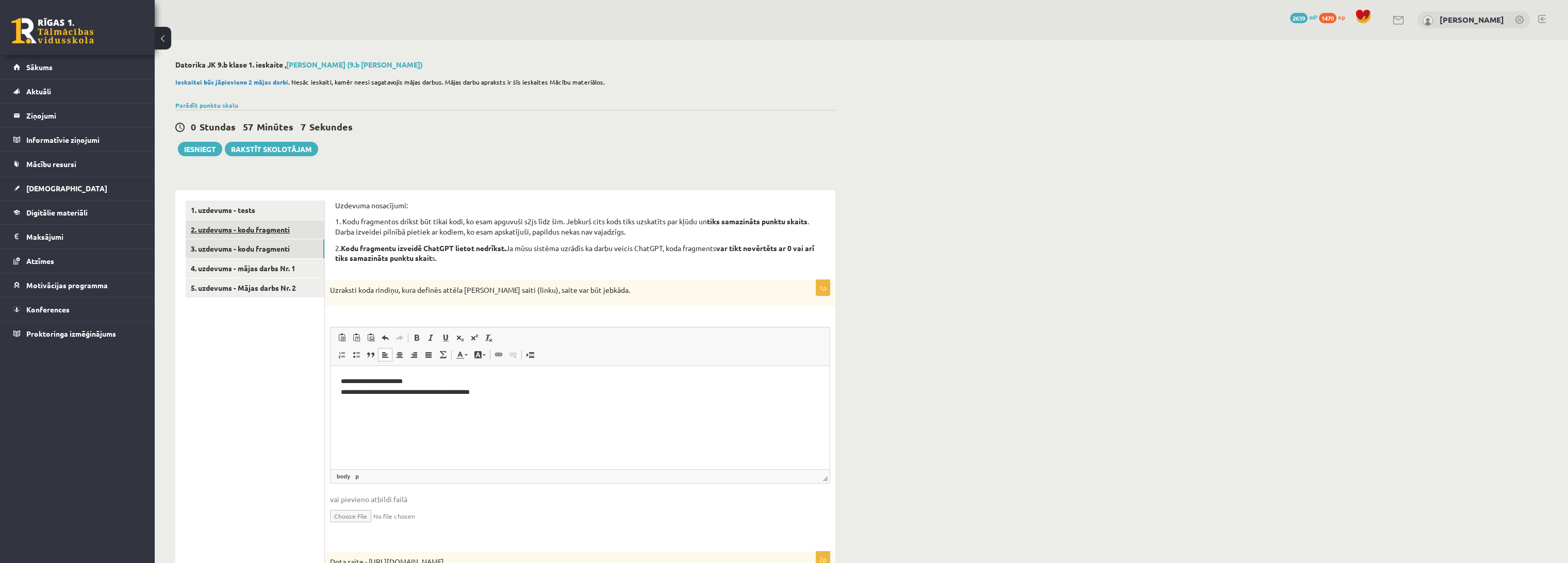
click at [250, 231] on link "2. uzdevums - kodu fragmenti" at bounding box center [255, 229] width 139 height 19
click at [248, 233] on link "2. uzdevums - kodu fragmenti" at bounding box center [255, 229] width 139 height 19
click at [271, 230] on link "2. uzdevums - kodu fragmenti" at bounding box center [255, 229] width 139 height 19
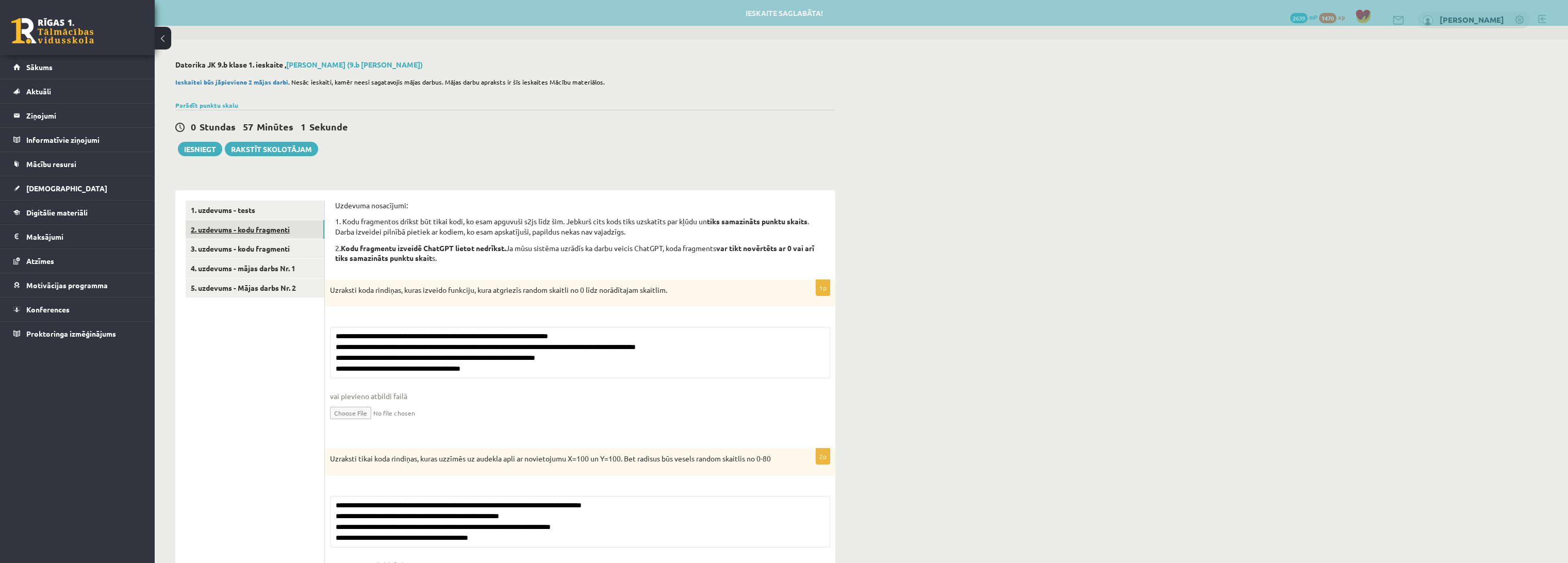
click at [271, 230] on link "2. uzdevums - kodu fragmenti" at bounding box center [255, 229] width 139 height 19
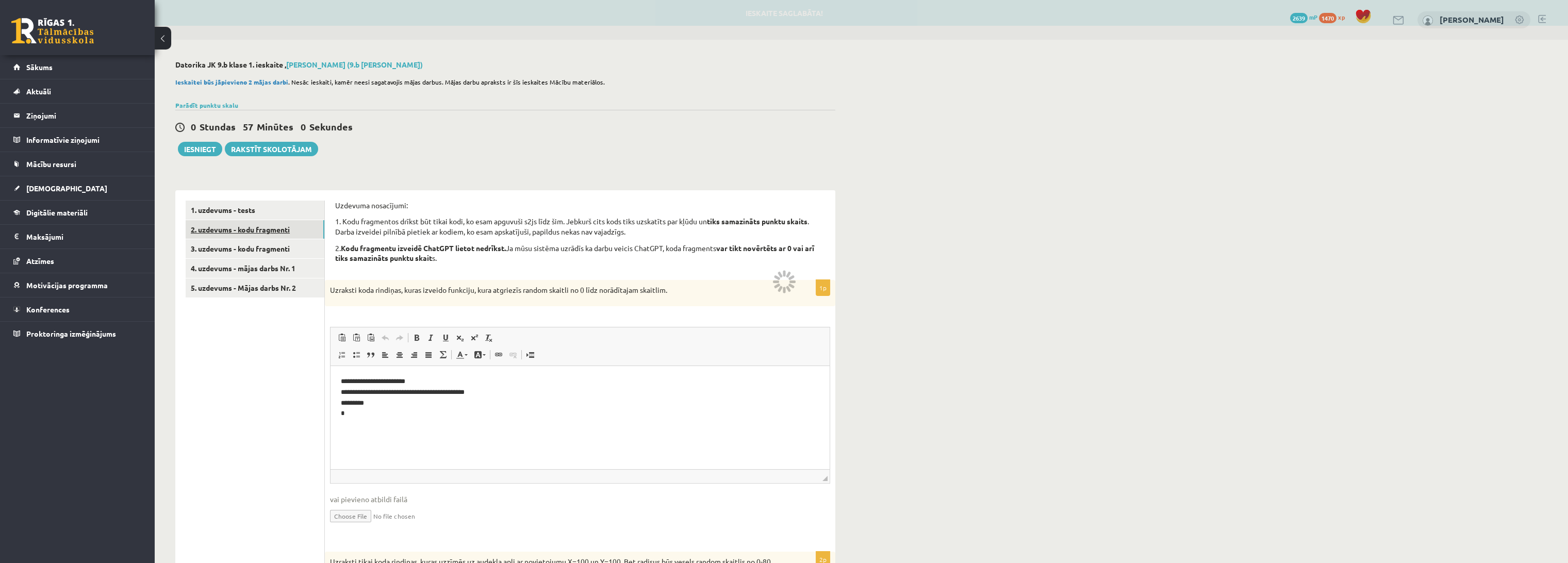
click at [271, 230] on link "2. uzdevums - kodu fragmenti" at bounding box center [255, 229] width 139 height 19
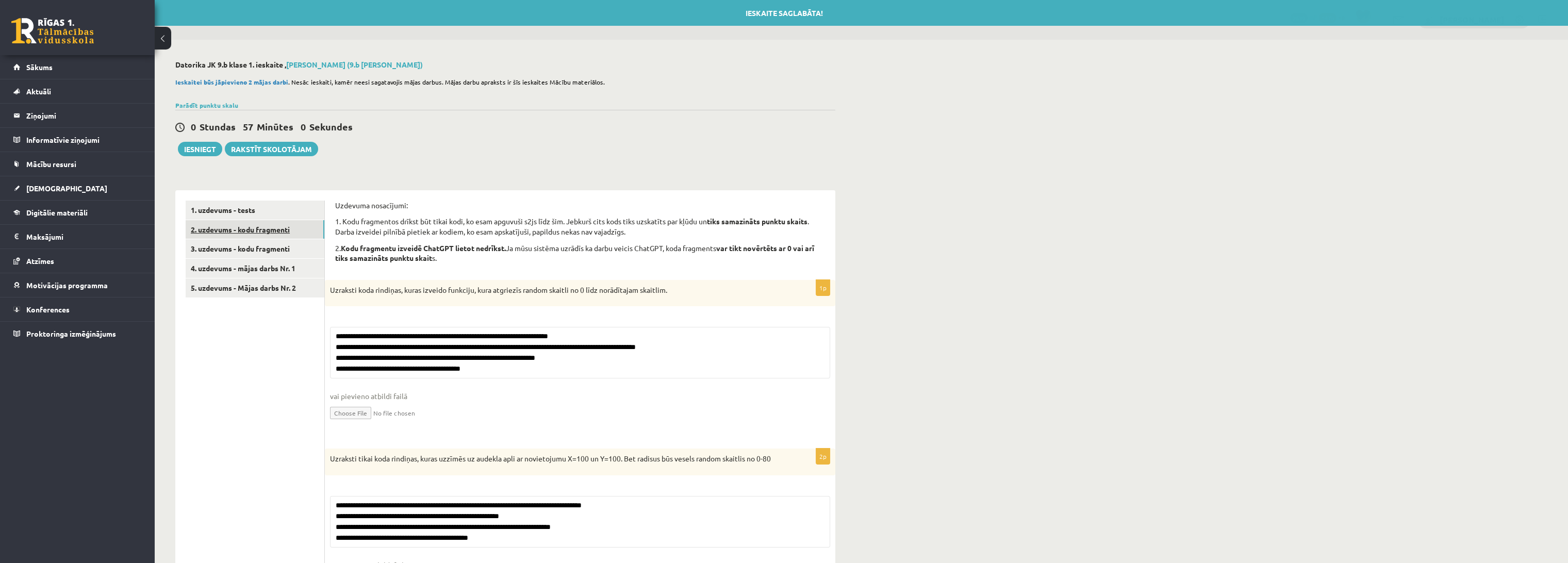
click at [271, 230] on link "2. uzdevums - kodu fragmenti" at bounding box center [255, 229] width 139 height 19
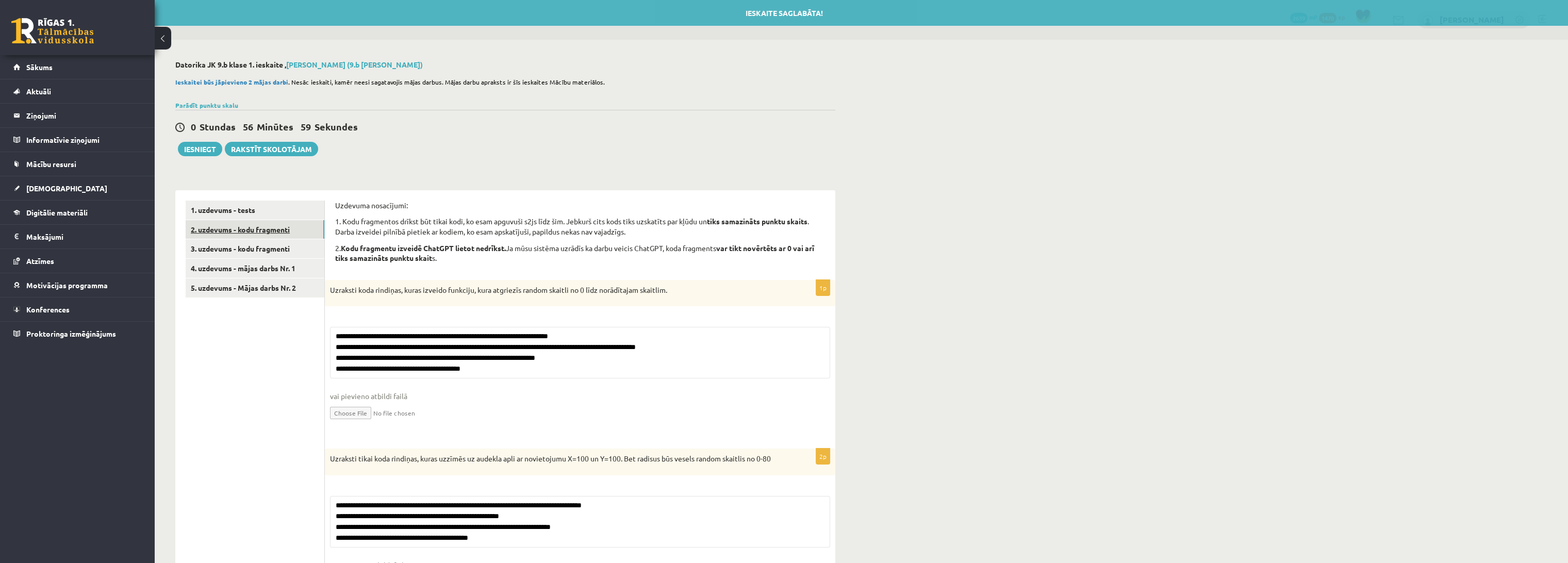
click at [271, 230] on link "2. uzdevums - kodu fragmenti" at bounding box center [255, 229] width 139 height 19
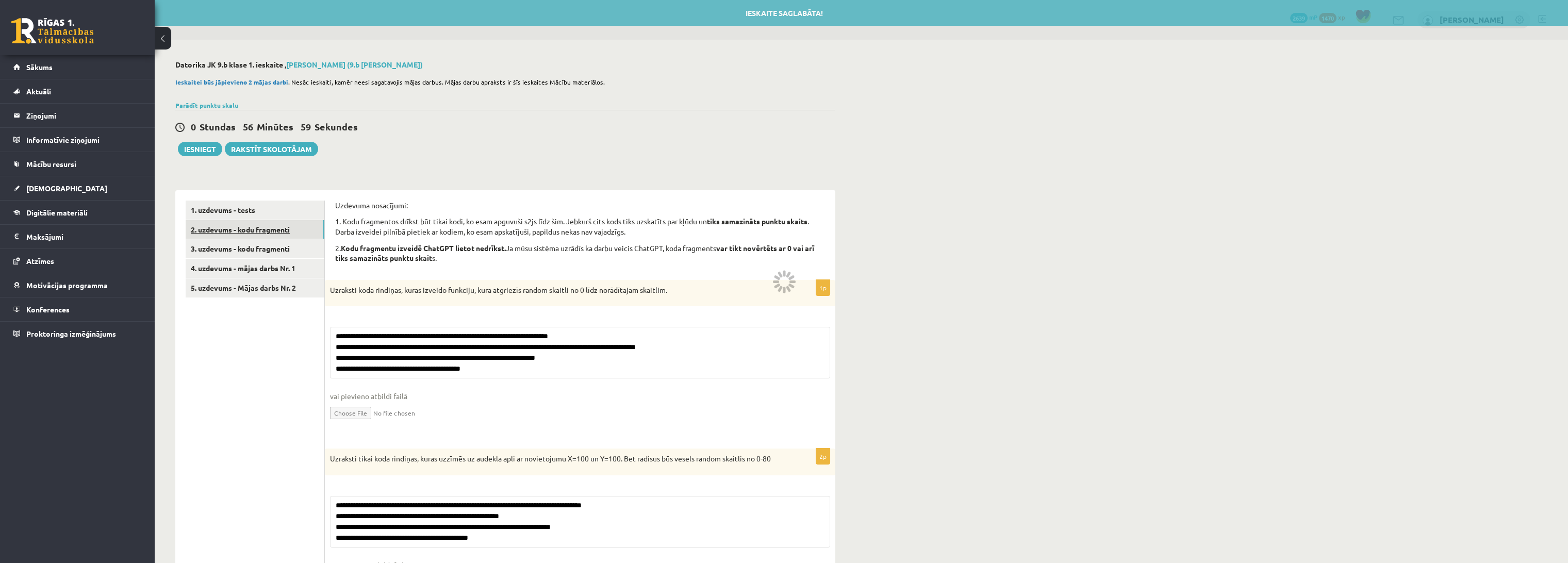
click at [271, 230] on link "2. uzdevums - kodu fragmenti" at bounding box center [255, 229] width 139 height 19
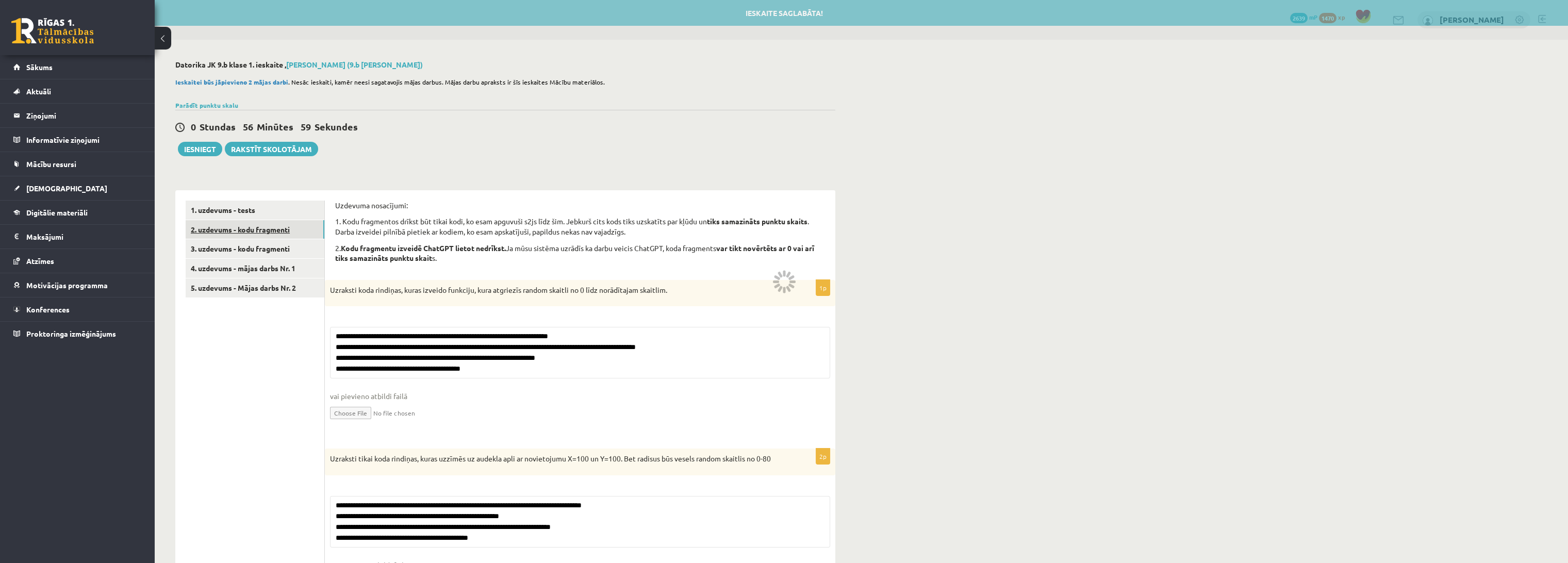
click at [271, 230] on link "2. uzdevums - kodu fragmenti" at bounding box center [255, 229] width 139 height 19
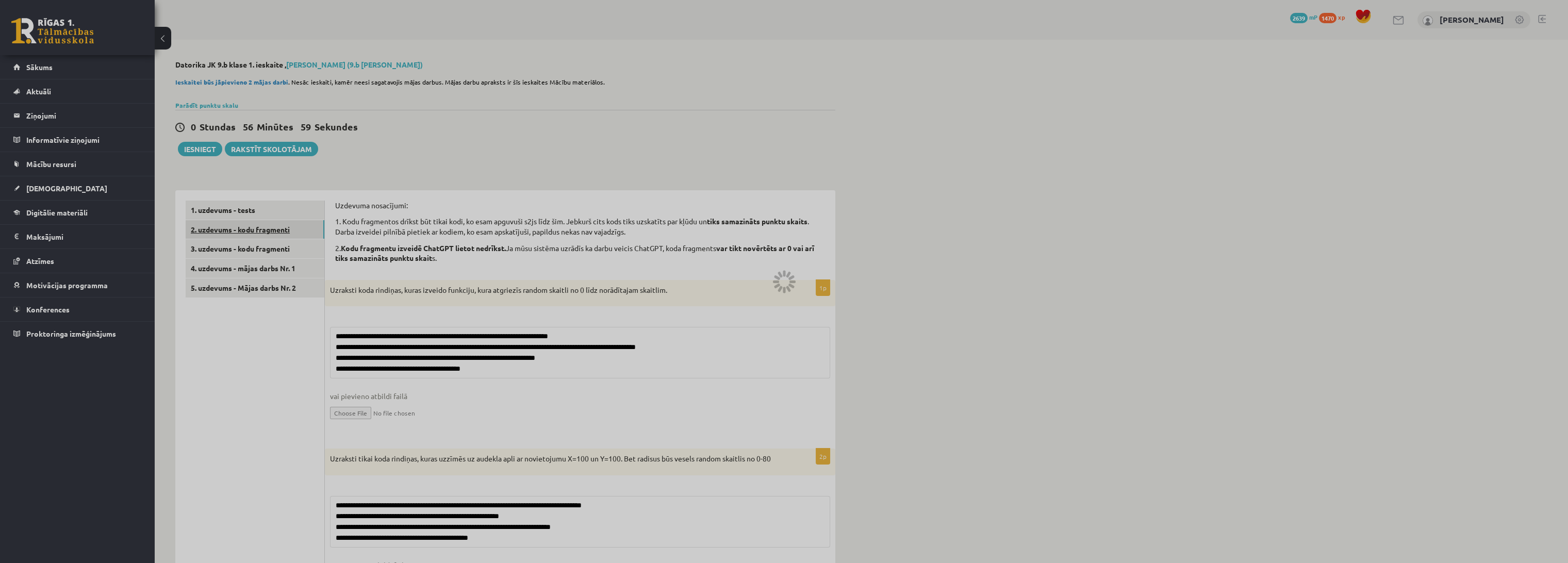
click at [271, 230] on link "2. uzdevums - kodu fragmenti" at bounding box center [255, 229] width 139 height 19
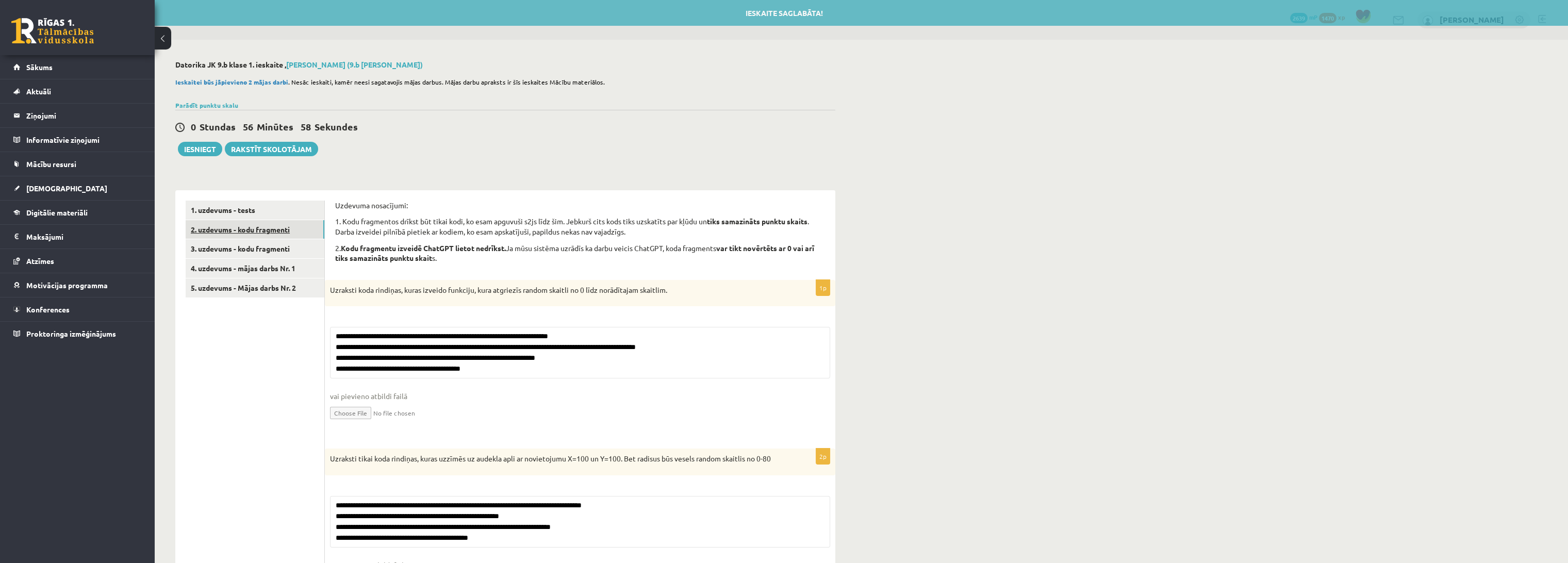
click at [271, 230] on link "2. uzdevums - kodu fragmenti" at bounding box center [255, 229] width 139 height 19
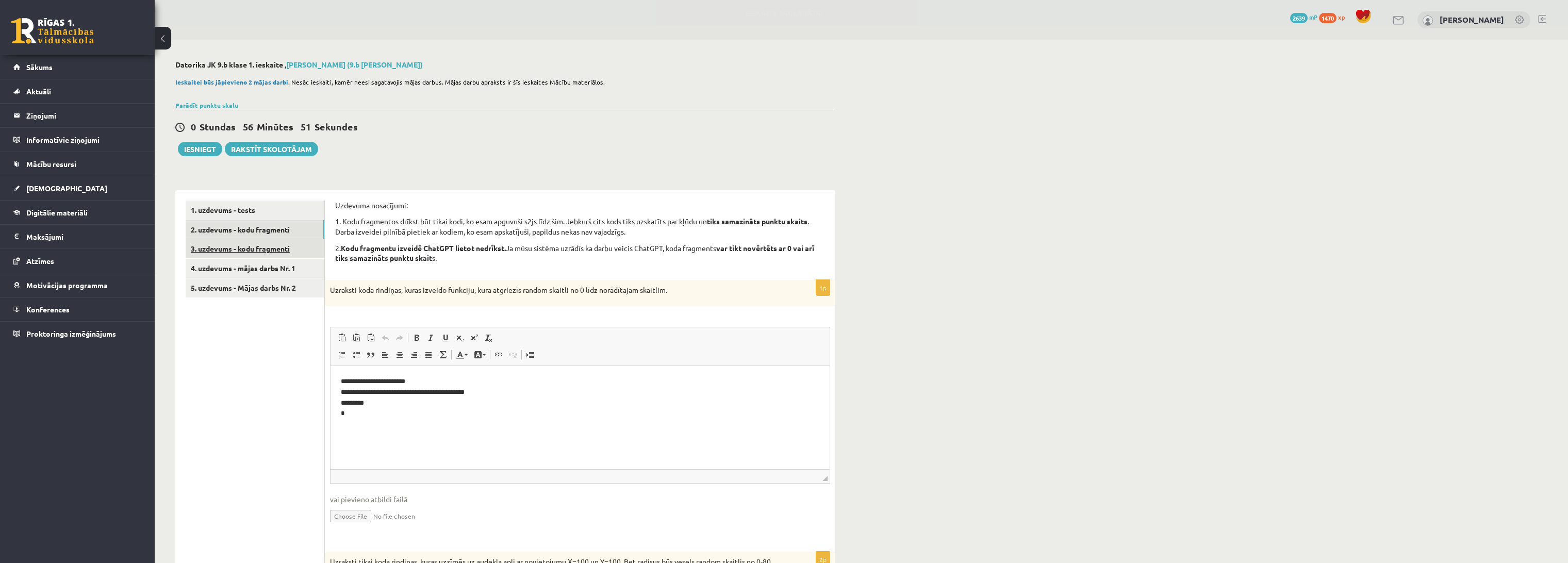
click at [250, 251] on link "3. uzdevums - kodu fragmenti" at bounding box center [255, 249] width 139 height 19
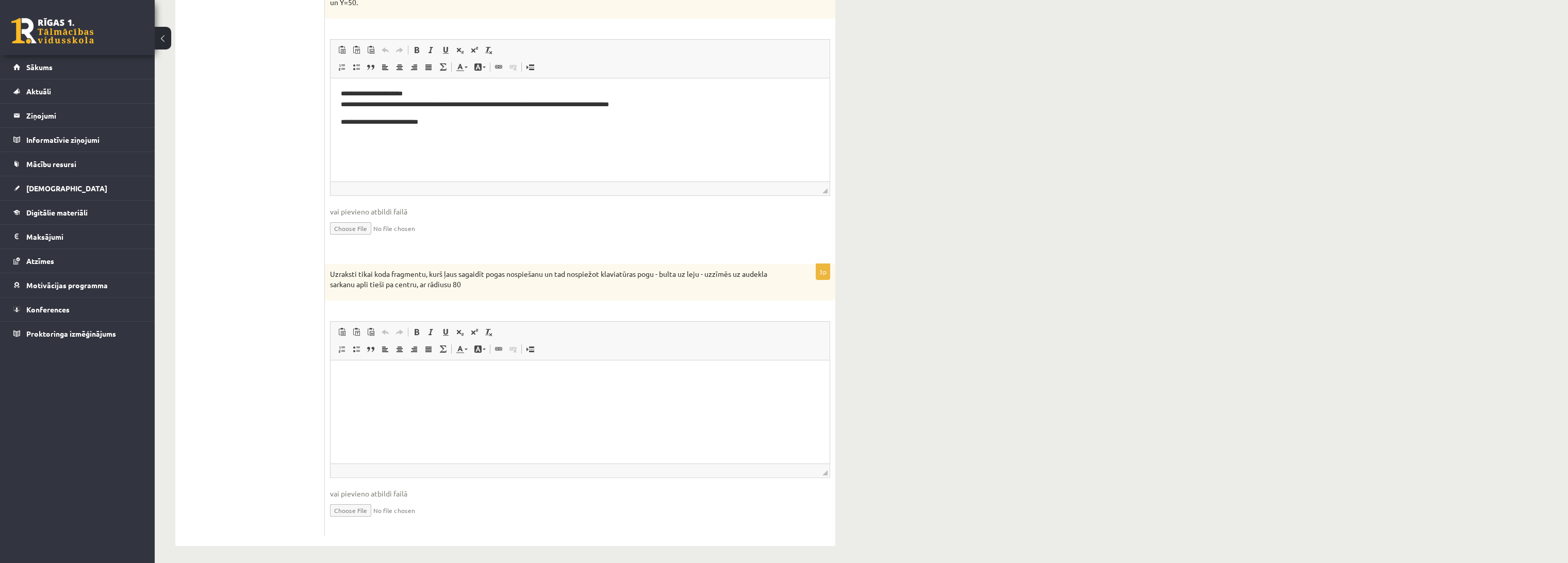
scroll to position [590, 0]
click at [482, 284] on p "Uzraksti tikai koda fragmentu, kurš ļaus sagaidīt pogas nospiešanu un tad nospi…" at bounding box center [554, 275] width 449 height 20
click at [468, 281] on p "Uzraksti tikai koda fragmentu, kurš ļaus sagaidīt pogas nospiešanu un tad nospi…" at bounding box center [554, 275] width 449 height 20
click at [463, 279] on p "Uzraksti tikai koda fragmentu, kurš ļaus sagaidīt pogas nospiešanu un tad nospi…" at bounding box center [554, 275] width 449 height 20
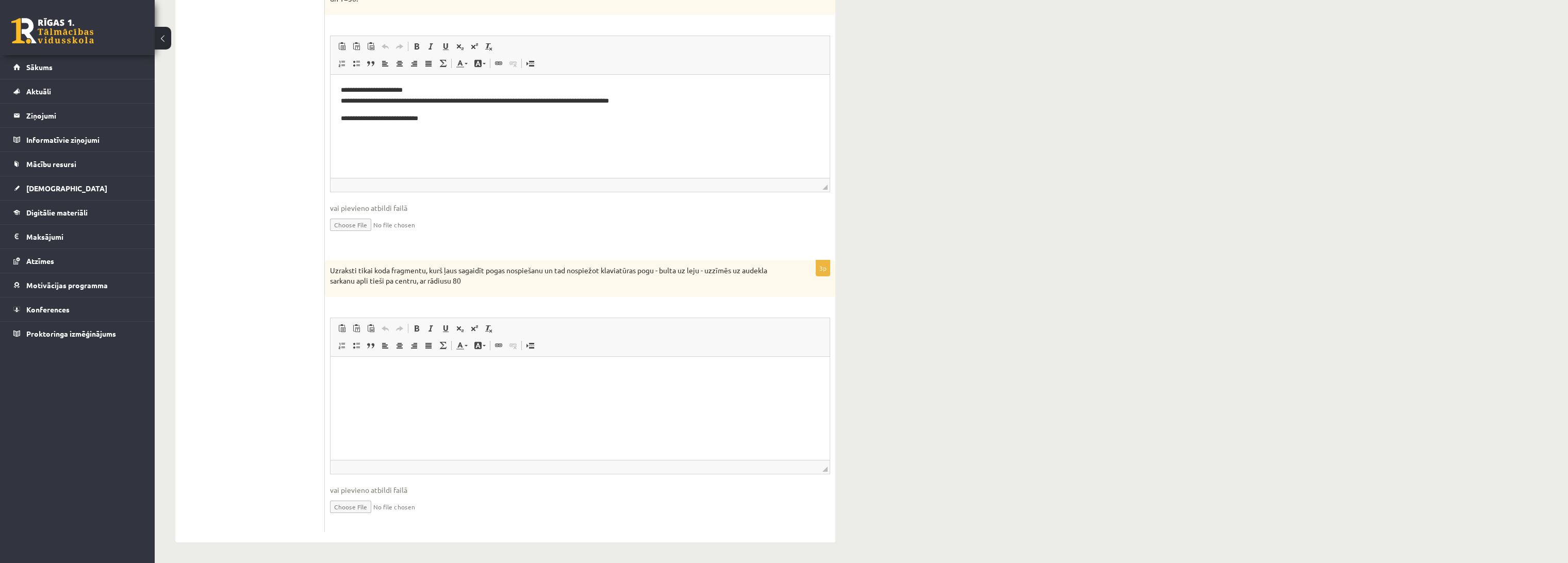
click at [462, 279] on p "Uzraksti tikai koda fragmentu, kurš ļaus sagaidīt pogas nospiešanu un tad nospi…" at bounding box center [554, 275] width 449 height 20
drag, startPoint x: 462, startPoint y: 279, endPoint x: 325, endPoint y: 284, distance: 137.1
click at [325, 284] on div "Uzraksti tikai koda fragmentu, kurš ļaus sagaidīt pogas nospiešanu un tad nospi…" at bounding box center [580, 279] width 511 height 36
click at [510, 286] on div "Uzraksti tikai koda fragmentu, kurš ļaus sagaidīt pogas nospiešanu un tad nospi…" at bounding box center [580, 279] width 511 height 36
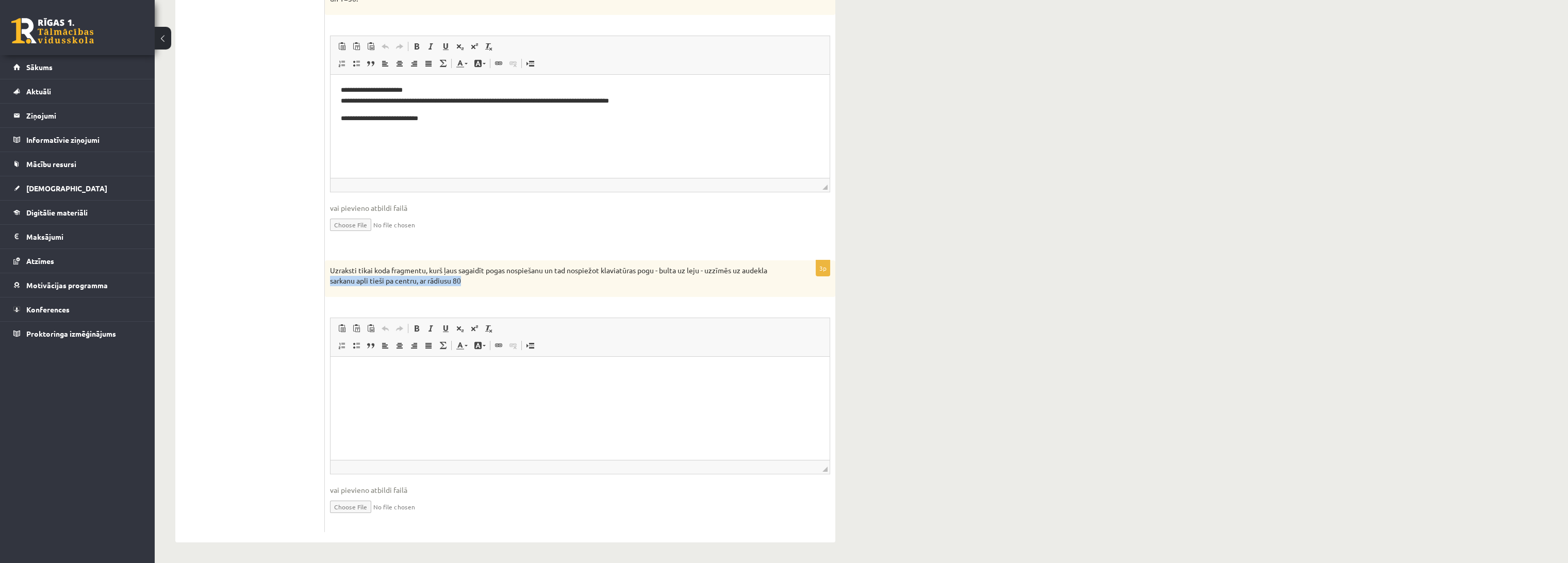
click at [458, 289] on div "Uzraksti tikai koda fragmentu, kurš ļaus sagaidīt pogas nospiešanu un tad nospi…" at bounding box center [580, 279] width 511 height 36
click at [461, 285] on p "Uzraksti tikai koda fragmentu, kurš ļaus sagaidīt pogas nospiešanu un tad nospi…" at bounding box center [554, 275] width 449 height 20
drag, startPoint x: 462, startPoint y: 282, endPoint x: 327, endPoint y: 291, distance: 135.3
click at [325, 291] on div "Uzraksti tikai koda fragmentu, kurš ļaus sagaidīt pogas nospiešanu un tad nospi…" at bounding box center [580, 279] width 511 height 36
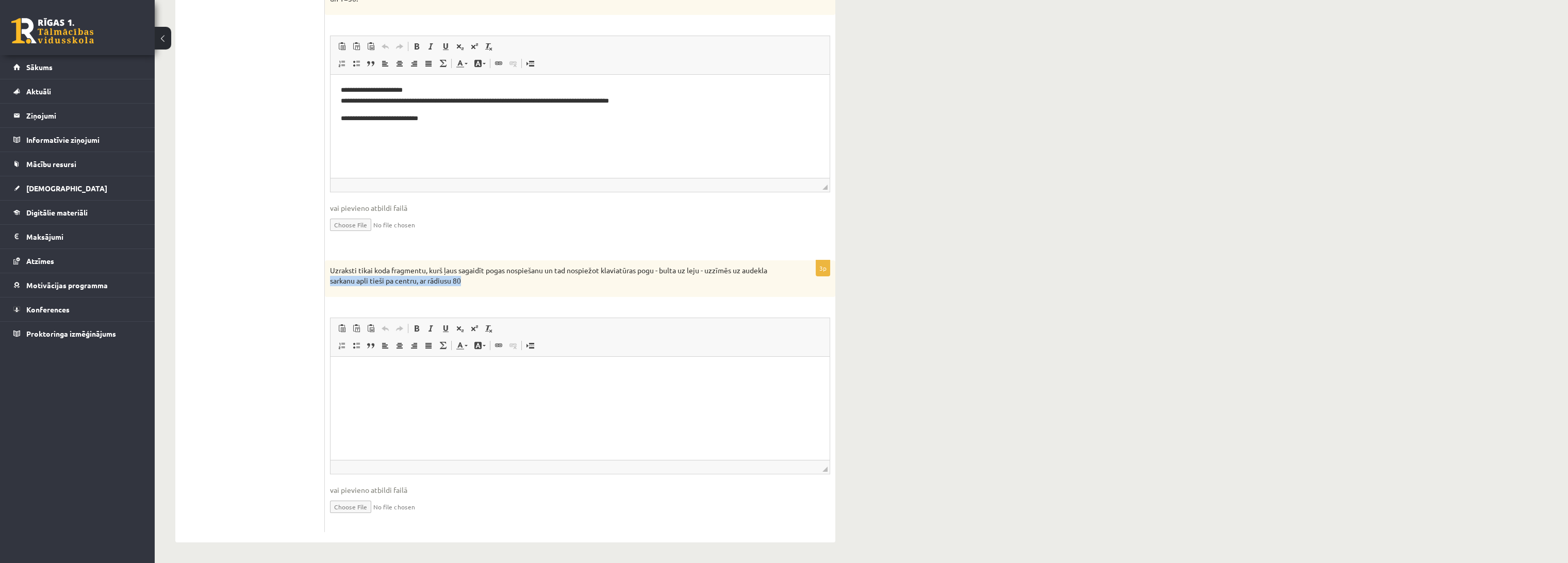
click at [483, 292] on div "Uzraksti tikai koda fragmentu, kurš ļaus sagaidīt pogas nospiešanu un tad nospi…" at bounding box center [580, 279] width 511 height 36
click at [474, 282] on p "Uzraksti tikai koda fragmentu, kurš ļaus sagaidīt pogas nospiešanu un tad nospi…" at bounding box center [554, 275] width 449 height 20
click at [466, 280] on p "Uzraksti tikai koda fragmentu, kurš ļaus sagaidīt pogas nospiešanu un tad nospi…" at bounding box center [554, 275] width 449 height 20
click at [416, 389] on html at bounding box center [580, 373] width 499 height 31
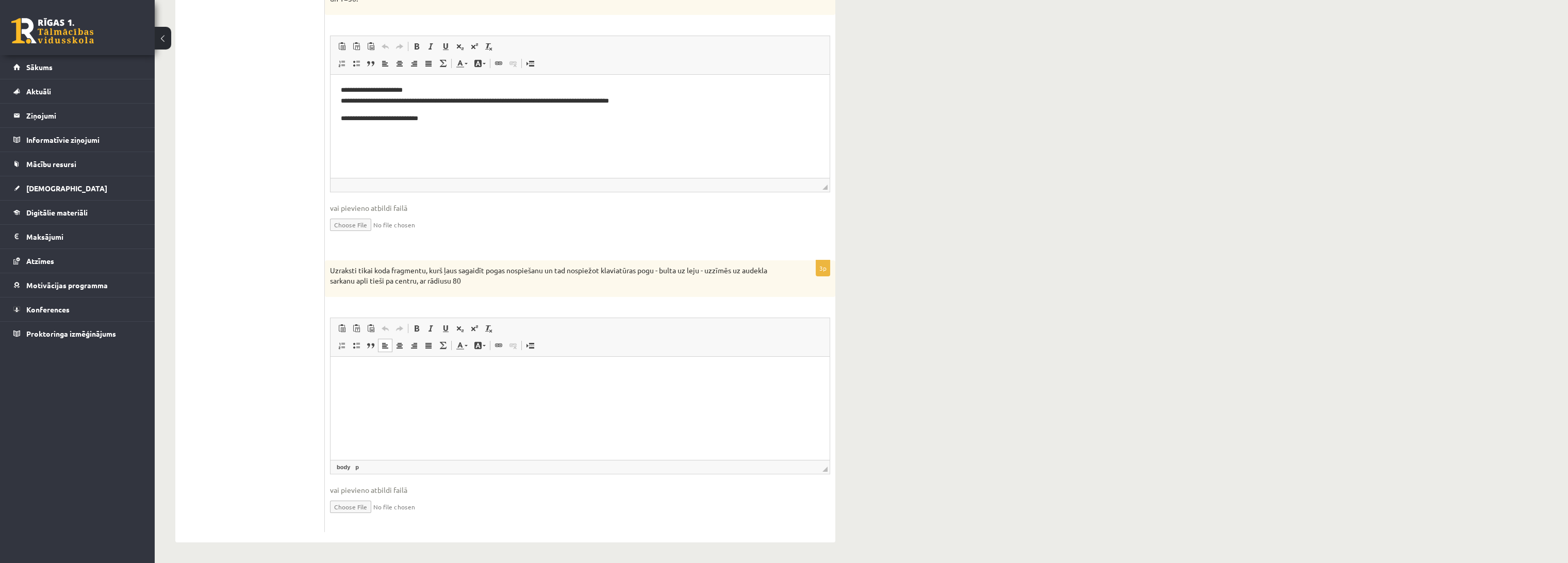
paste body "Editor, wiswyg-editor-user-answer-47433889587400"
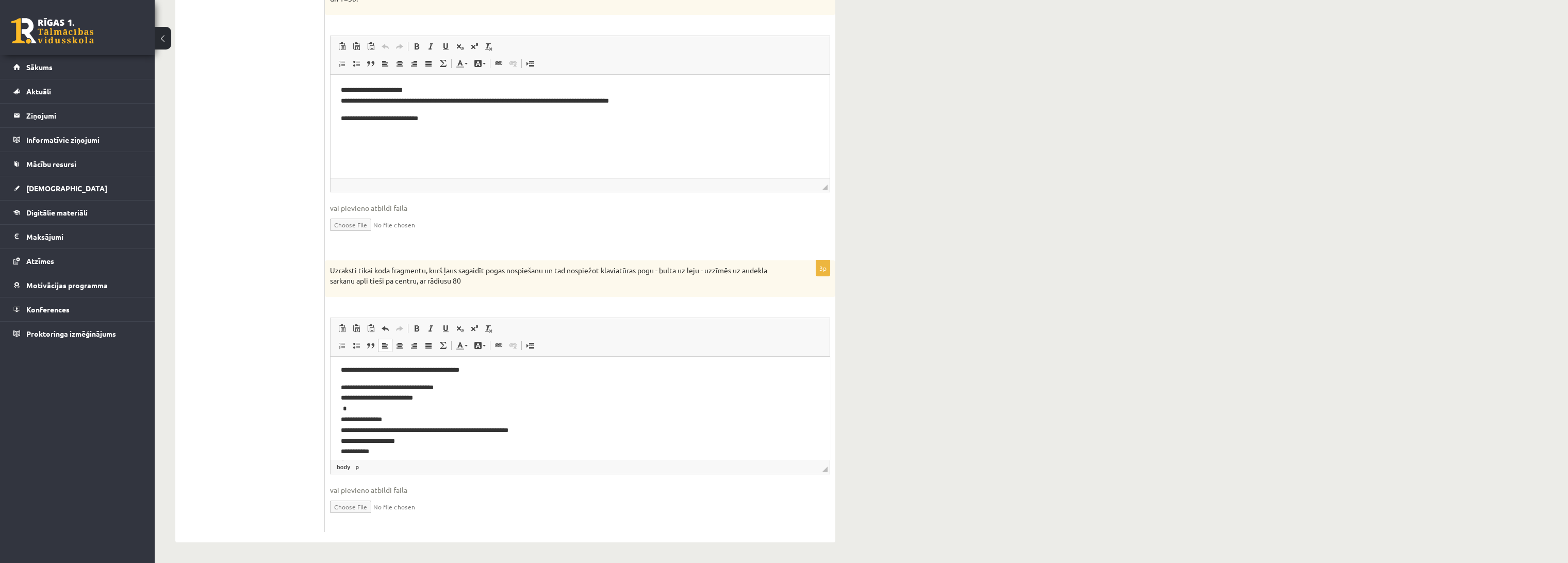
scroll to position [0, 0]
drag, startPoint x: 824, startPoint y: 469, endPoint x: 820, endPoint y: 511, distance: 42.2
click at [820, 511] on span "◢ Elements path body p" at bounding box center [580, 504] width 499 height 14
click at [207, 416] on ul "1. uzdevums - tests 2. uzdevums - kodu fragmenti 3. uzdevums - kodu fragmenti 4…" at bounding box center [255, 90] width 139 height 960
click at [346, 402] on p "**********" at bounding box center [579, 433] width 478 height 97
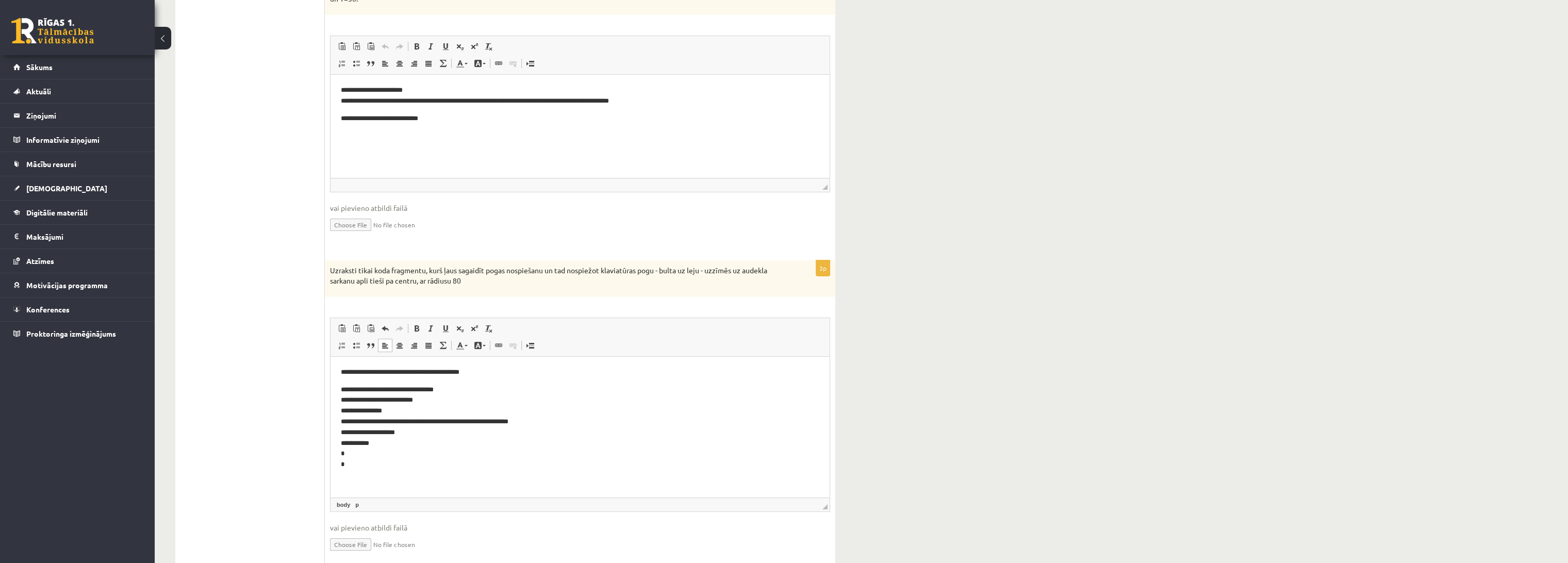
click at [437, 470] on p "**********" at bounding box center [579, 428] width 478 height 86
click at [435, 455] on p "**********" at bounding box center [579, 428] width 478 height 86
click at [429, 481] on html "**********" at bounding box center [580, 419] width 499 height 124
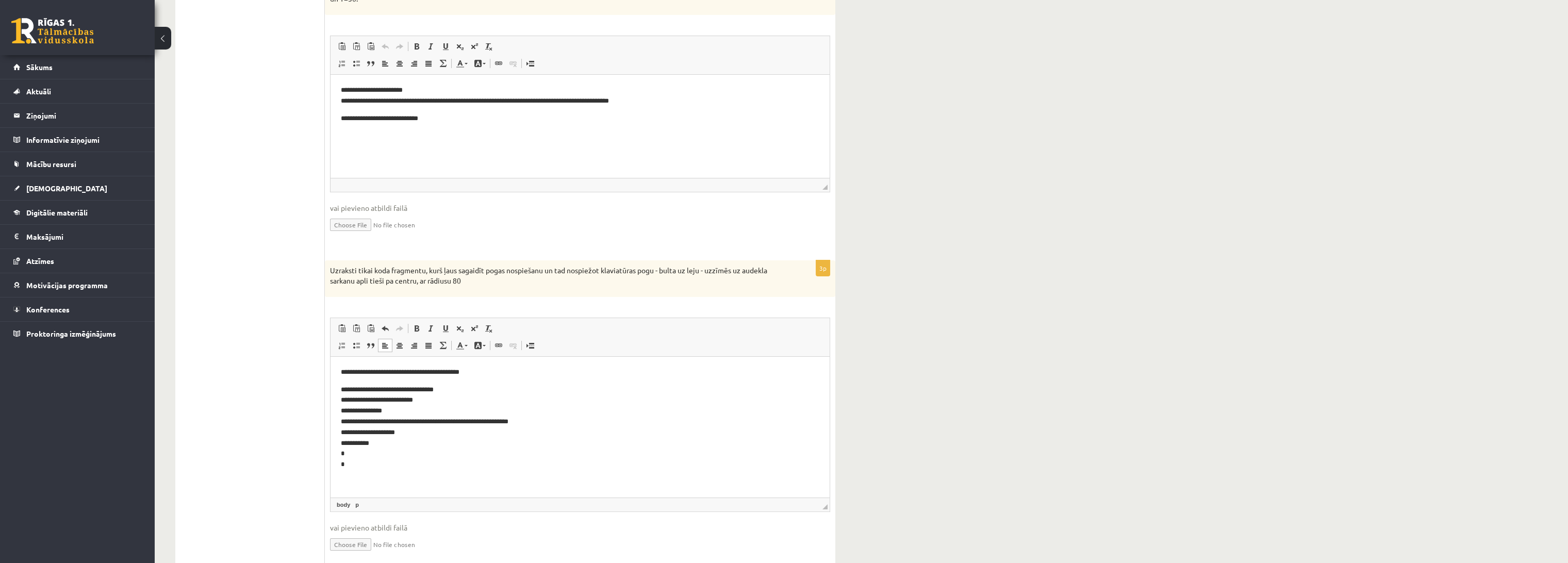
click at [209, 460] on ul "1. uzdevums - tests 2. uzdevums - kodu fragmenti 3. uzdevums - kodu fragmenti 4…" at bounding box center [255, 90] width 139 height 960
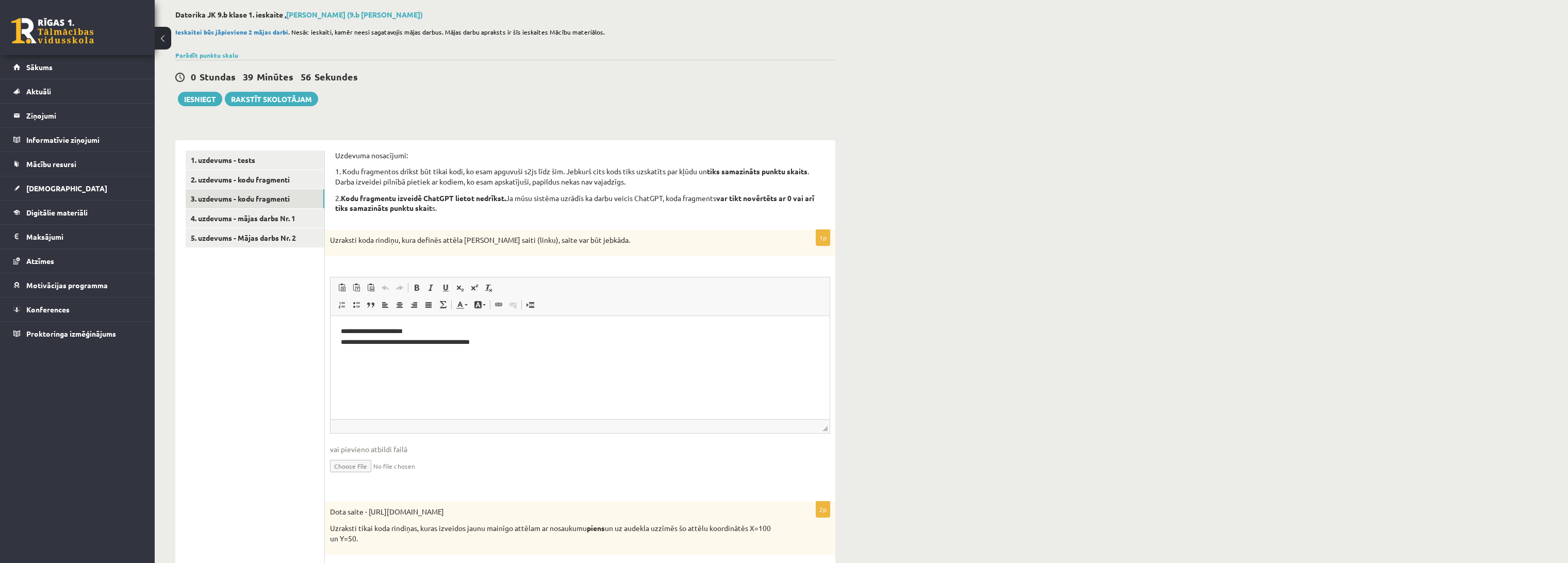
scroll to position [57, 0]
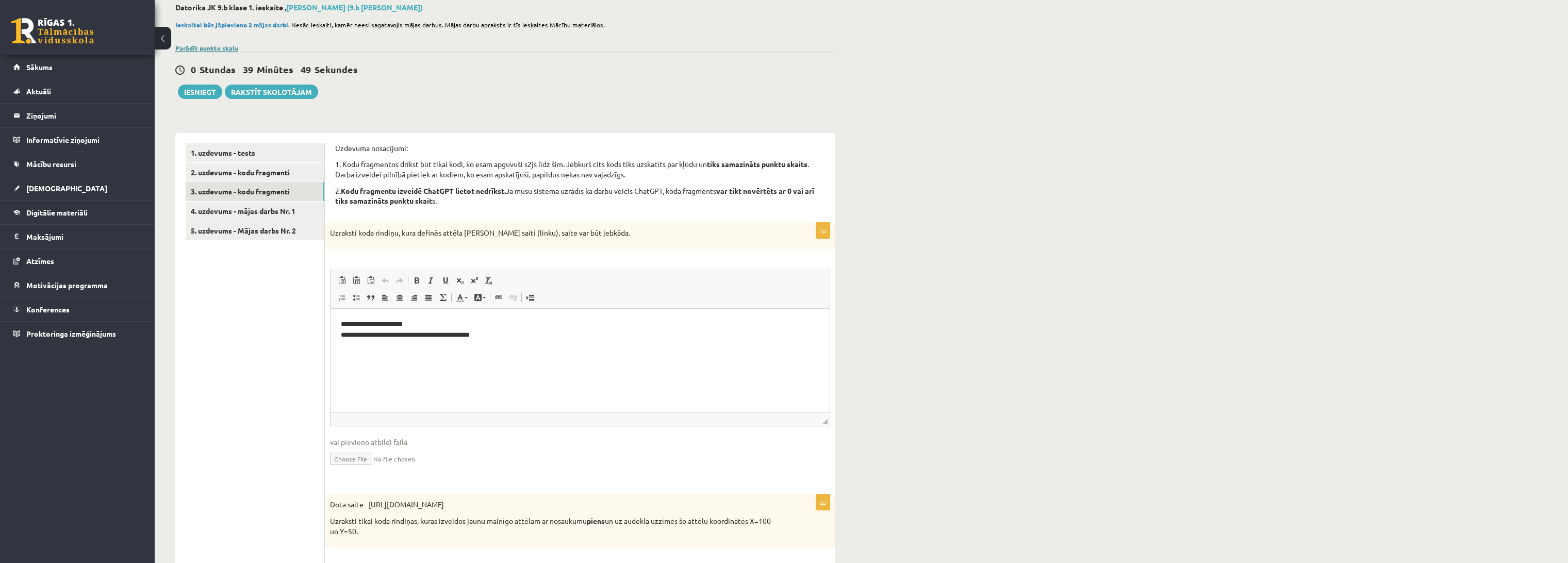
click at [198, 48] on link "Parādīt punktu skalu" at bounding box center [207, 48] width 63 height 8
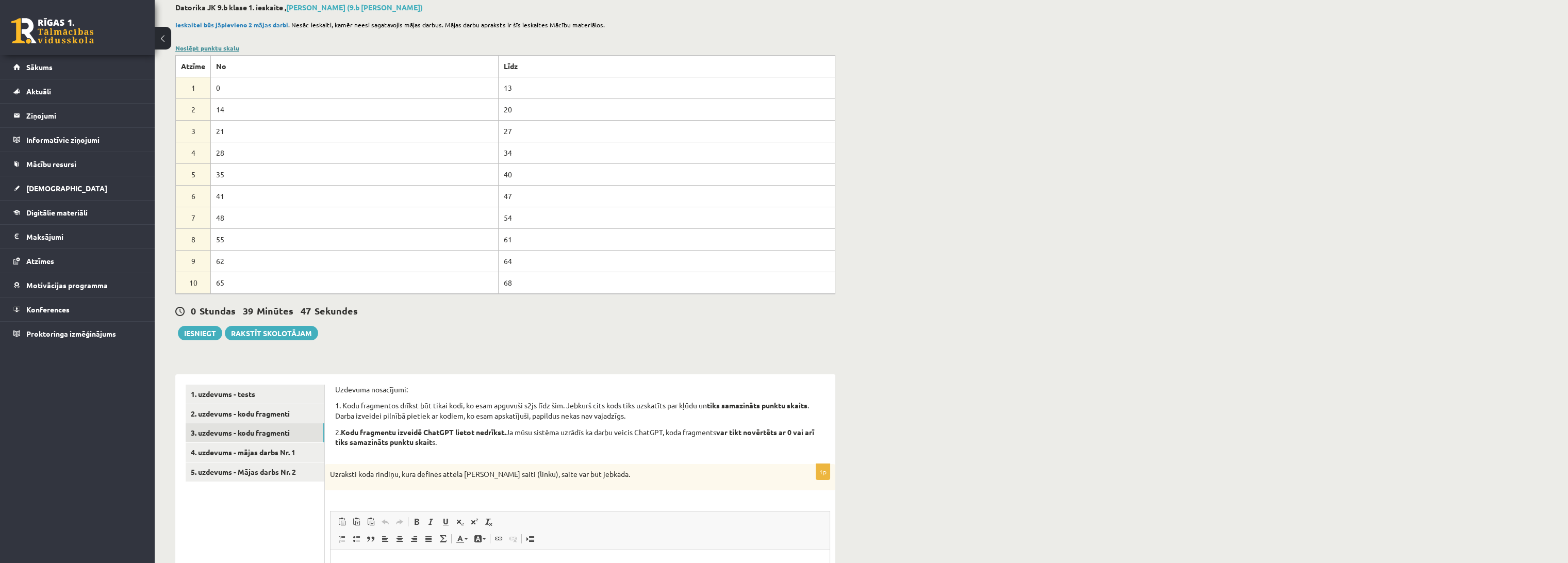
click at [198, 48] on link "Noslēpt punktu skalu" at bounding box center [207, 48] width 64 height 8
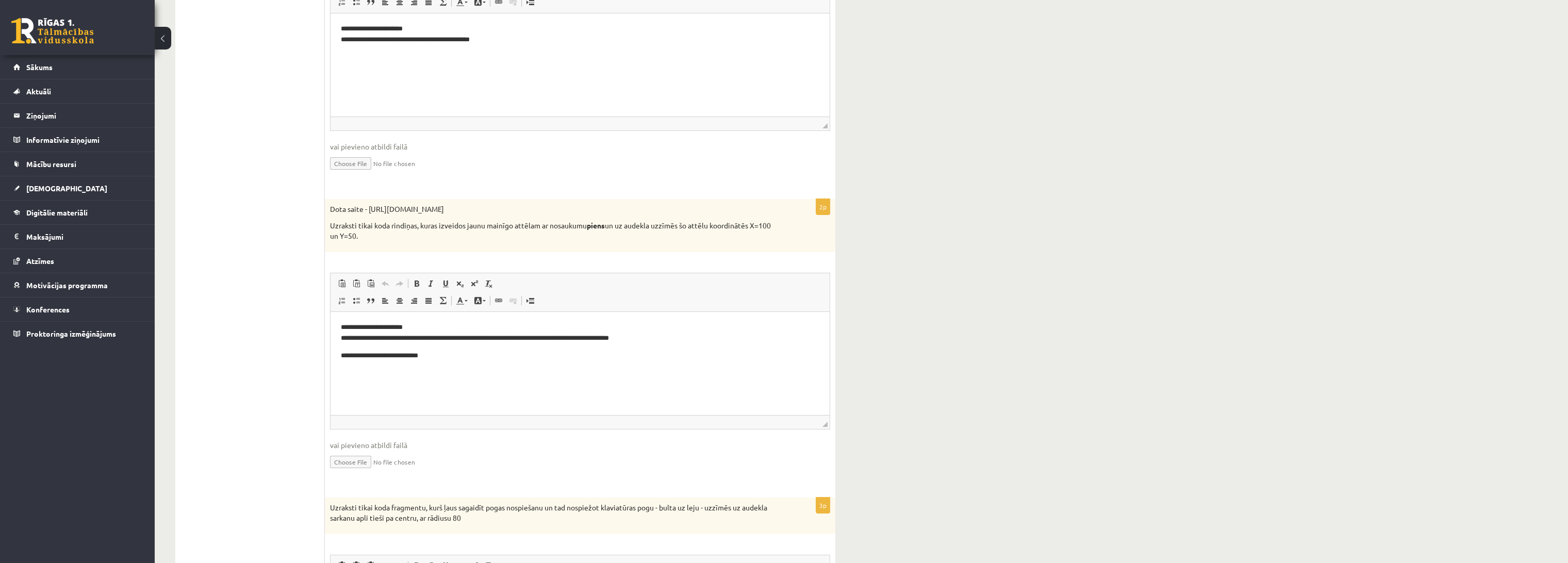
scroll to position [401, 0]
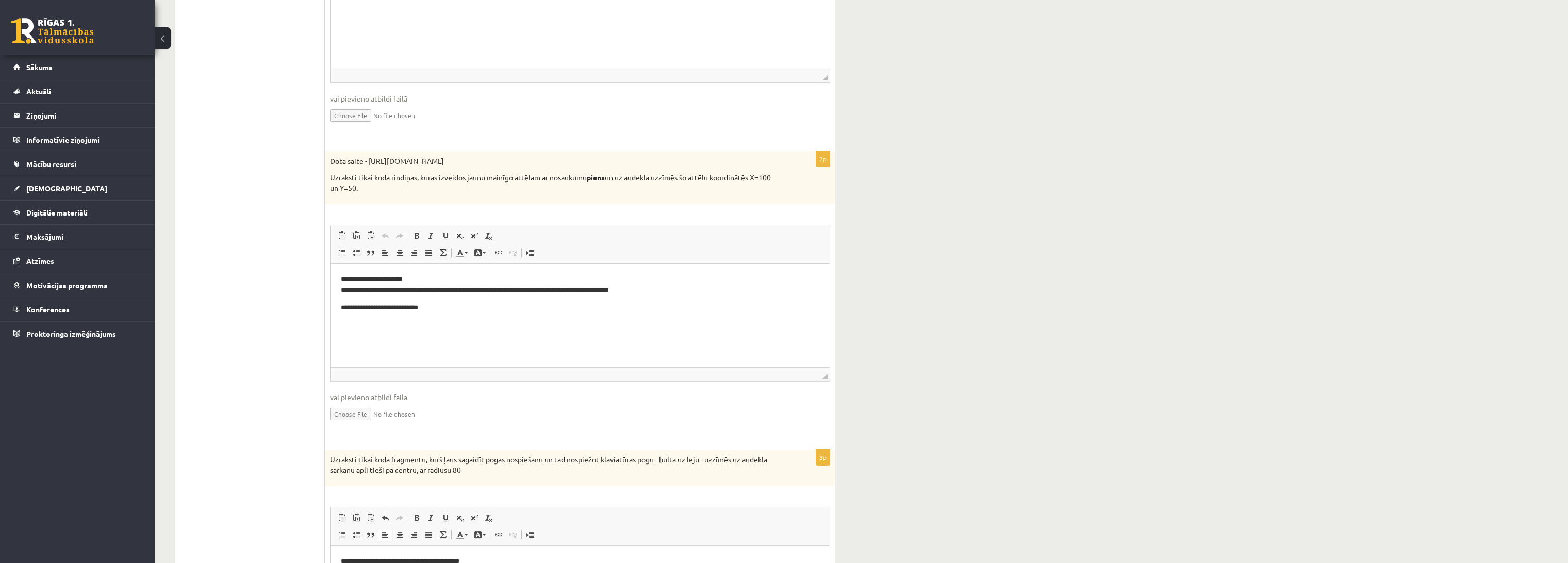
drag, startPoint x: 797, startPoint y: 459, endPoint x: 850, endPoint y: 459, distance: 53.0
click at [850, 459] on div "**********" at bounding box center [505, 214] width 701 height 1152
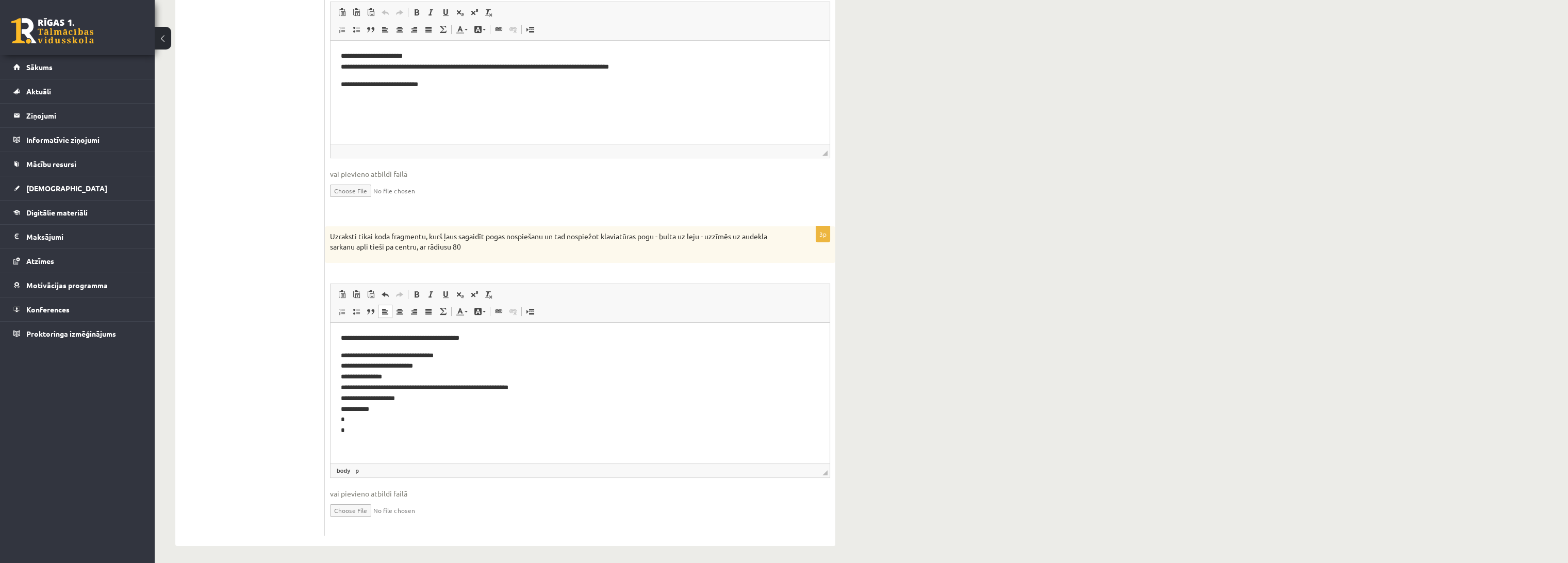
scroll to position [627, 0]
drag, startPoint x: 815, startPoint y: 223, endPoint x: 841, endPoint y: 226, distance: 26.2
click at [280, 417] on ul "1. uzdevums - tests 2. uzdevums - kodu fragmenti 3. uzdevums - kodu fragmenti 4…" at bounding box center [255, 53] width 139 height 960
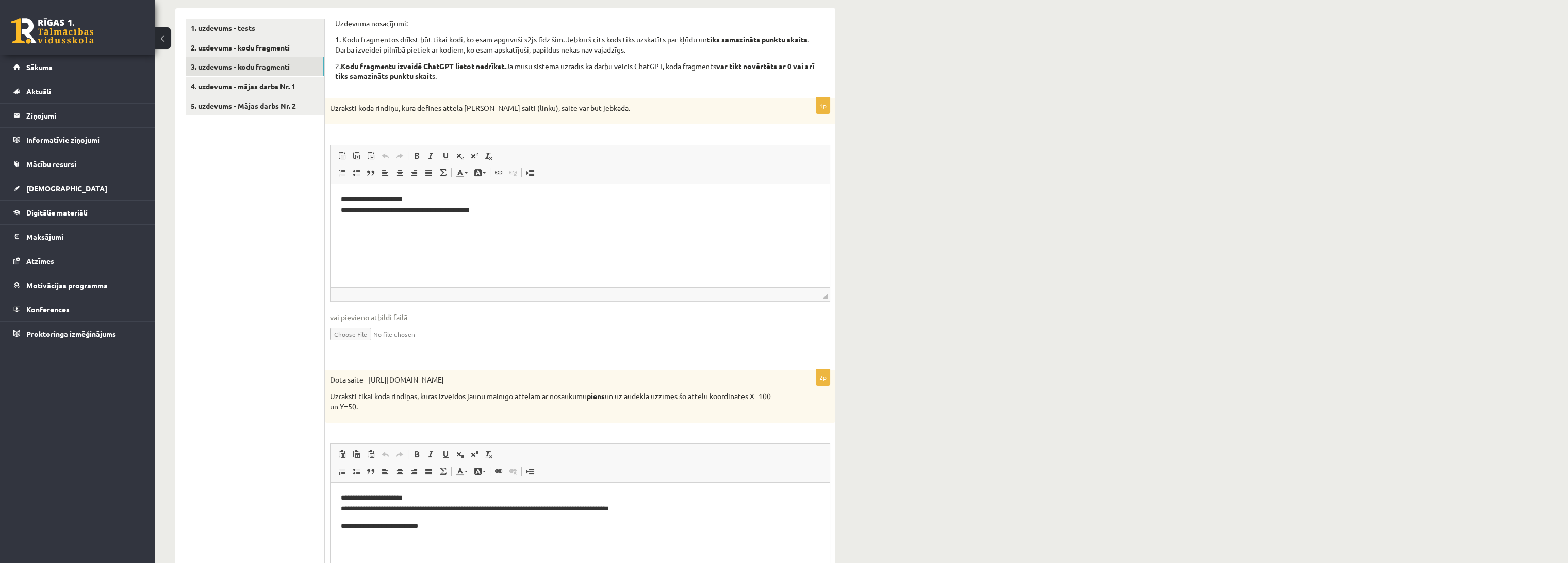
scroll to position [172, 0]
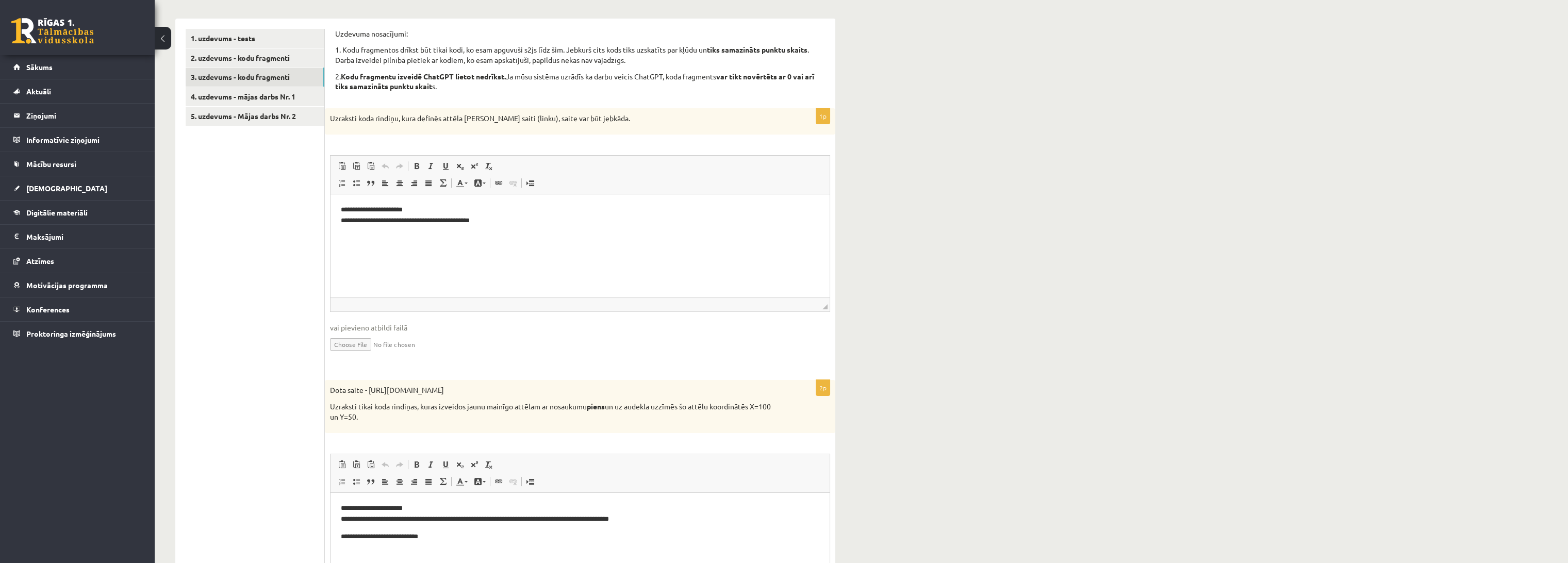
click at [279, 417] on ul "1. uzdevums - tests 2. uzdevums - kodu fragmenti 3. uzdevums - kodu fragmenti 4…" at bounding box center [255, 508] width 139 height 960
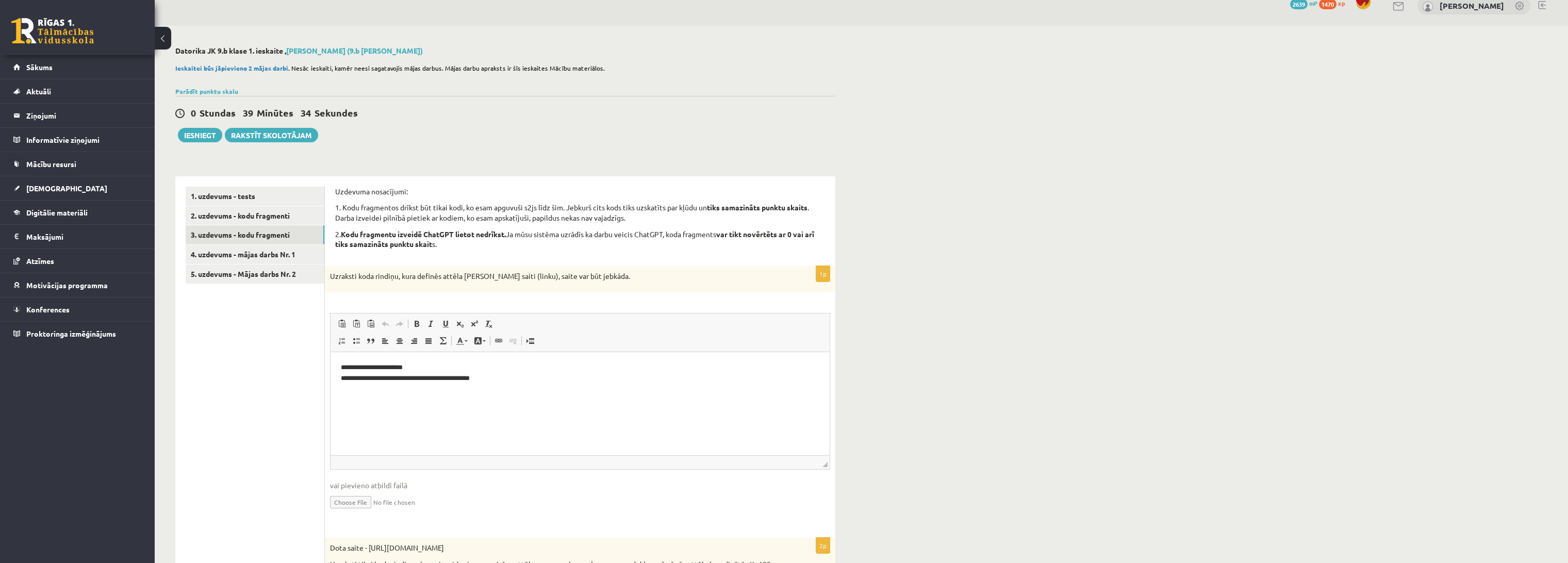
scroll to position [0, 0]
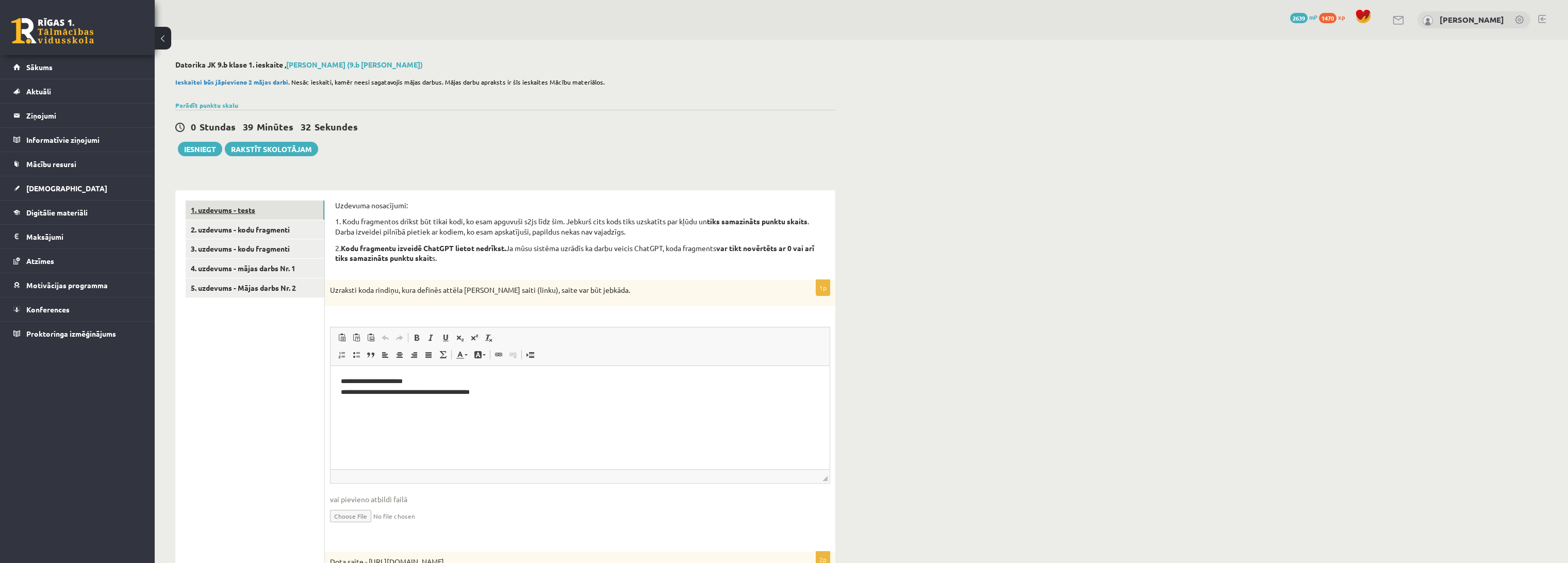
click at [236, 213] on link "1. uzdevums - tests" at bounding box center [255, 210] width 139 height 19
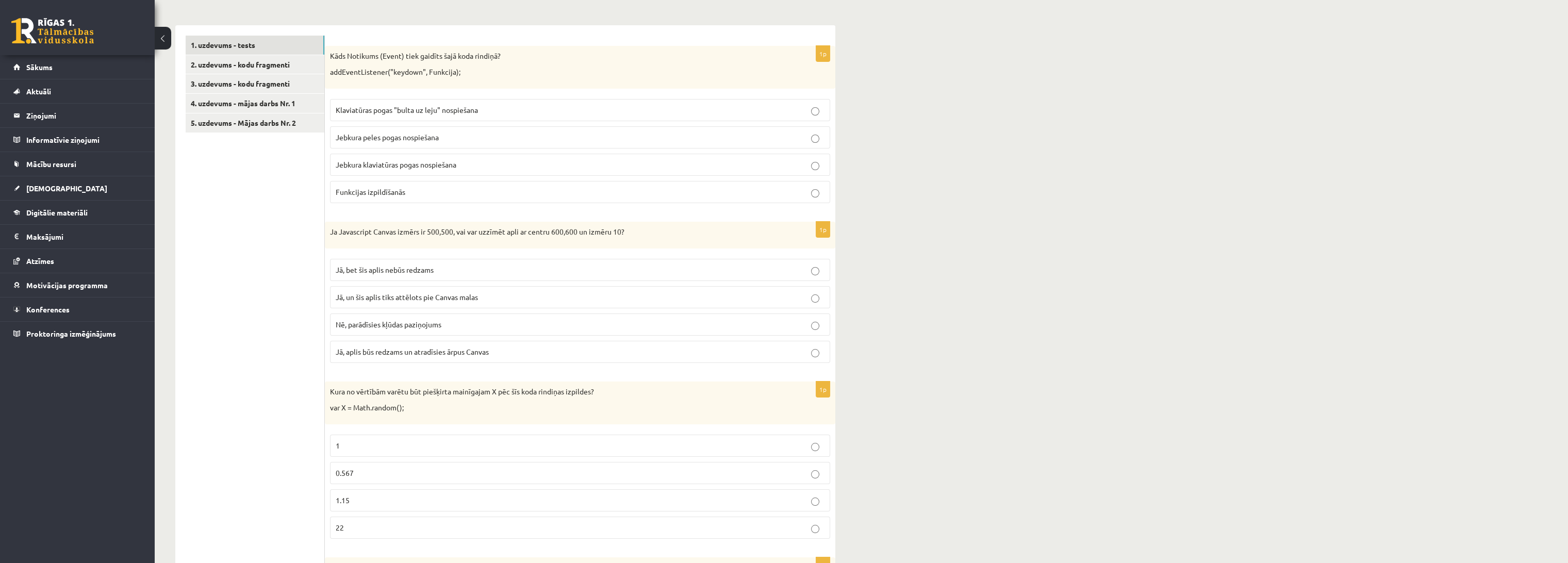
scroll to position [172, 0]
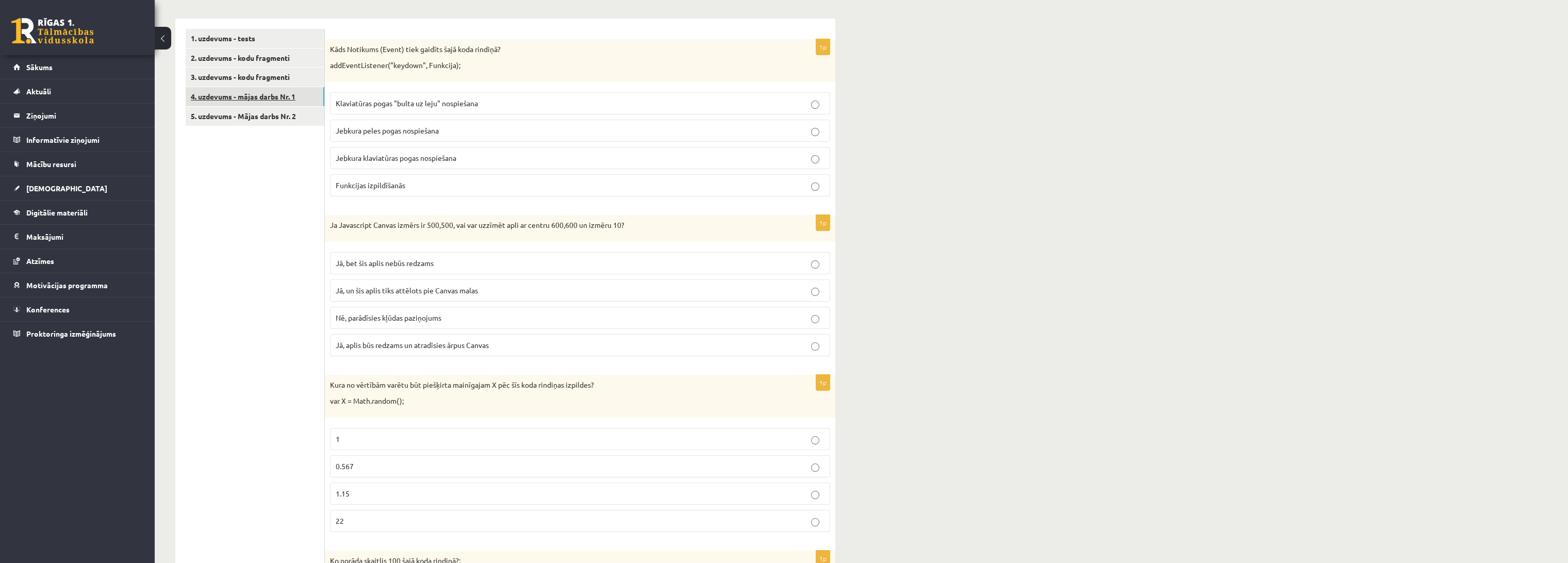
click at [252, 103] on link "4. uzdevums - mājas darbs Nr. 1" at bounding box center [255, 96] width 139 height 19
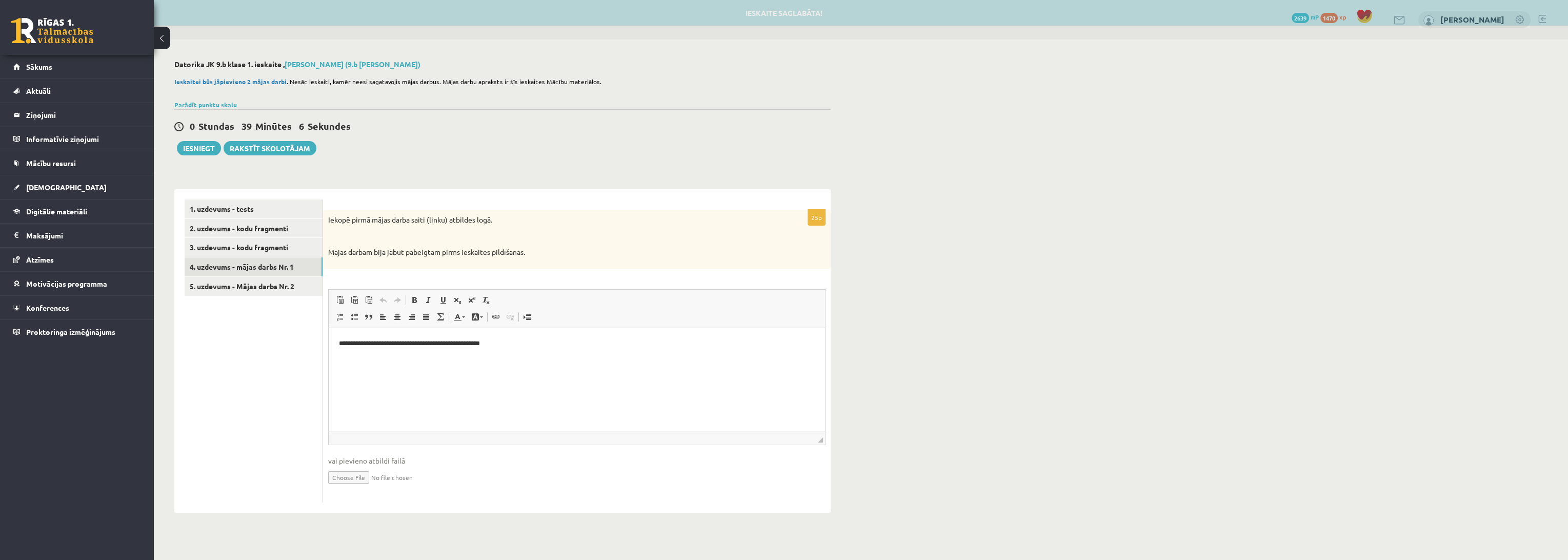
scroll to position [0, 0]
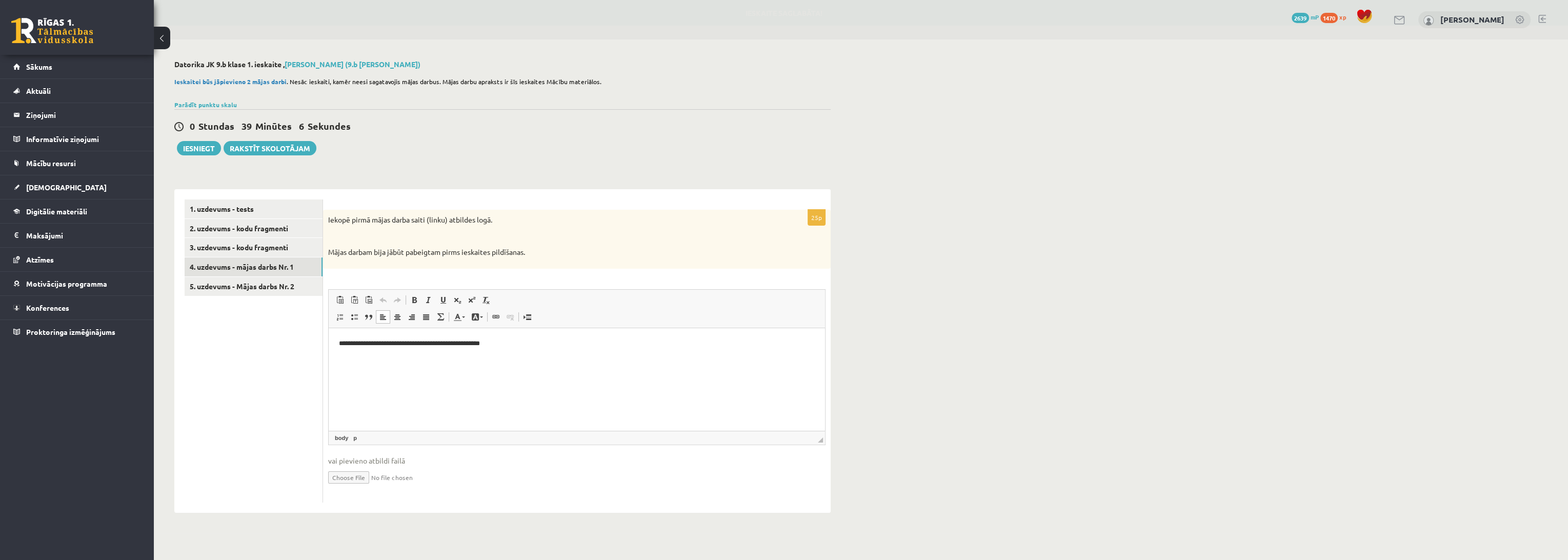
click at [537, 343] on p "**********" at bounding box center [576, 343] width 476 height 11
click at [264, 286] on link "5. uzdevums - Mājas darbs Nr. 2" at bounding box center [254, 286] width 138 height 19
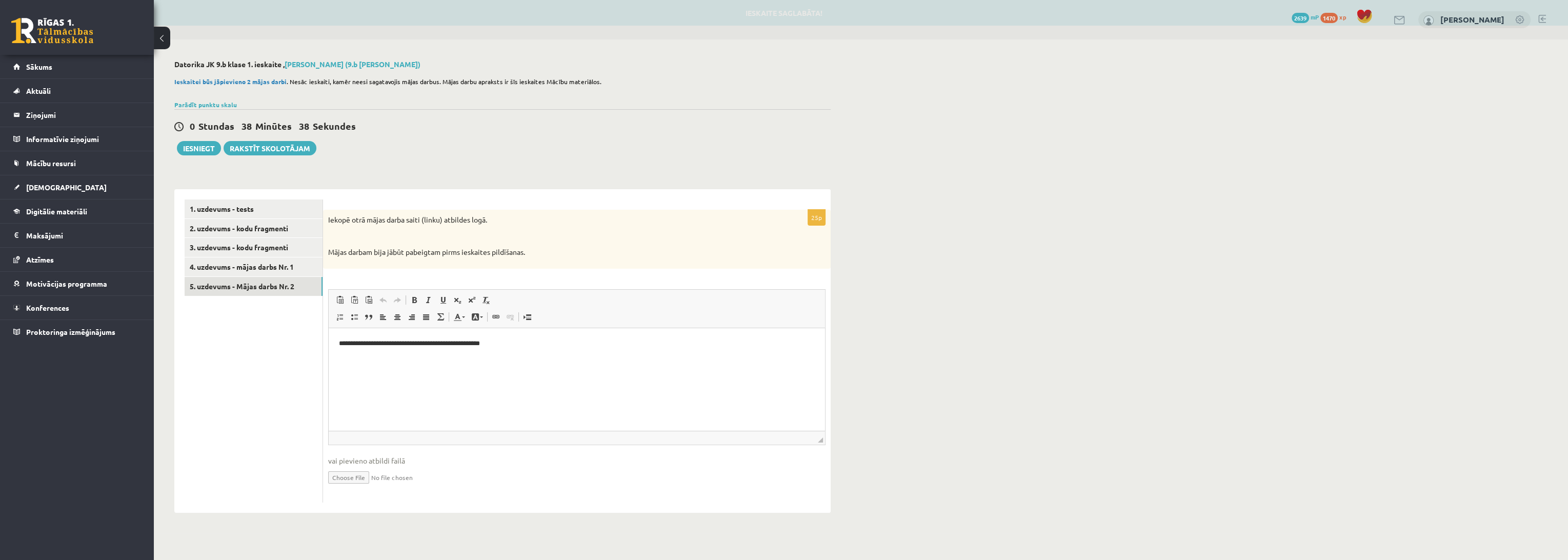
click at [538, 351] on html "**********" at bounding box center [577, 344] width 496 height 31
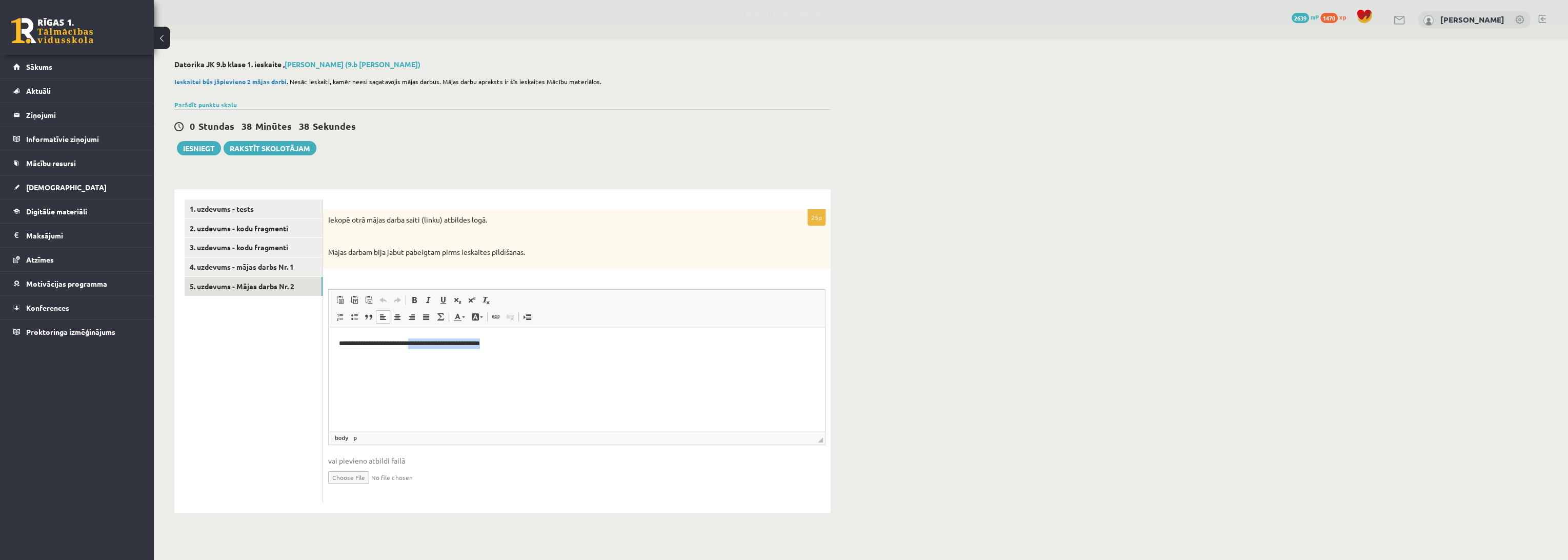
click at [538, 351] on html "**********" at bounding box center [577, 344] width 496 height 31
click at [283, 252] on link "3. uzdevums - kodu fragmenti" at bounding box center [254, 248] width 138 height 19
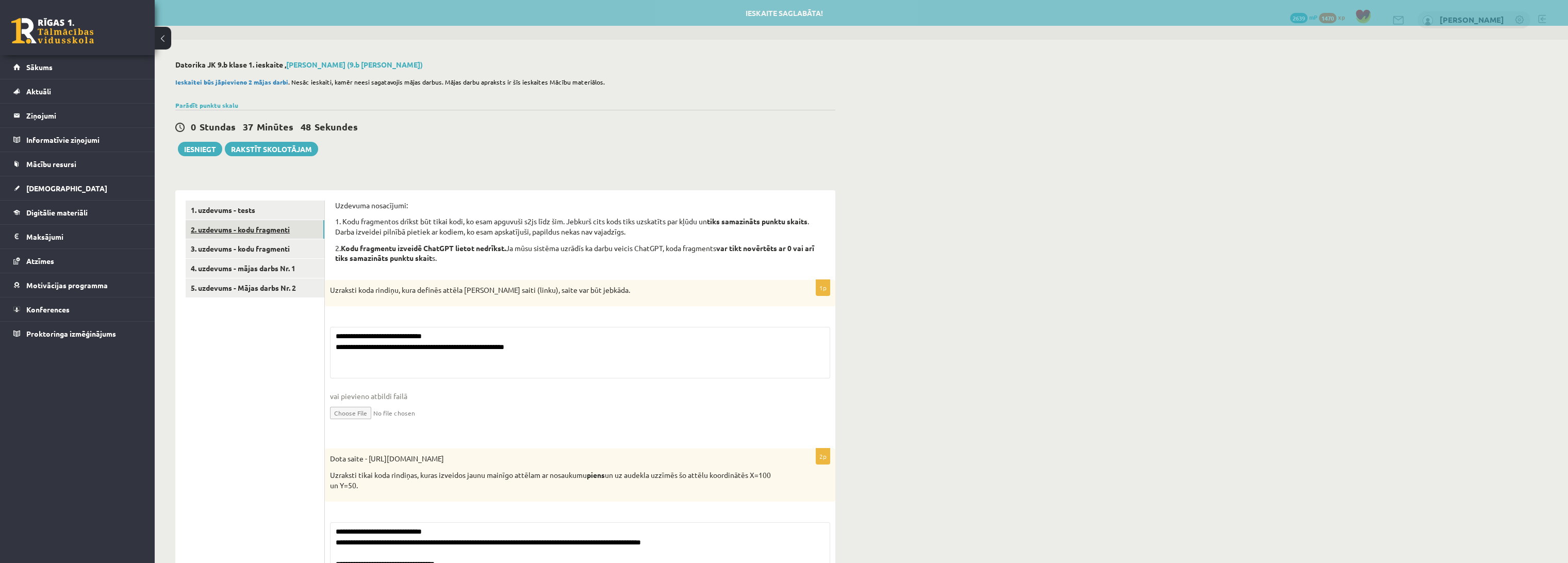
click at [275, 232] on link "2. uzdevums - kodu fragmenti" at bounding box center [255, 229] width 139 height 19
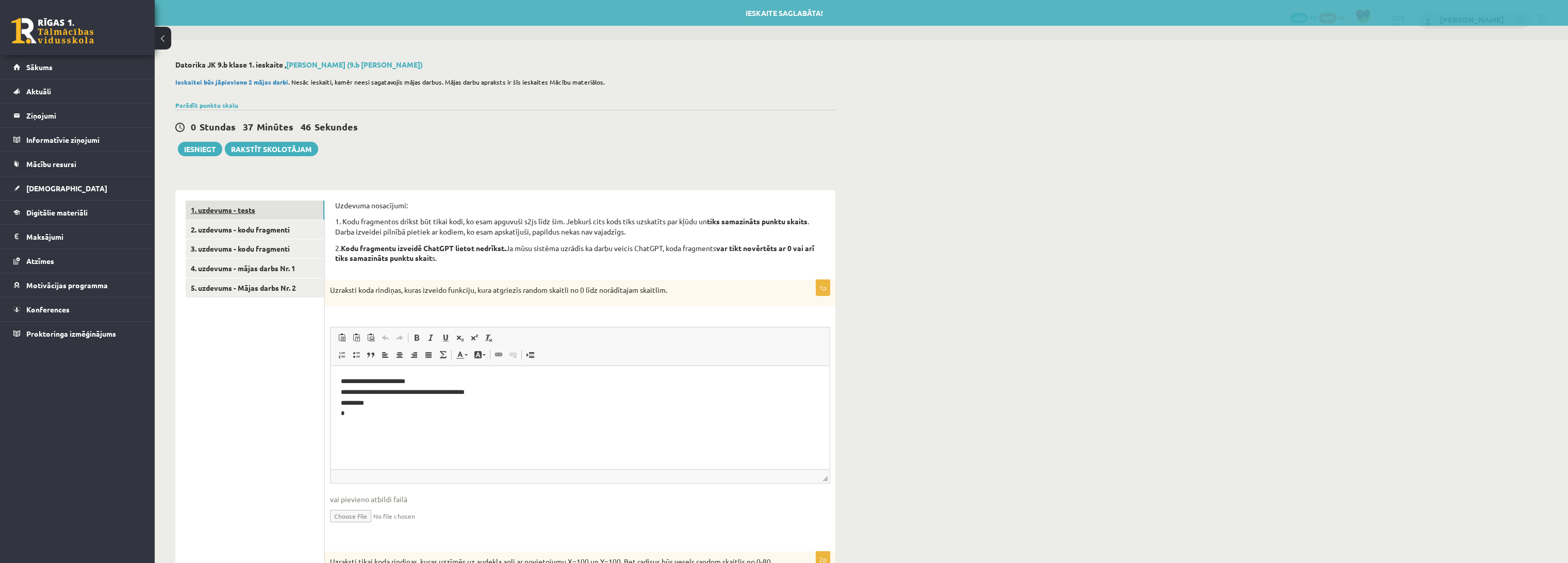
click at [276, 208] on link "1. uzdevums - tests" at bounding box center [255, 210] width 139 height 19
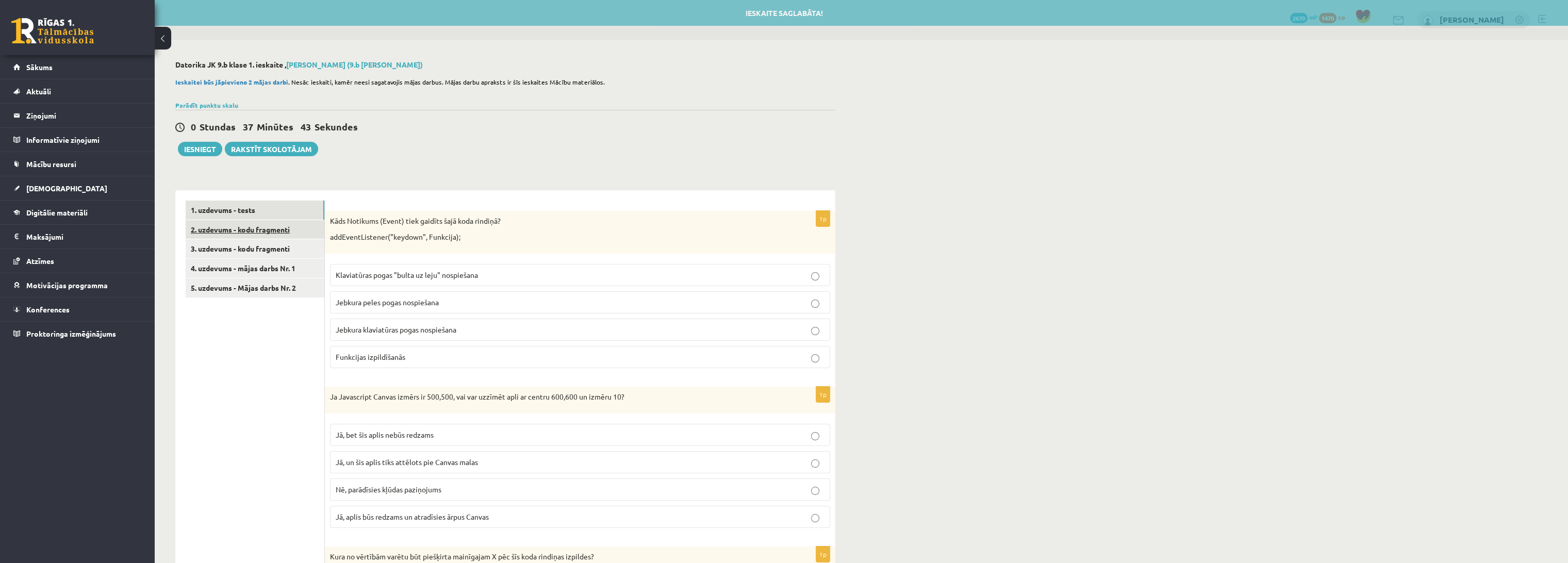
click at [268, 229] on link "2. uzdevums - kodu fragmenti" at bounding box center [255, 229] width 139 height 19
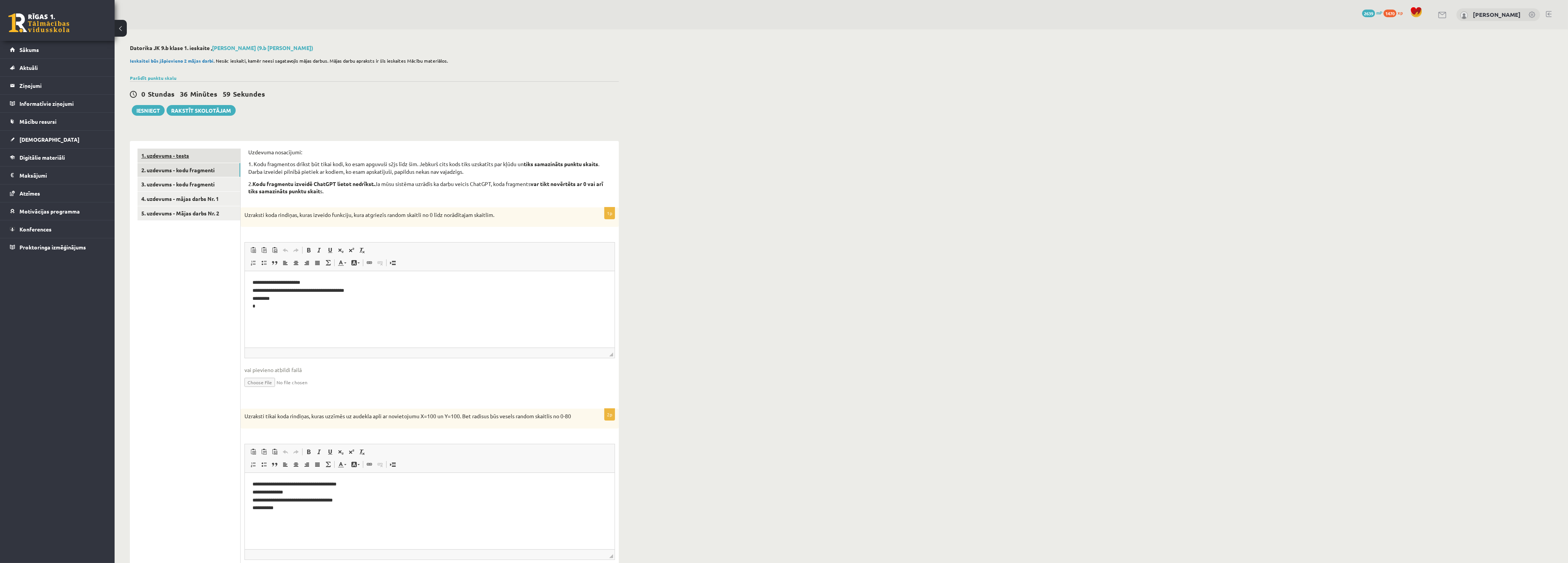
click at [193, 158] on link "1. uzdevums - tests" at bounding box center [189, 155] width 103 height 14
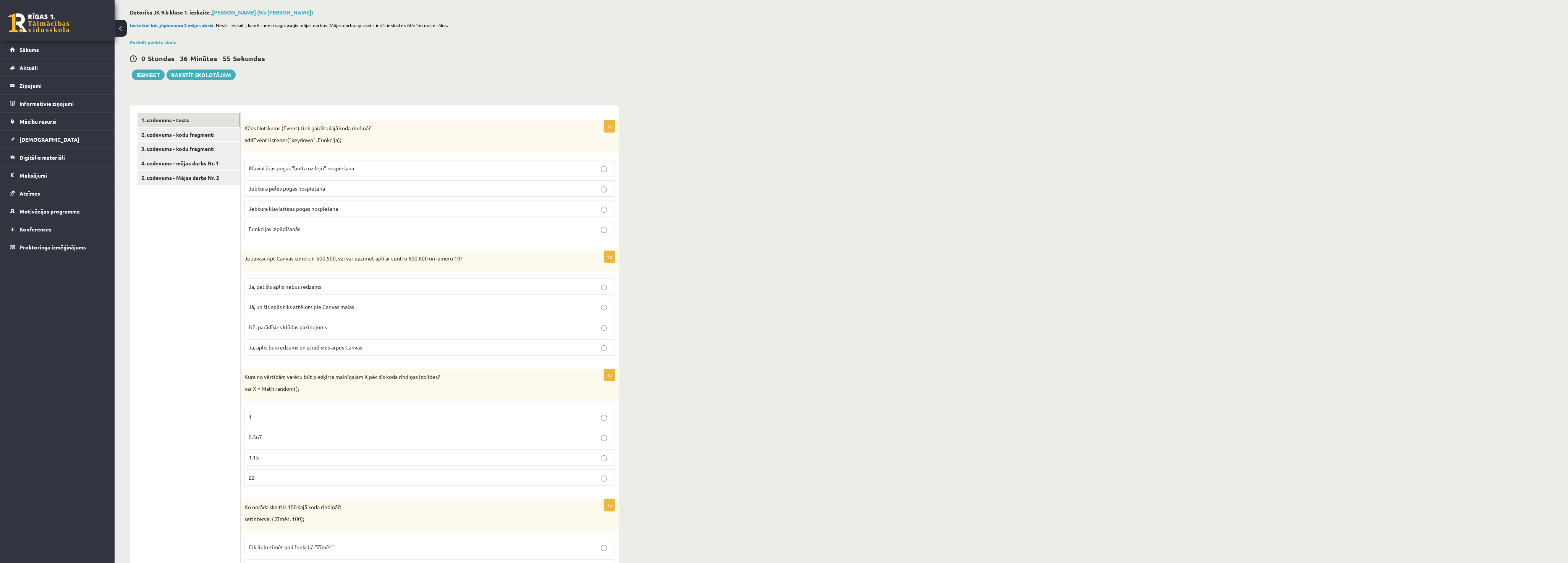
scroll to position [35, 0]
click at [187, 164] on link "4. uzdevums - mājas darbs Nr. 1" at bounding box center [189, 163] width 103 height 14
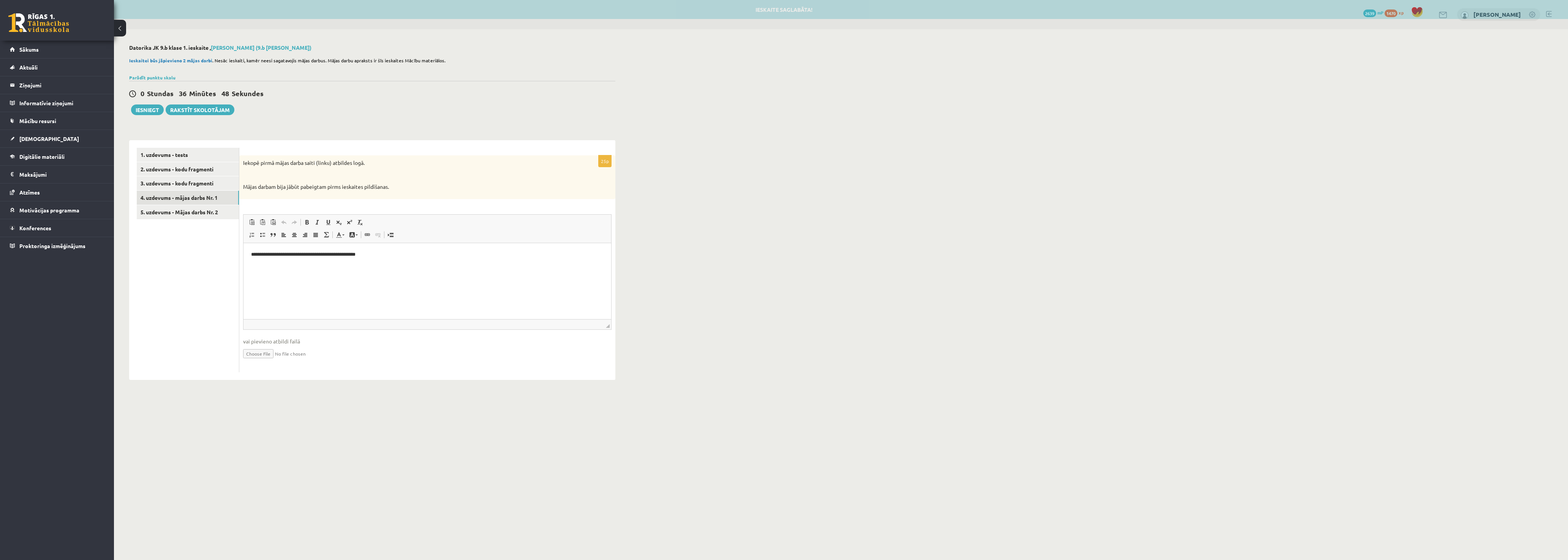
scroll to position [0, 0]
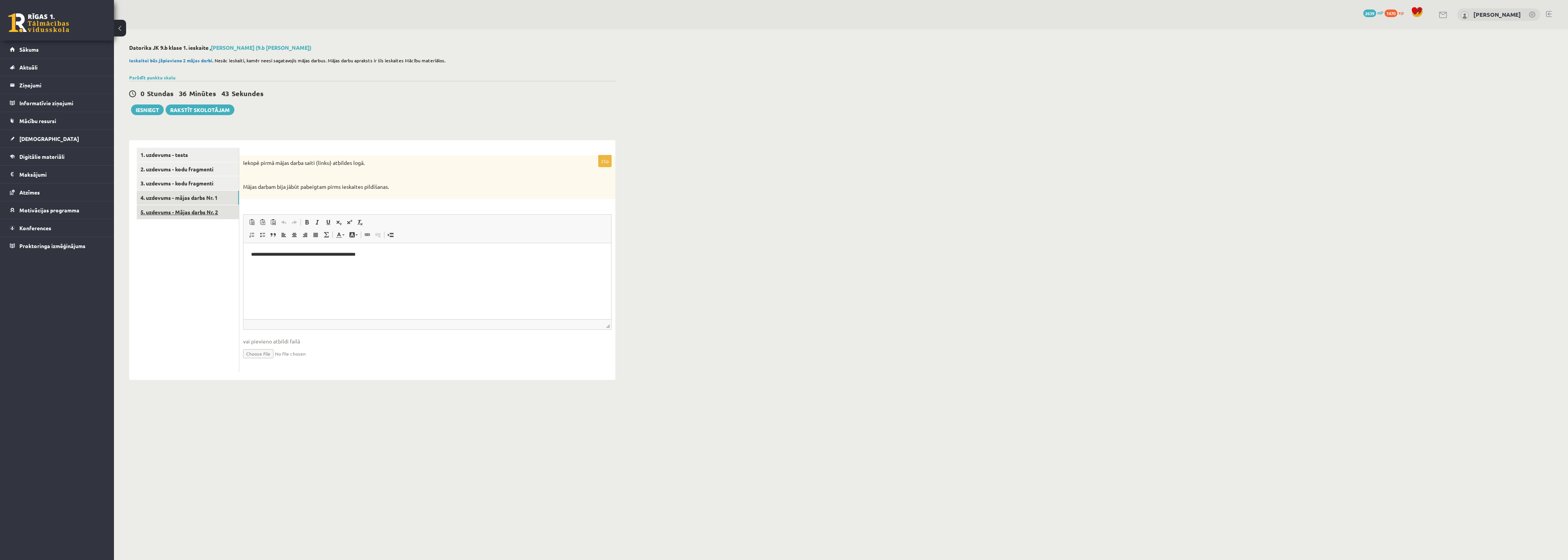
click at [158, 214] on link "5. uzdevums - Mājas darbs Nr. 2" at bounding box center [188, 212] width 102 height 14
click at [154, 114] on button "Iesniegt" at bounding box center [147, 110] width 33 height 10
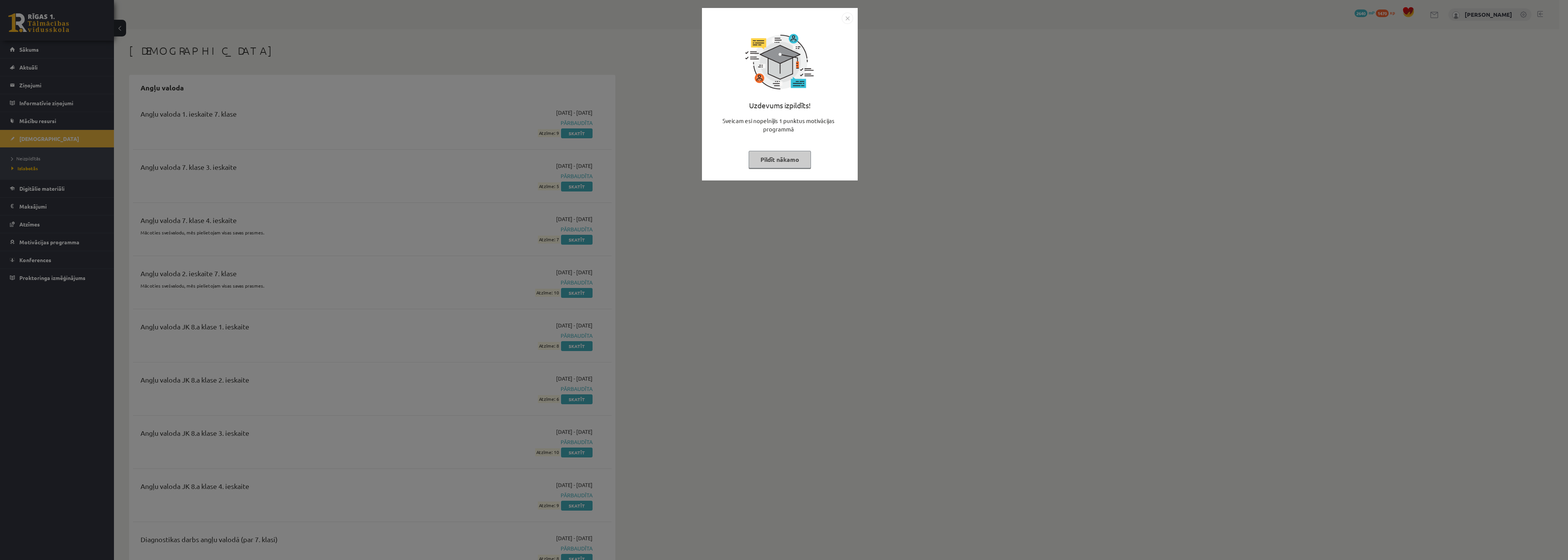
click at [786, 161] on button "Pildīt nākamo" at bounding box center [780, 159] width 62 height 18
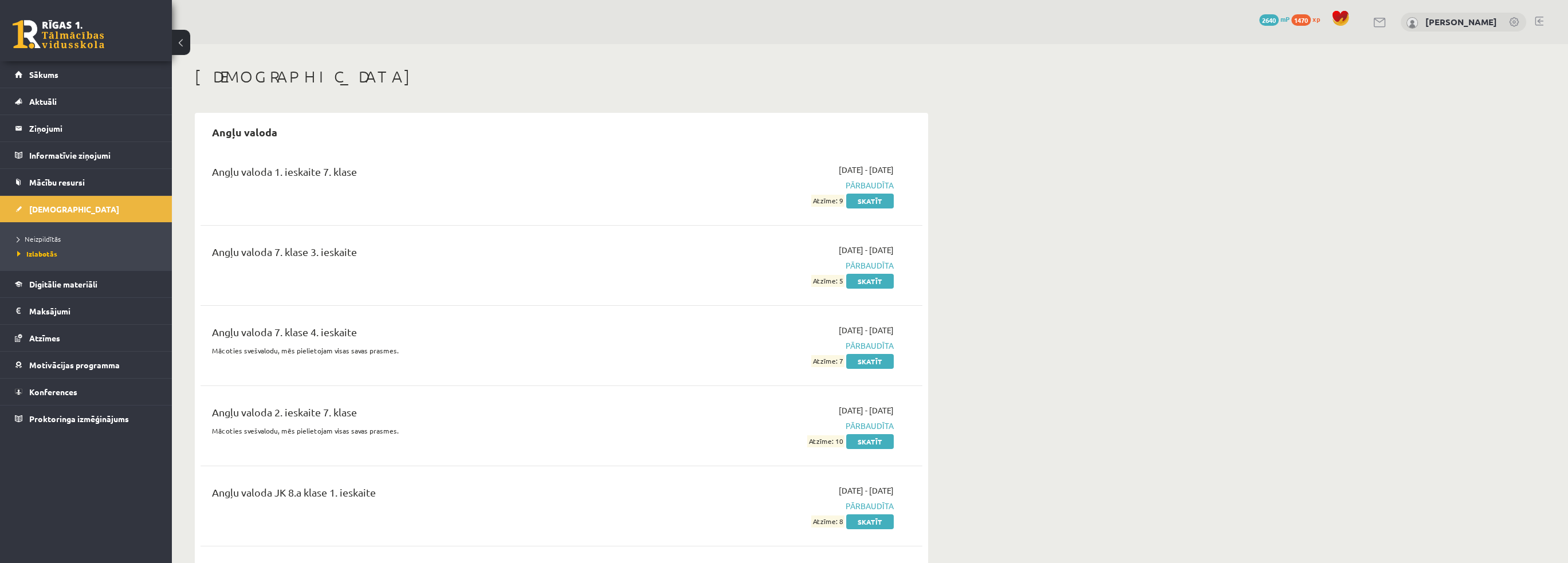
drag, startPoint x: 2197, startPoint y: 0, endPoint x: 1225, endPoint y: 215, distance: 995.5
drag, startPoint x: 550, startPoint y: 119, endPoint x: 555, endPoint y: 123, distance: 6.4
click at [550, 119] on div "Angļu valoda" at bounding box center [561, 131] width 722 height 27
